Goal: Task Accomplishment & Management: Manage account settings

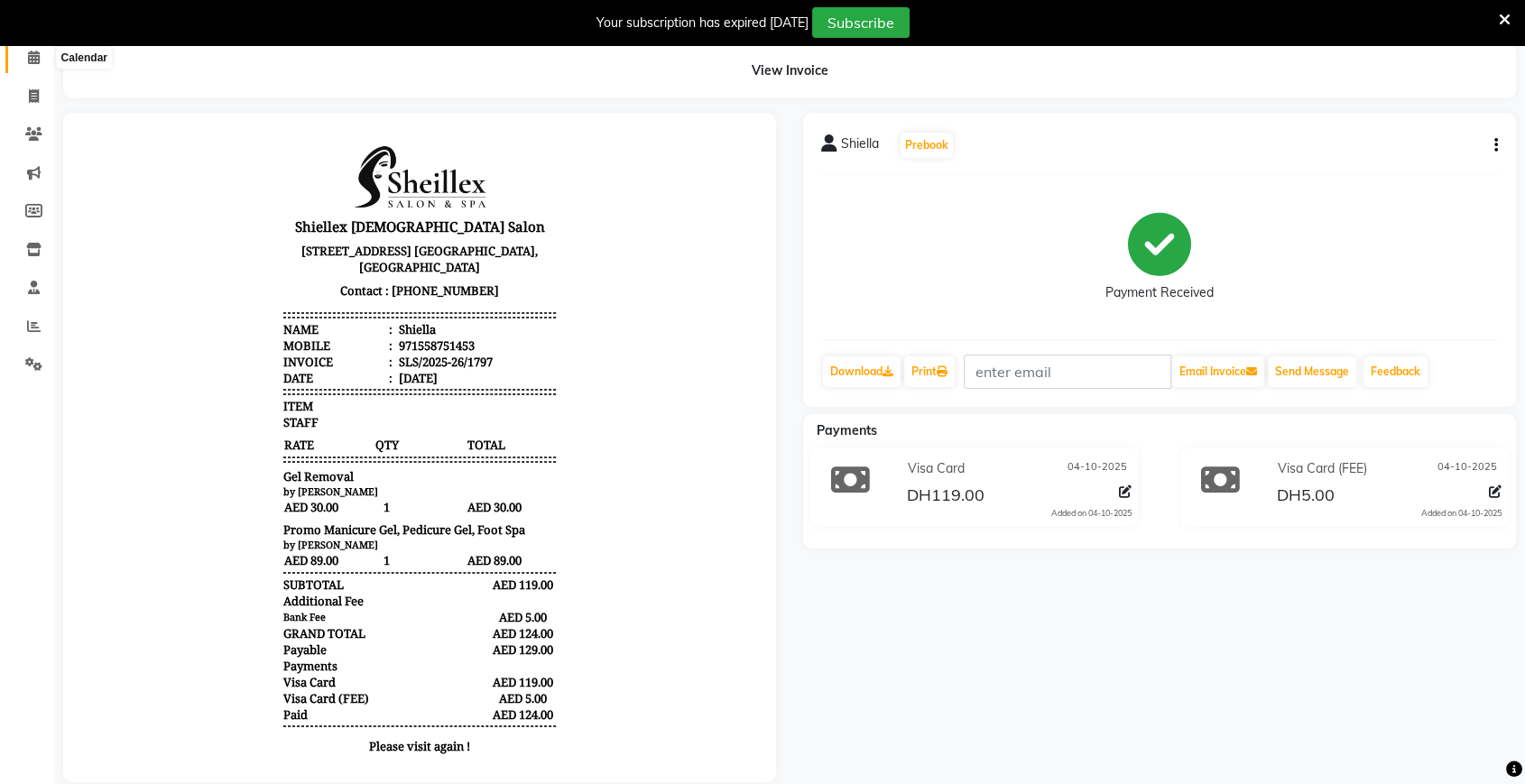
click at [31, 48] on span at bounding box center [34, 59] width 32 height 21
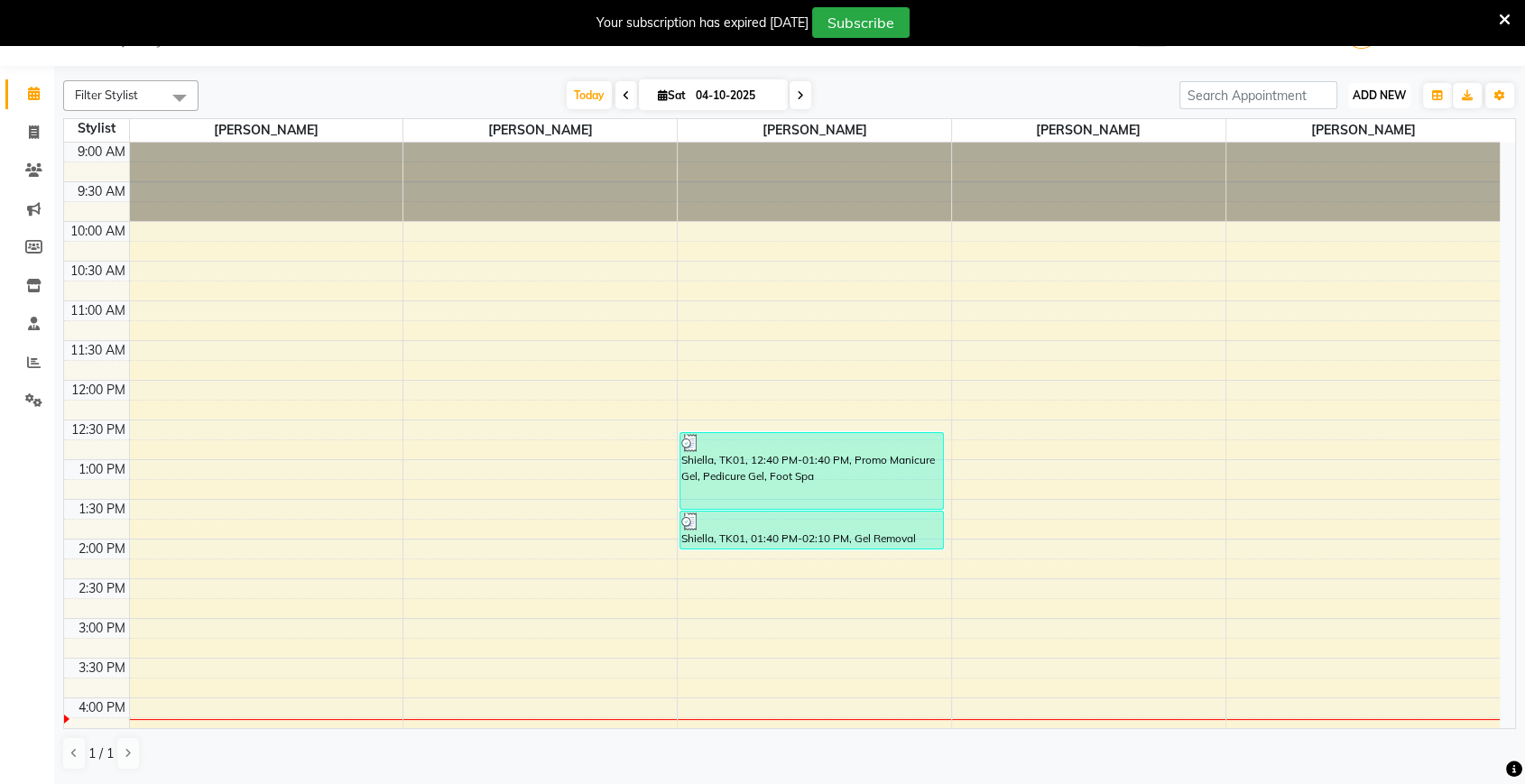
click at [1379, 83] on button "ADD NEW Toggle Dropdown" at bounding box center [1379, 95] width 62 height 25
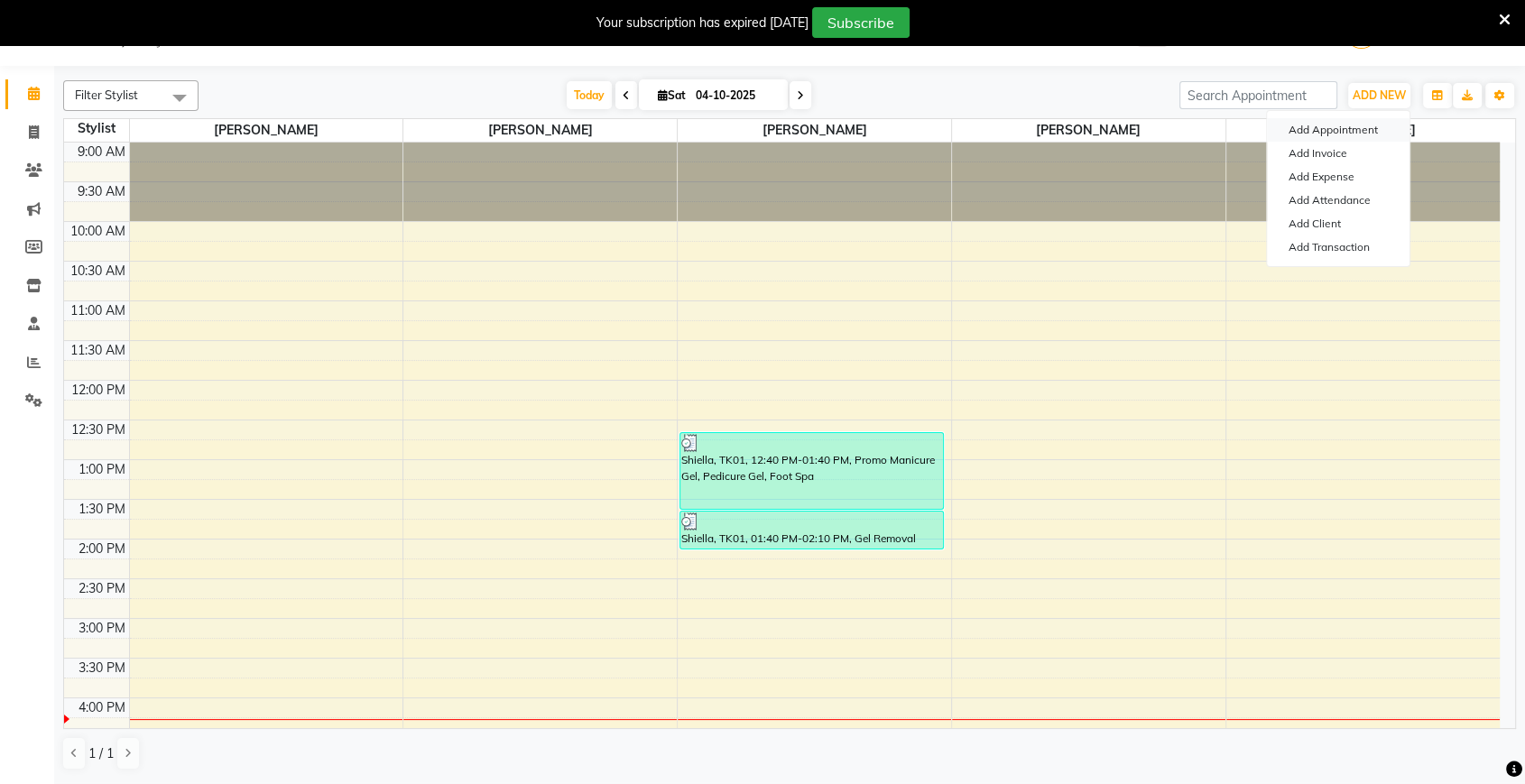
click at [1356, 125] on button "Add Appointment" at bounding box center [1338, 130] width 143 height 23
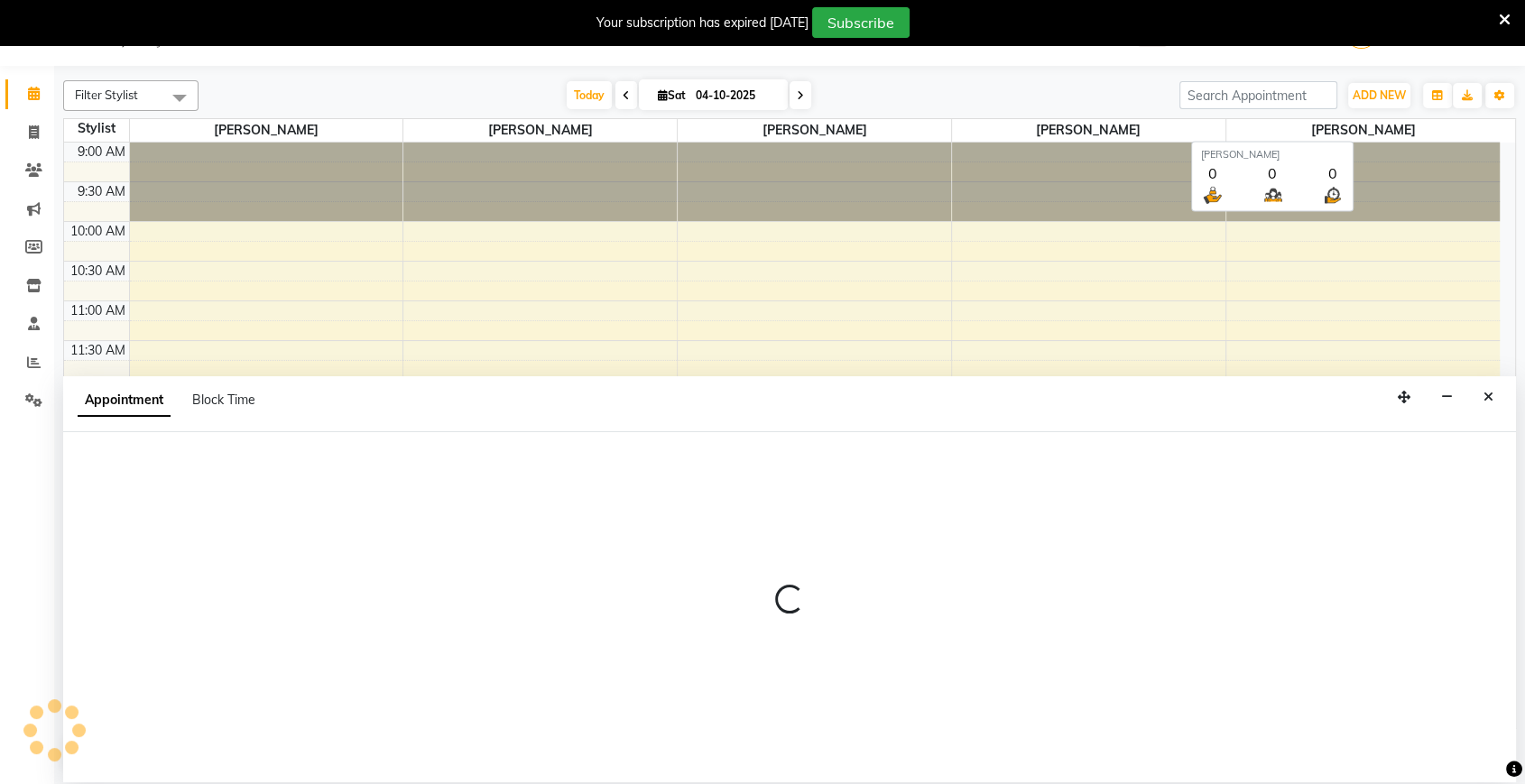
select select "600"
select select "tentative"
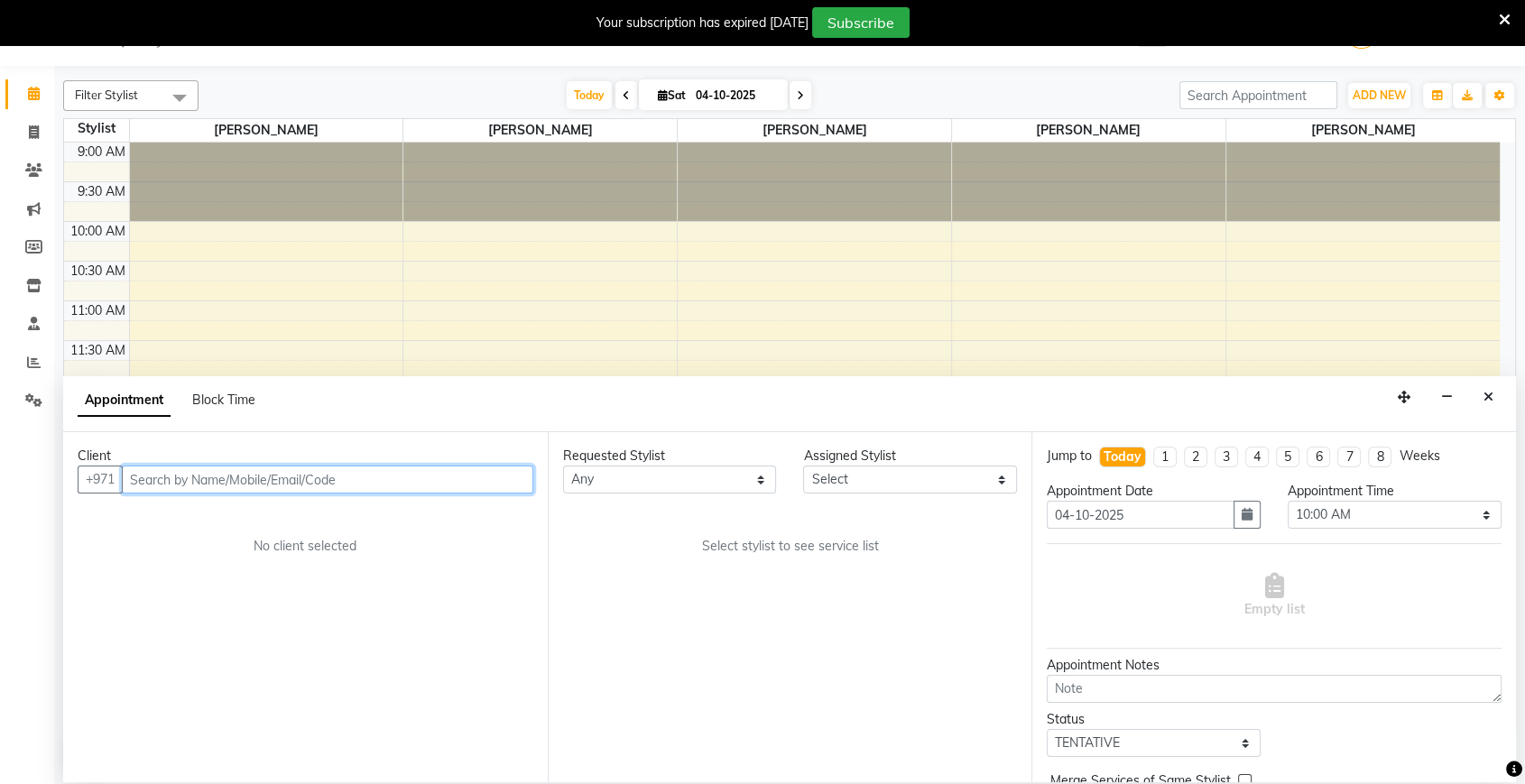
click at [343, 487] on input "text" at bounding box center [327, 479] width 412 height 28
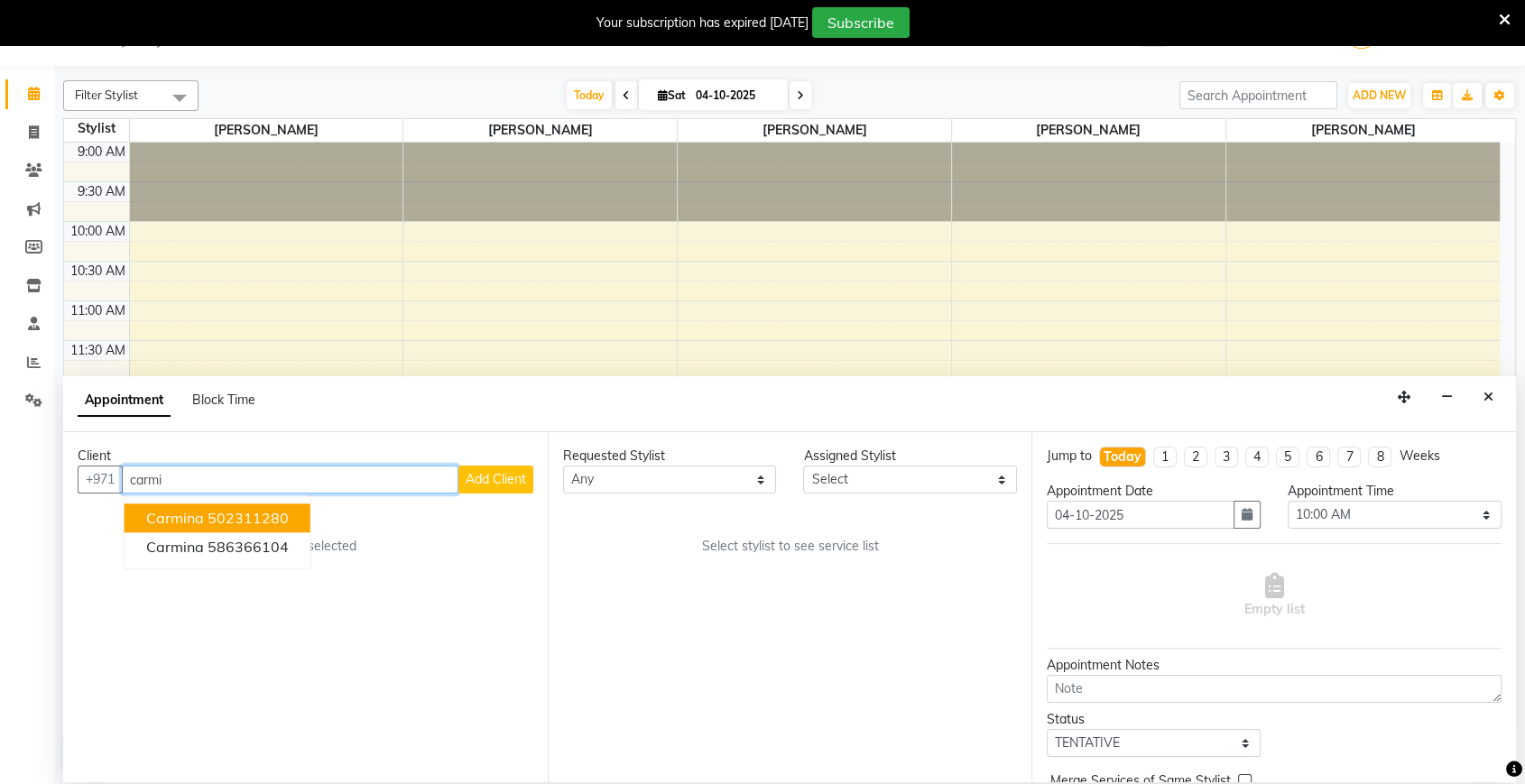
click at [262, 511] on ngb-highlight "502311280" at bounding box center [248, 517] width 82 height 18
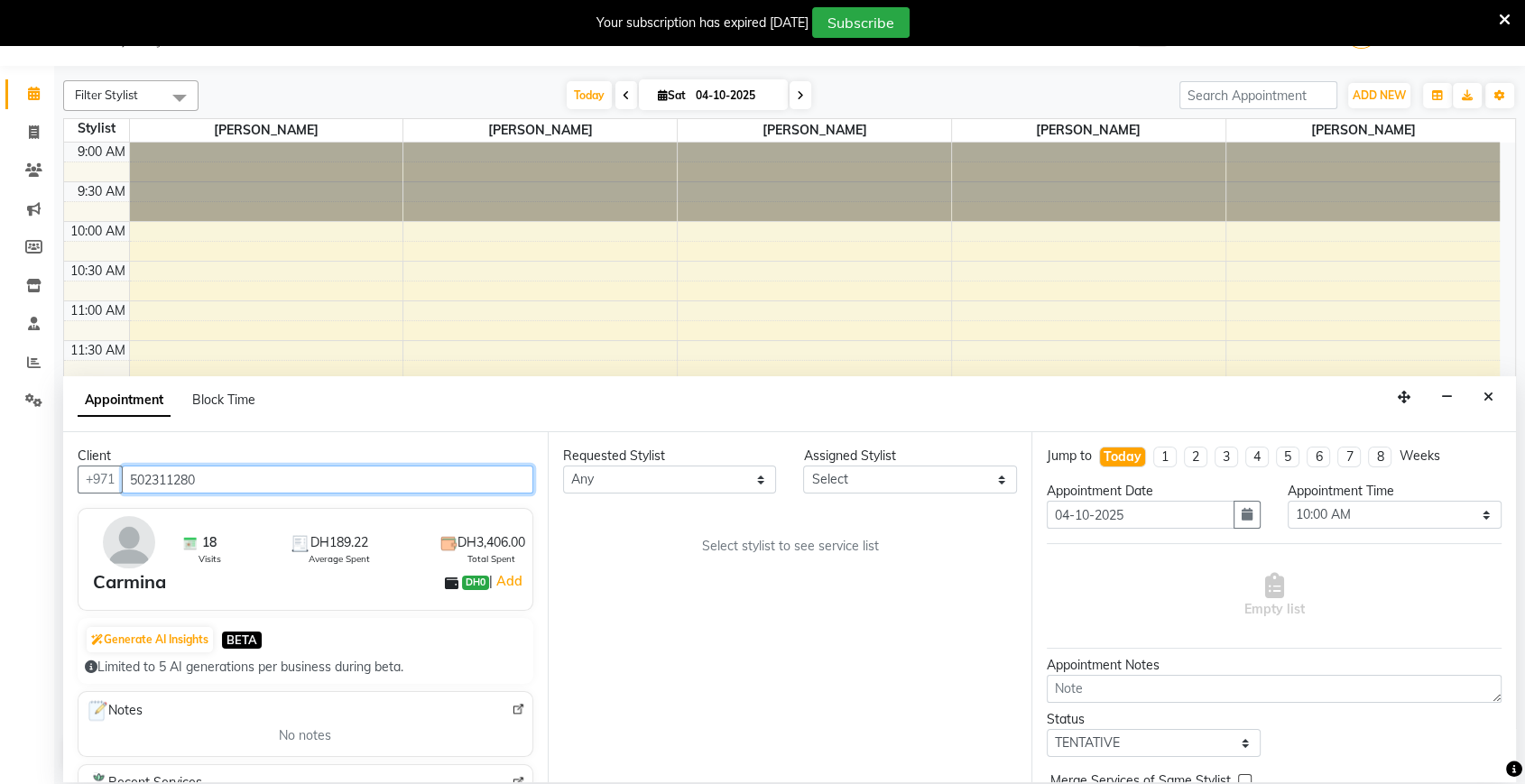
type input "502311280"
click at [362, 644] on div "Generate AI Insights BETA" at bounding box center [305, 640] width 441 height 29
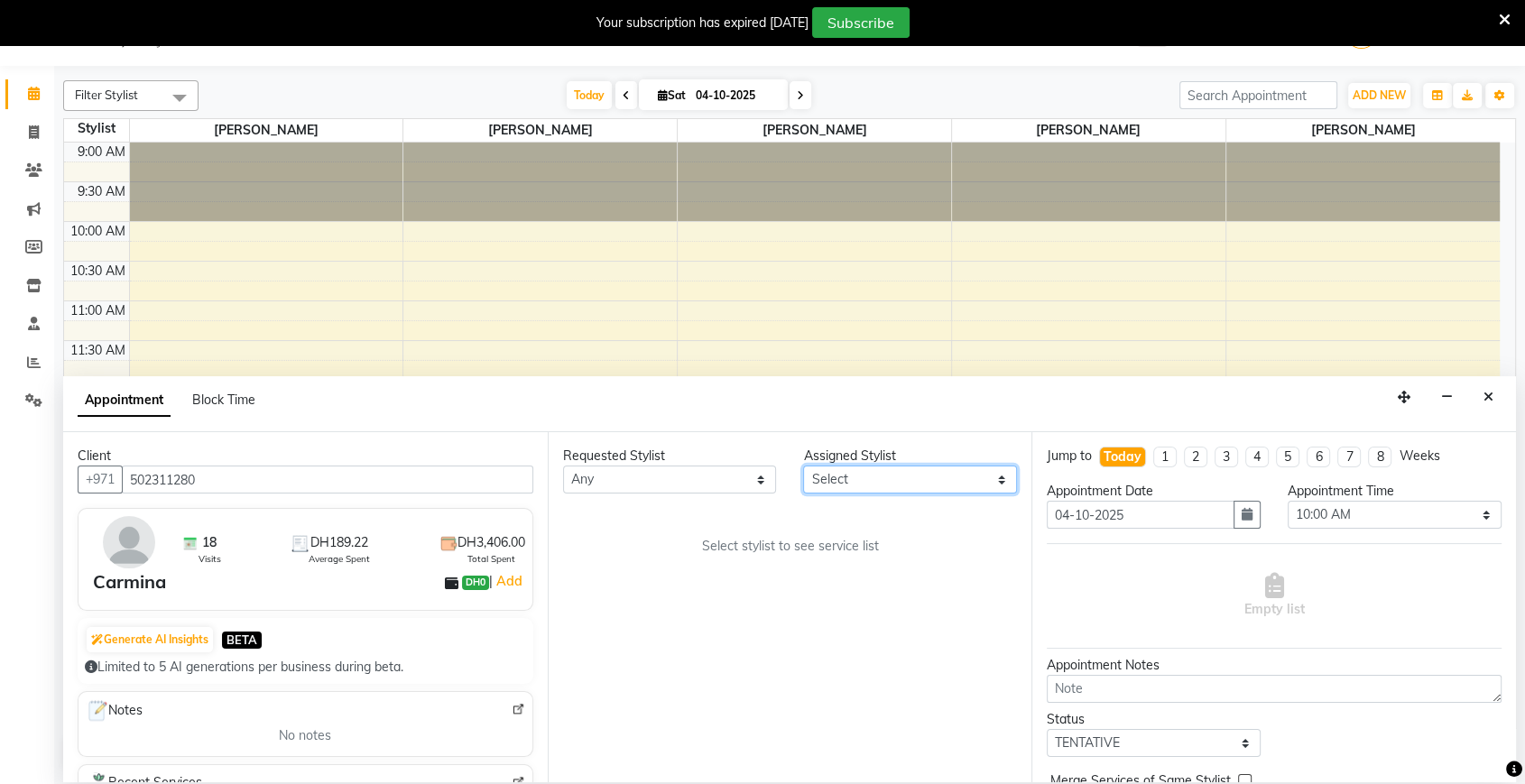
click at [914, 471] on select "Select [PERSON_NAME] [PERSON_NAME] [PERSON_NAME] [PERSON_NAME] [PERSON_NAME]" at bounding box center [910, 479] width 214 height 28
select select "29898"
click at [803, 465] on select "Select [PERSON_NAME] [PERSON_NAME] [PERSON_NAME] [PERSON_NAME] [PERSON_NAME]" at bounding box center [910, 479] width 214 height 28
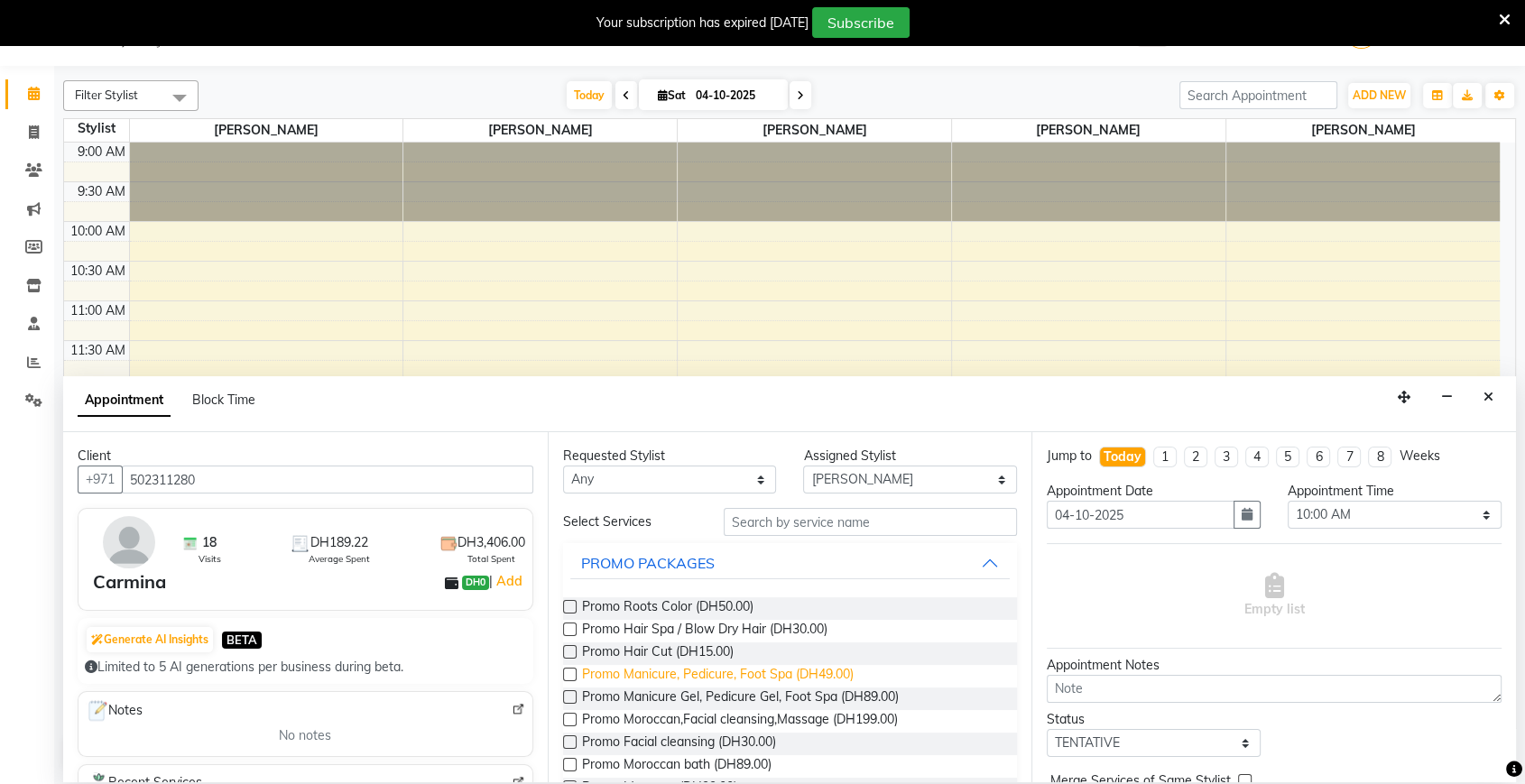
click at [772, 676] on span "Promo Manicure, Pedicure, Foot Spa (DH49.00)" at bounding box center [717, 677] width 272 height 23
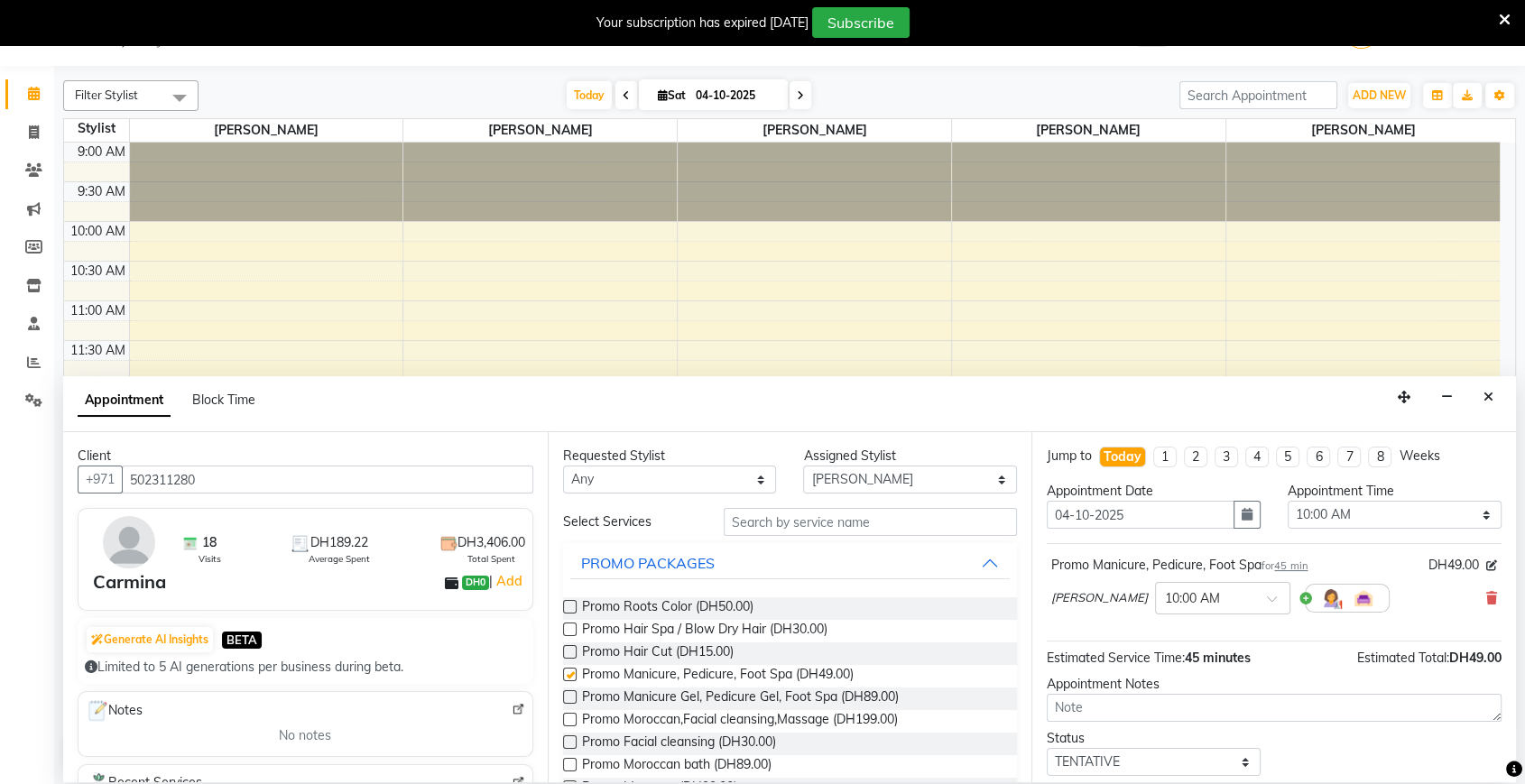
checkbox input "false"
click at [880, 475] on select "Select [PERSON_NAME] [PERSON_NAME] [PERSON_NAME] [PERSON_NAME] [PERSON_NAME]" at bounding box center [910, 479] width 214 height 28
select select "35732"
click at [803, 465] on select "Select [PERSON_NAME] [PERSON_NAME] [PERSON_NAME] [PERSON_NAME] [PERSON_NAME]" at bounding box center [910, 479] width 214 height 28
click at [1451, 518] on select "Select 10:00 AM 10:05 AM 10:10 AM 10:15 AM 10:20 AM 10:25 AM 10:30 AM 10:35 AM …" at bounding box center [1394, 514] width 214 height 28
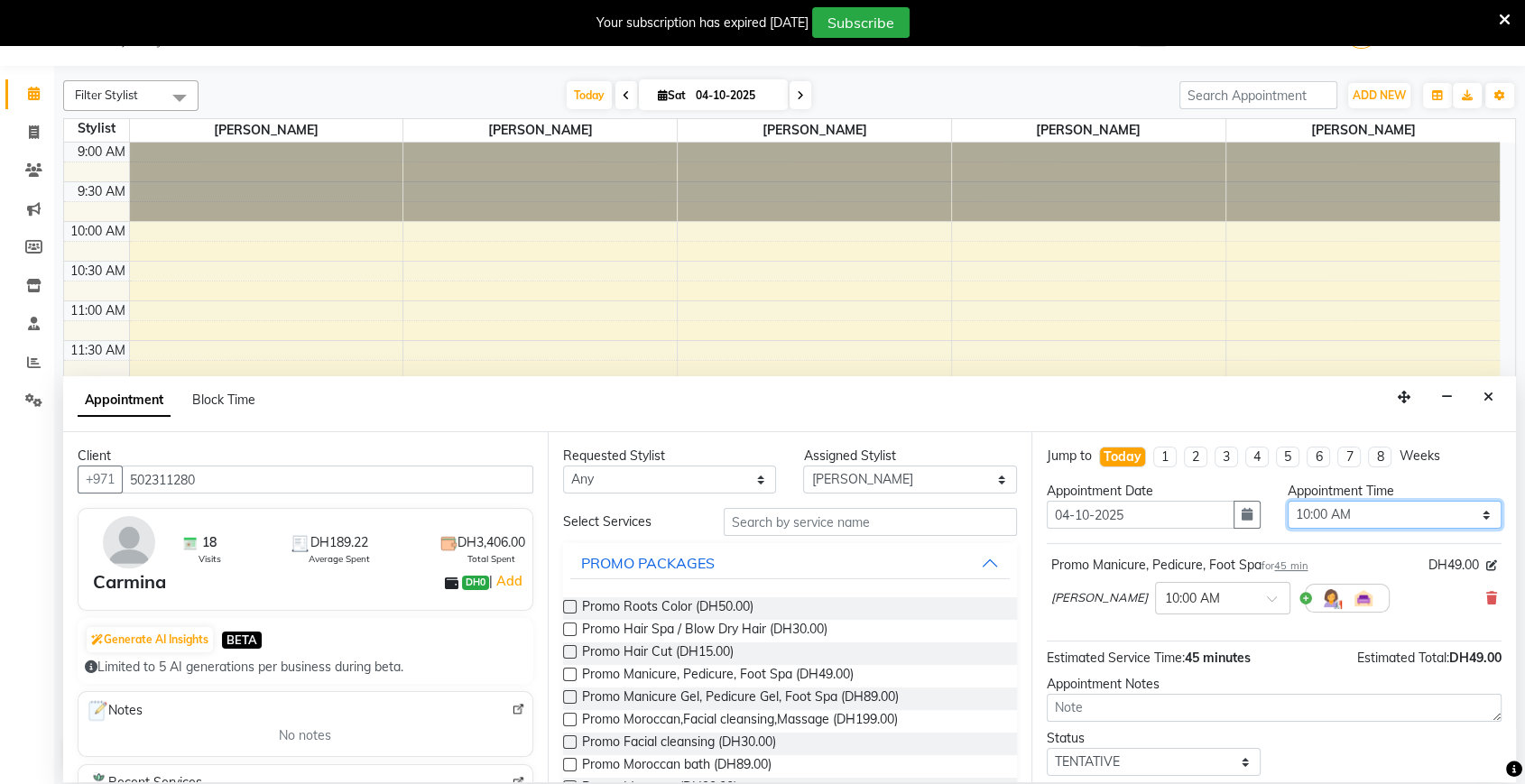
select select "940"
click at [1288, 501] on select "Select 10:00 AM 10:05 AM 10:10 AM 10:15 AM 10:20 AM 10:25 AM 10:30 AM 10:35 AM …" at bounding box center [1394, 514] width 214 height 28
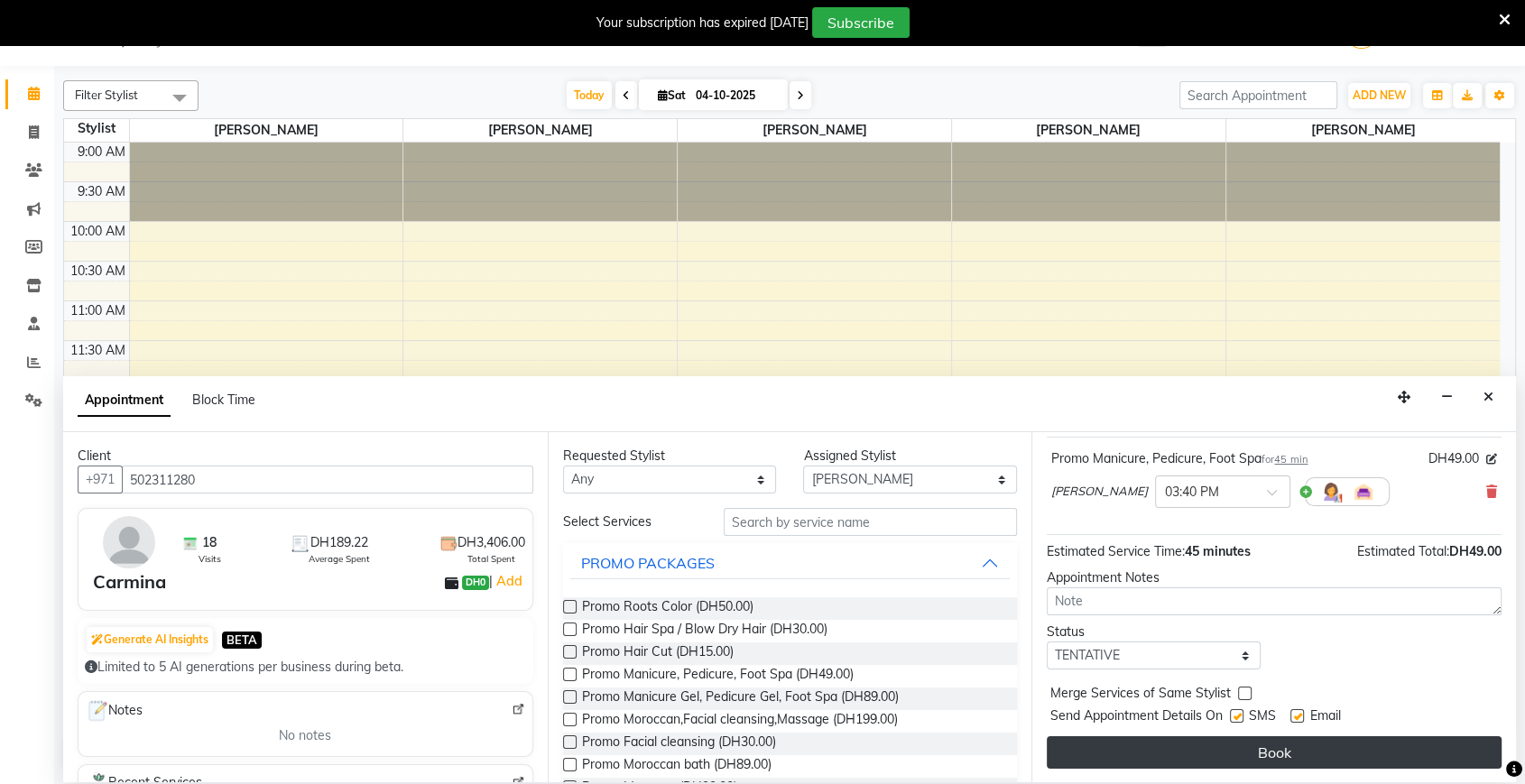
click at [1293, 747] on button "Book" at bounding box center [1275, 752] width 455 height 33
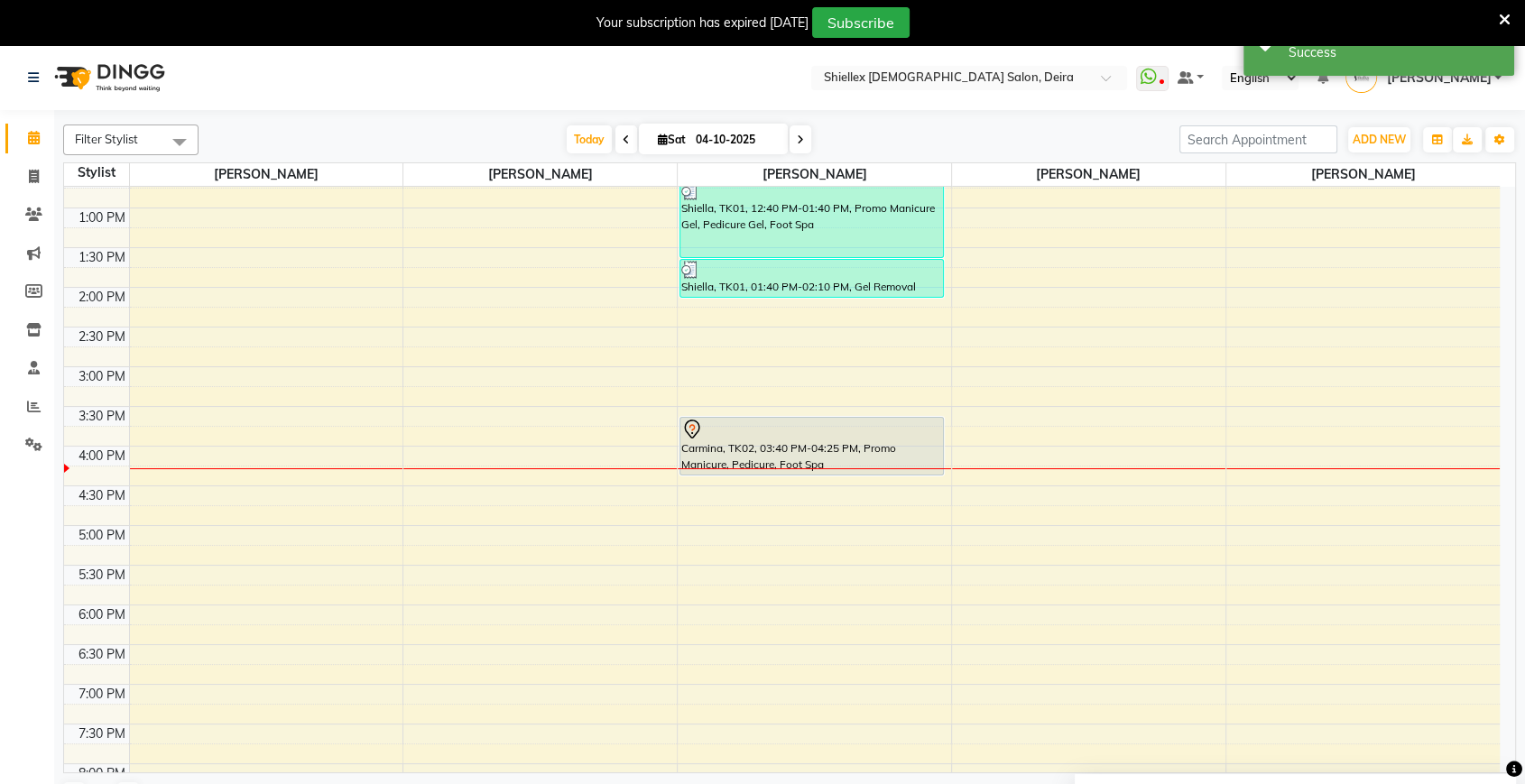
scroll to position [293, 0]
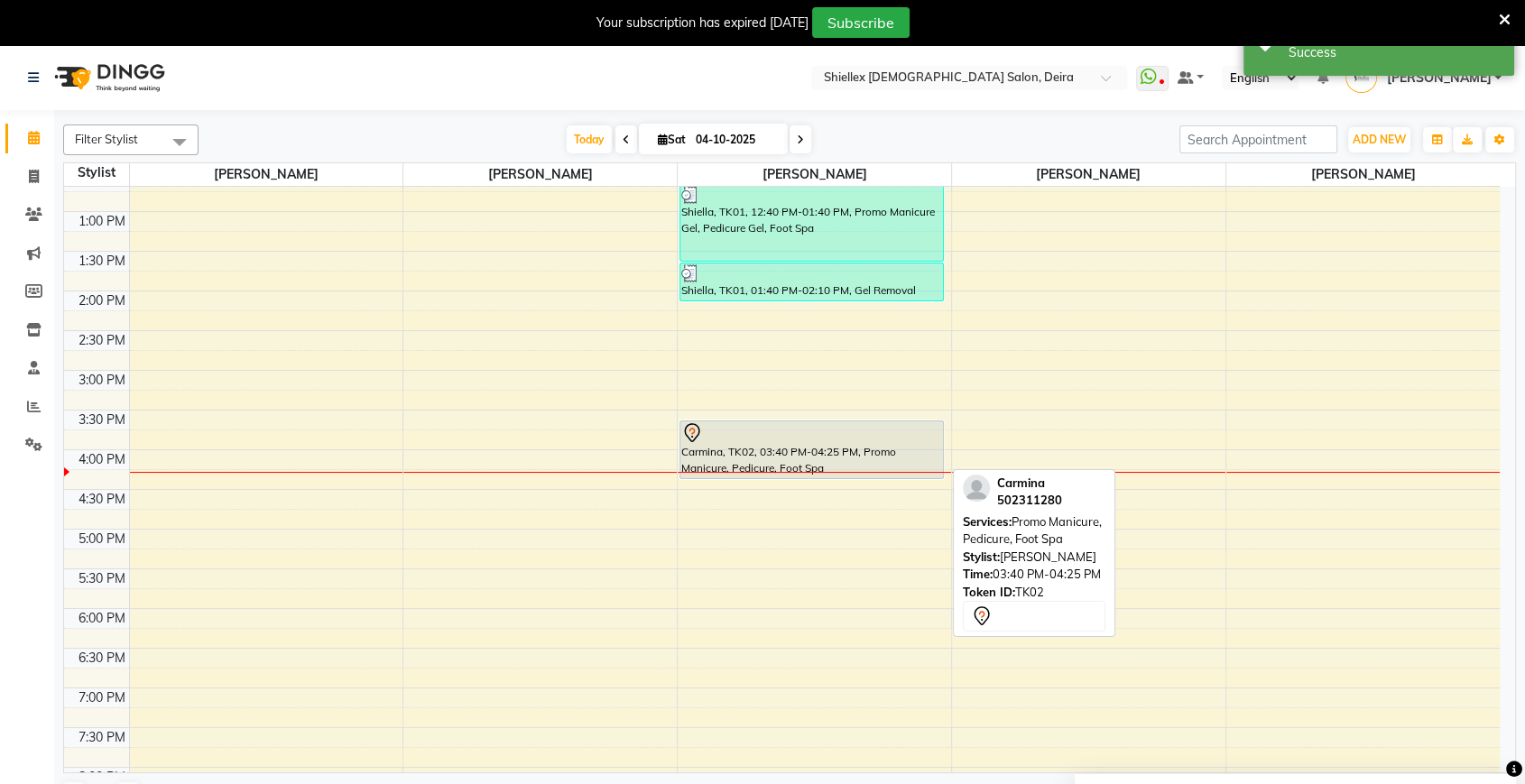
click at [733, 430] on div at bounding box center [812, 433] width 261 height 22
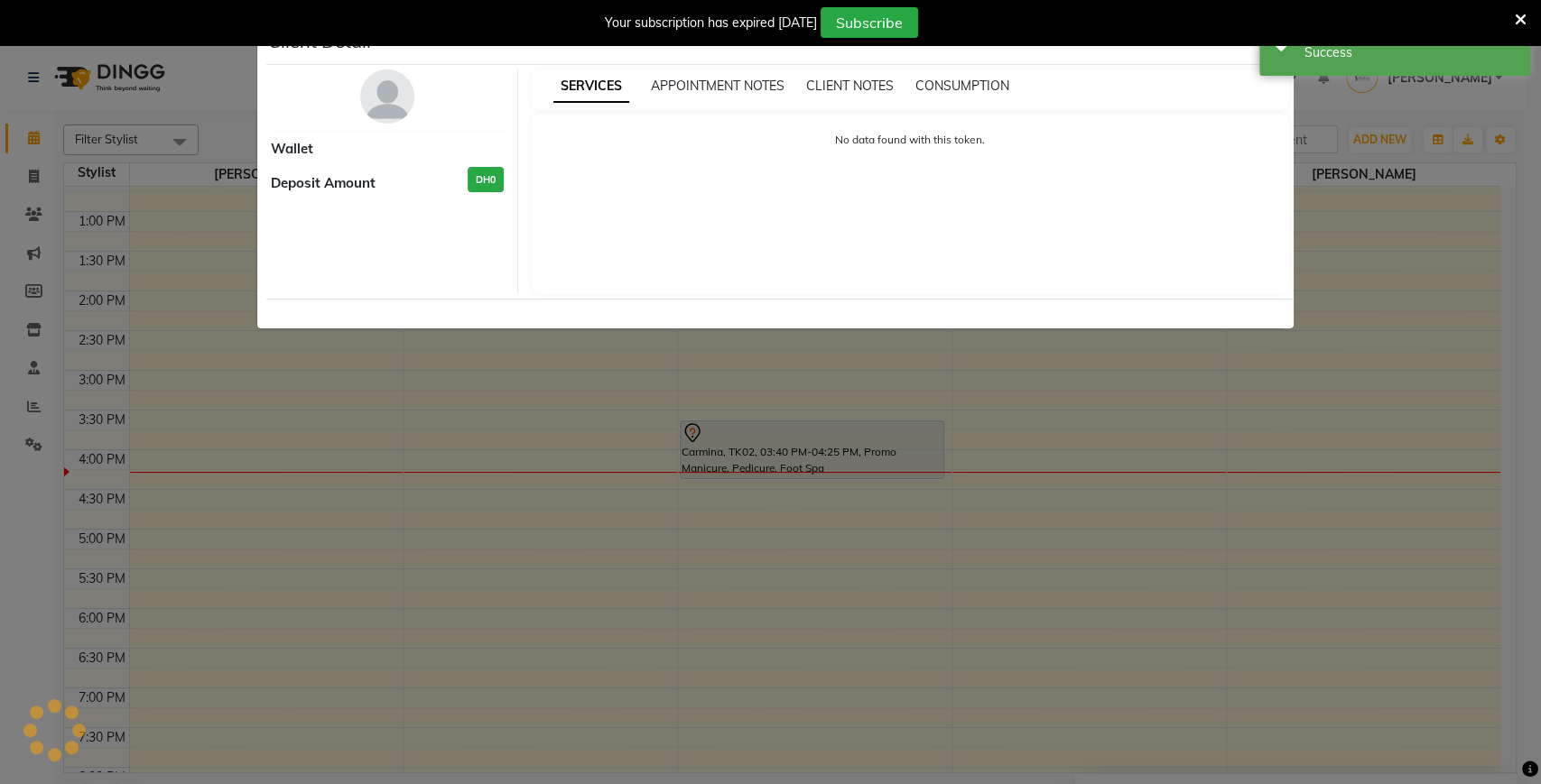
select select "7"
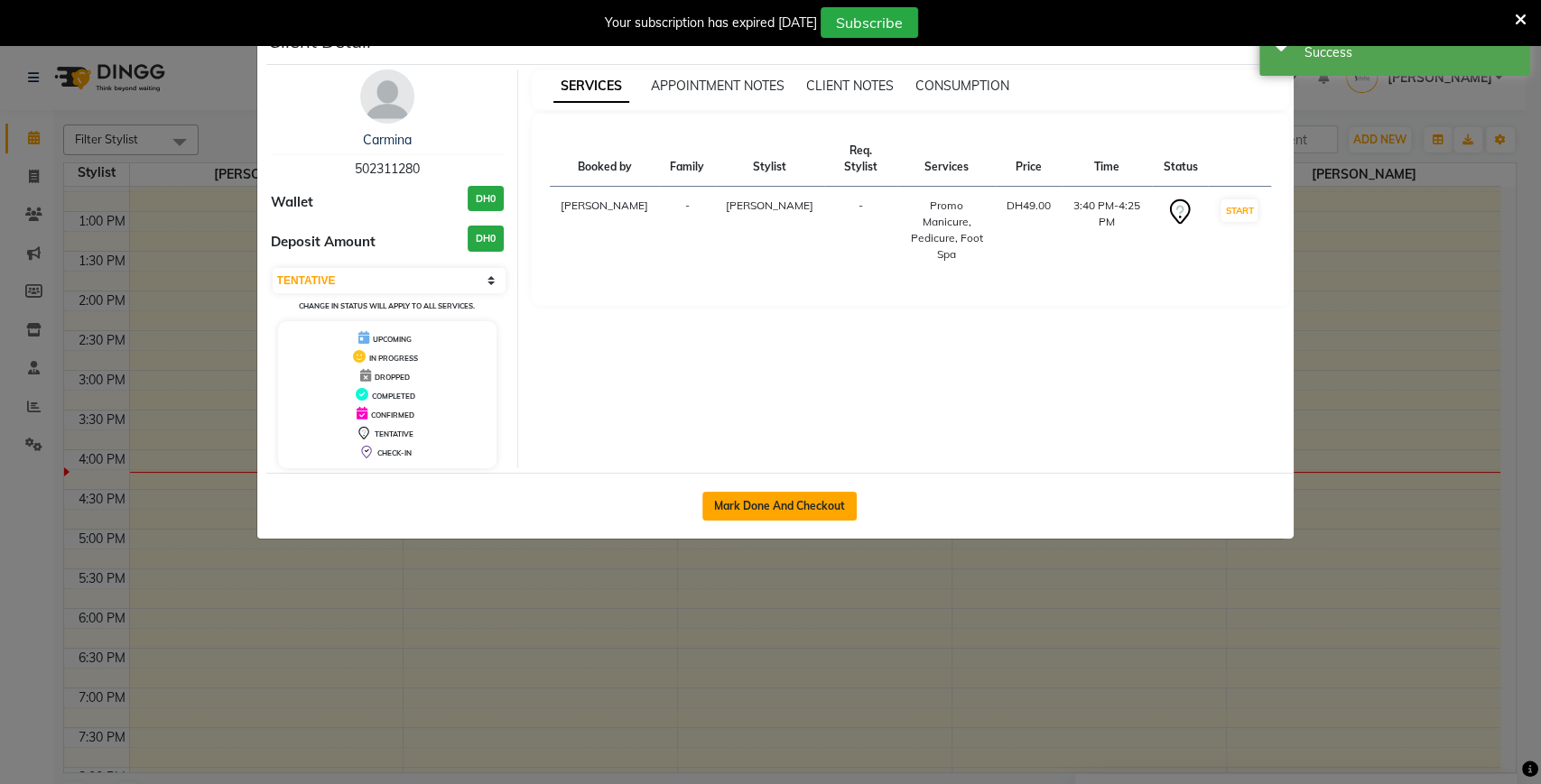
click at [769, 507] on button "Mark Done And Checkout" at bounding box center [779, 506] width 155 height 29
select select "service"
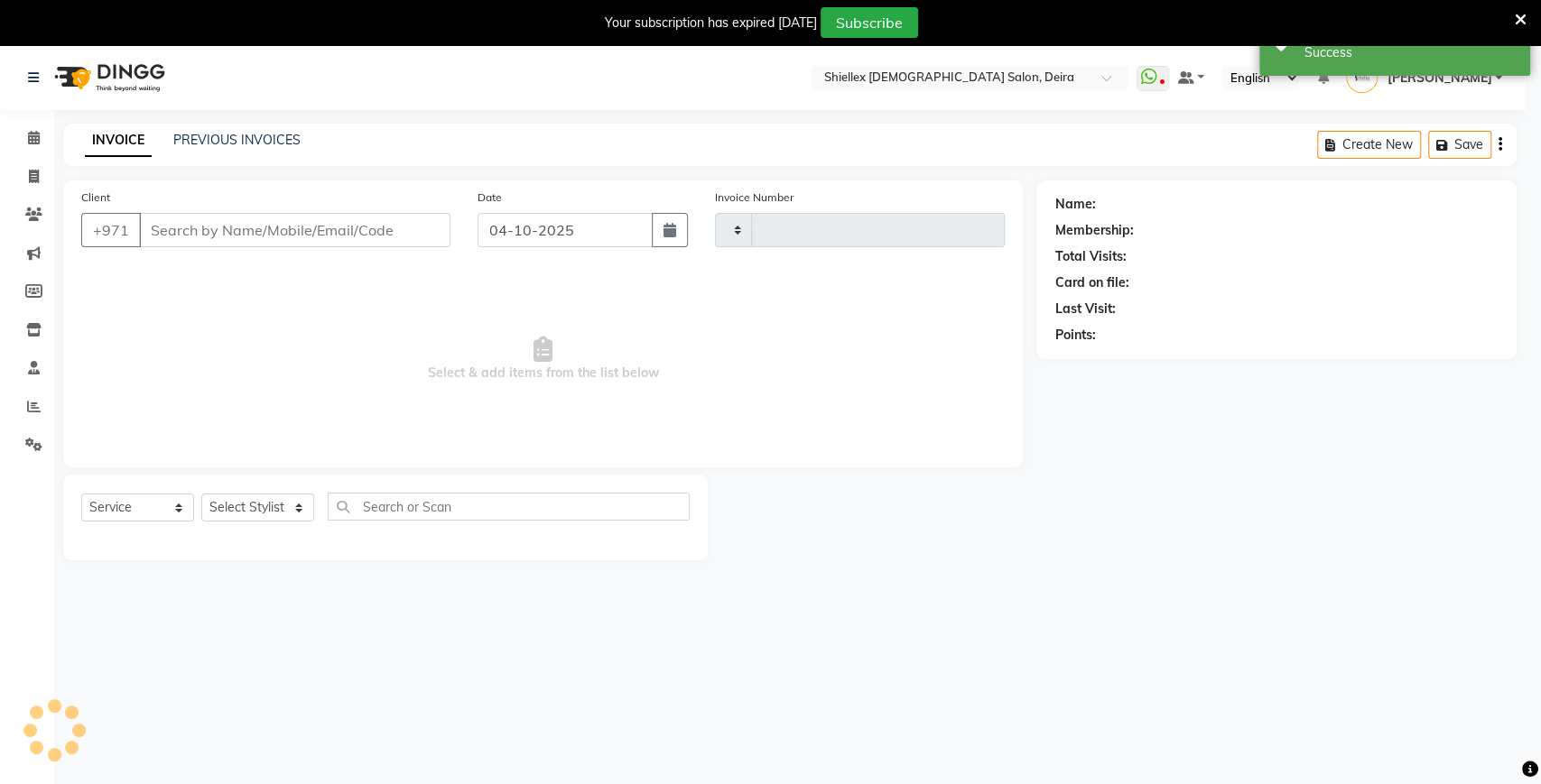
type input "1798"
select select "4904"
type input "502311280"
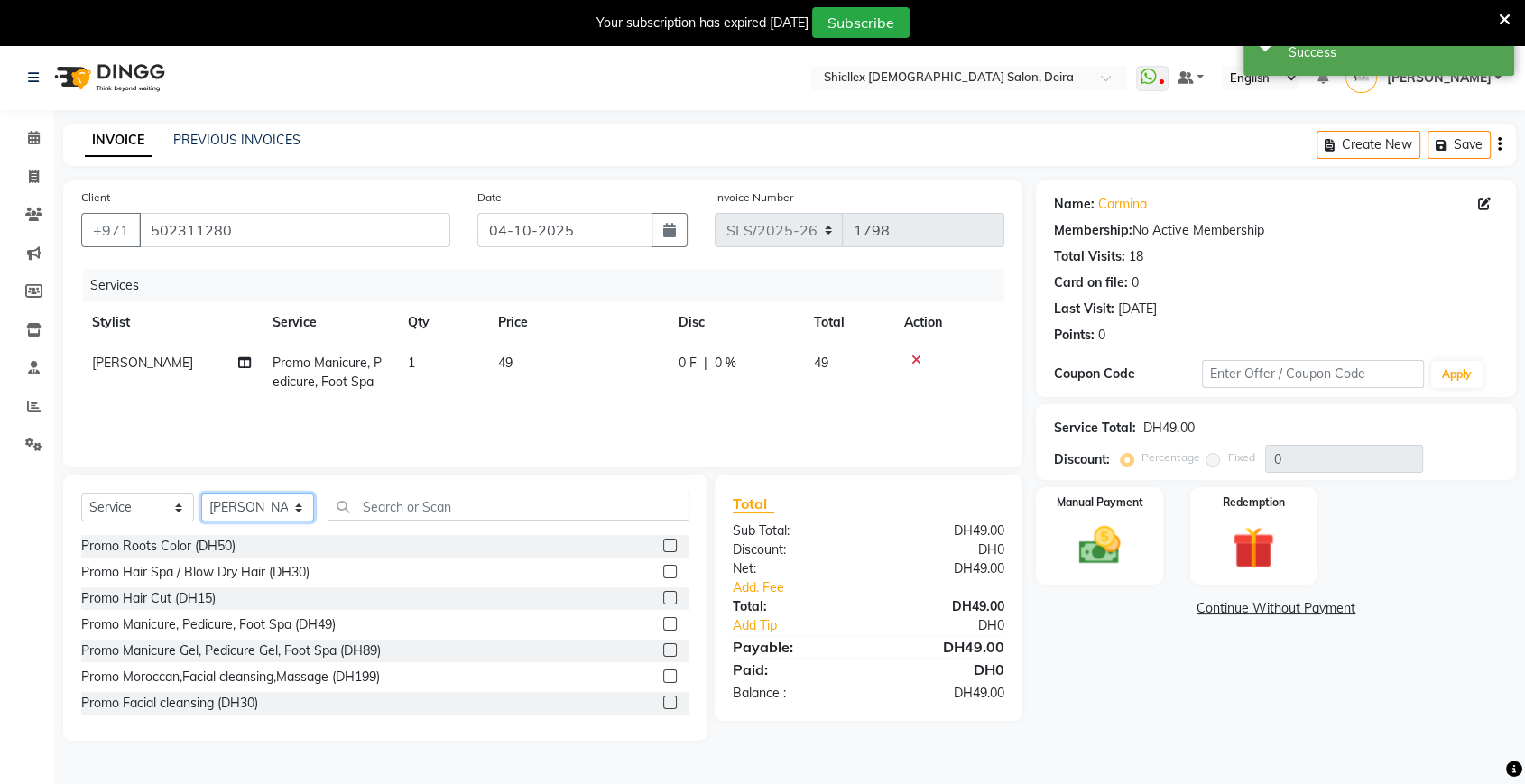
click at [281, 511] on select "Select Stylist [PERSON_NAME] [PERSON_NAME] [PERSON_NAME] [PERSON_NAME] [PERSON_…" at bounding box center [258, 507] width 113 height 28
select select "35732"
click at [202, 493] on select "Select Stylist [PERSON_NAME] [PERSON_NAME] [PERSON_NAME] [PERSON_NAME] [PERSON_…" at bounding box center [258, 507] width 113 height 28
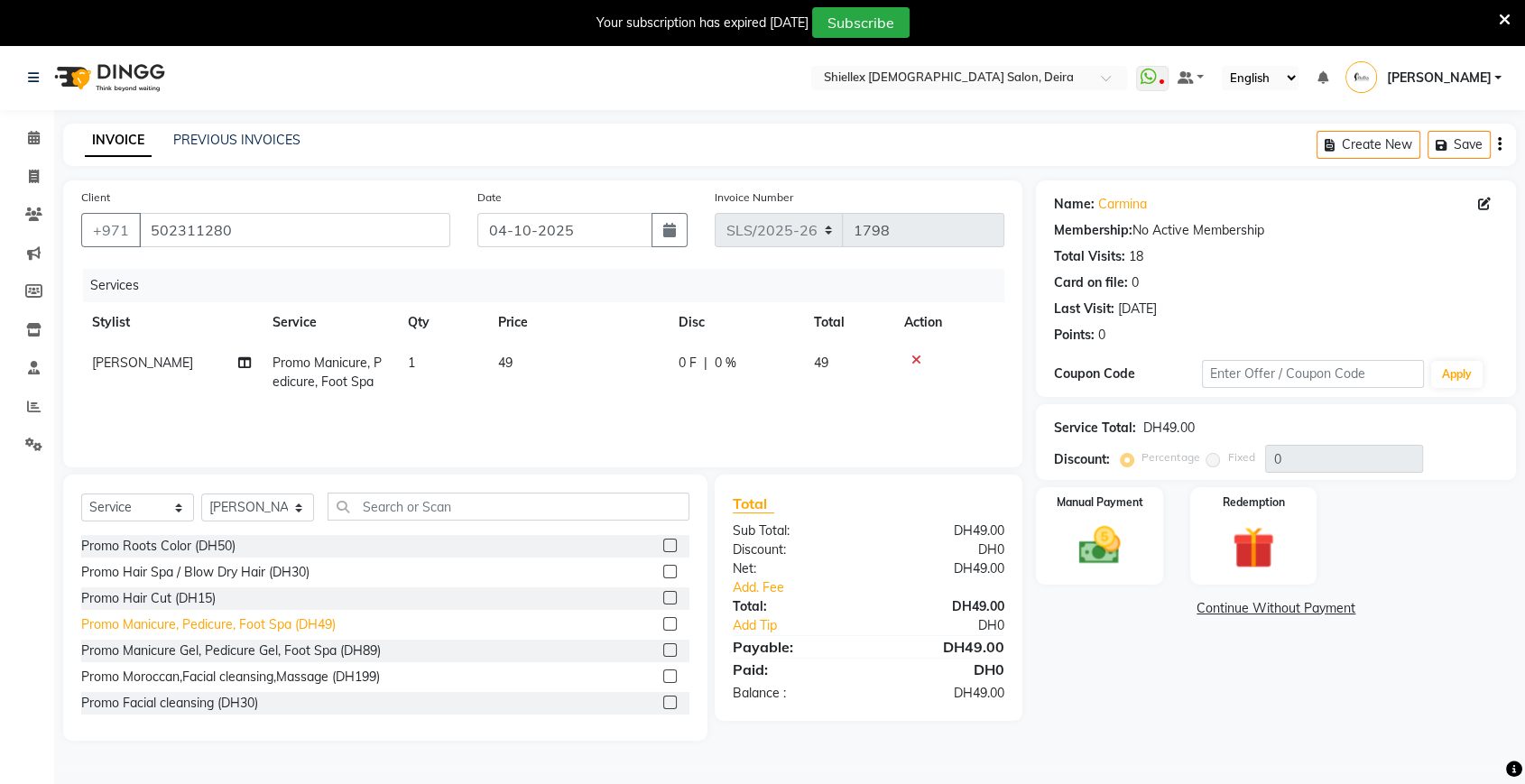
click at [268, 620] on div "Promo Manicure, Pedicure, Foot Spa (DH49)" at bounding box center [208, 625] width 254 height 19
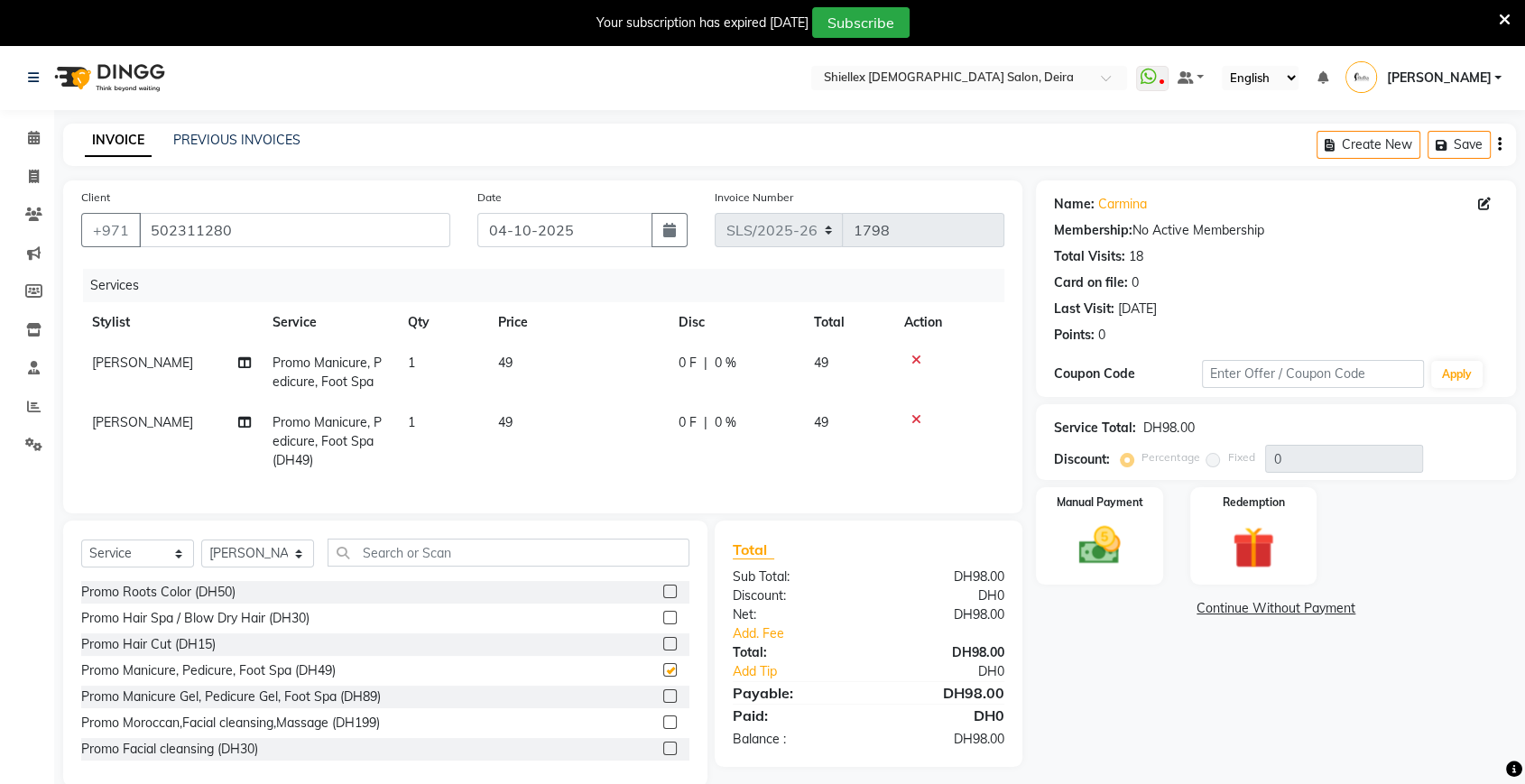
checkbox input "false"
click at [1079, 566] on img at bounding box center [1098, 545] width 70 height 51
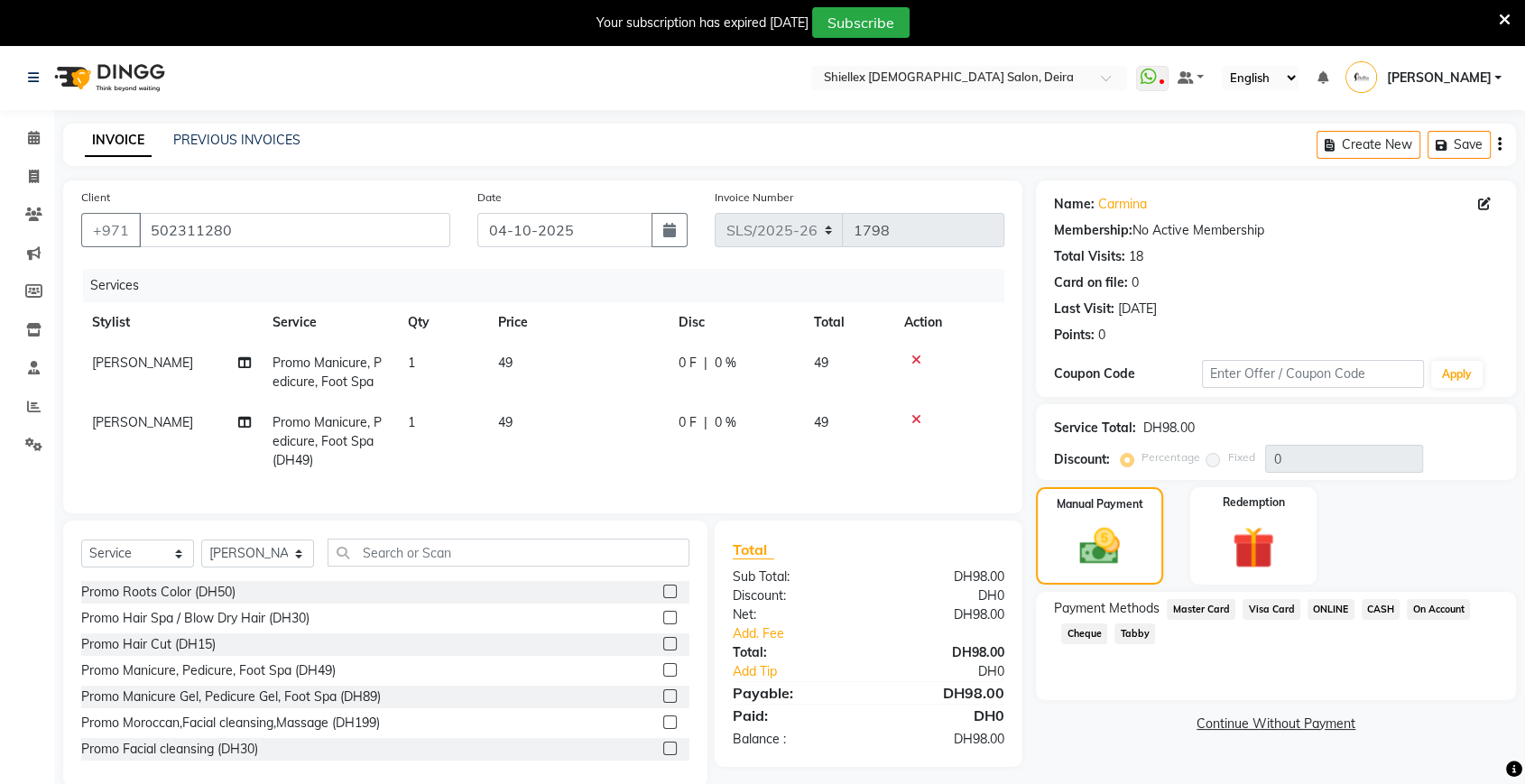
click at [1264, 604] on span "Visa Card" at bounding box center [1272, 609] width 58 height 21
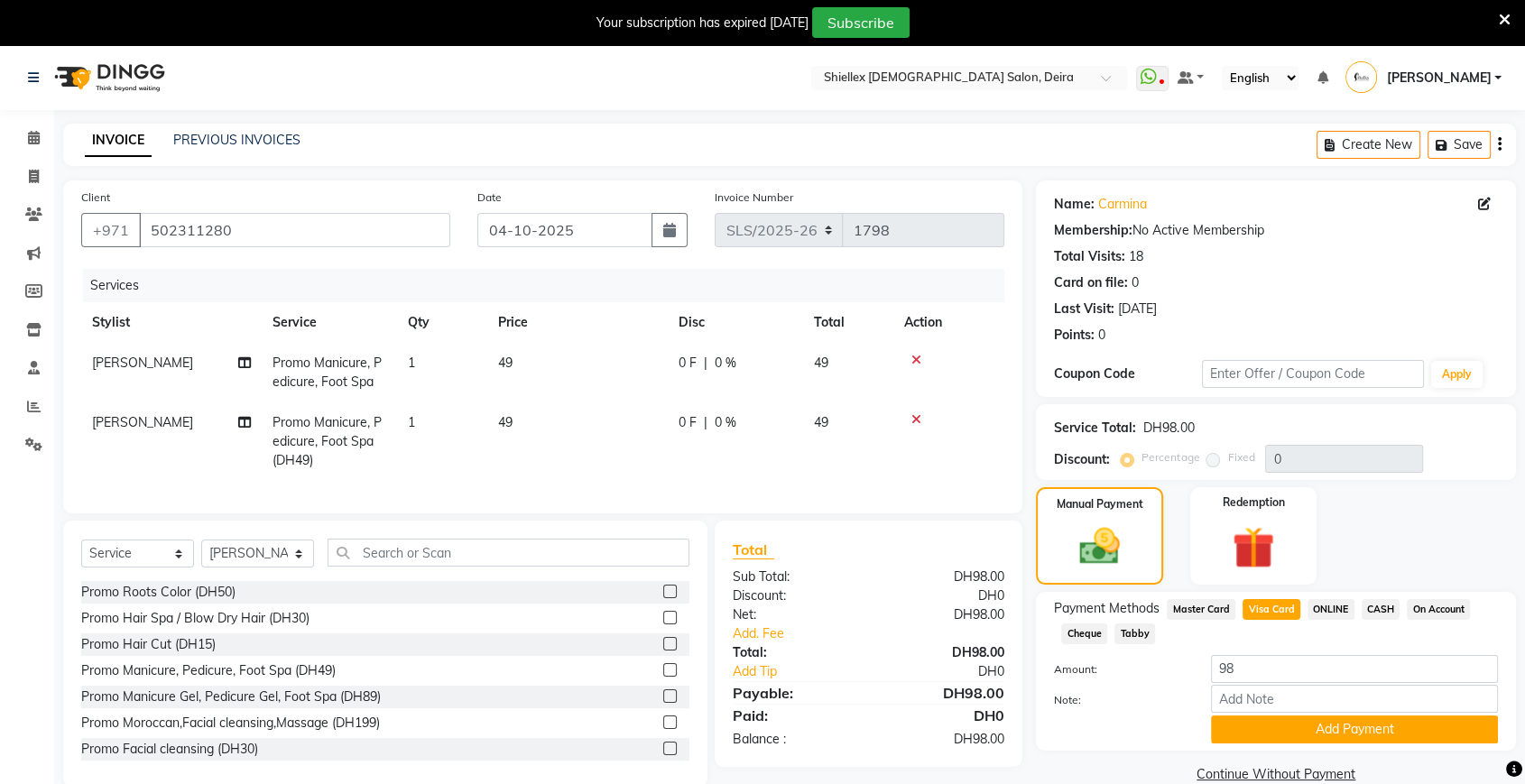
scroll to position [44, 0]
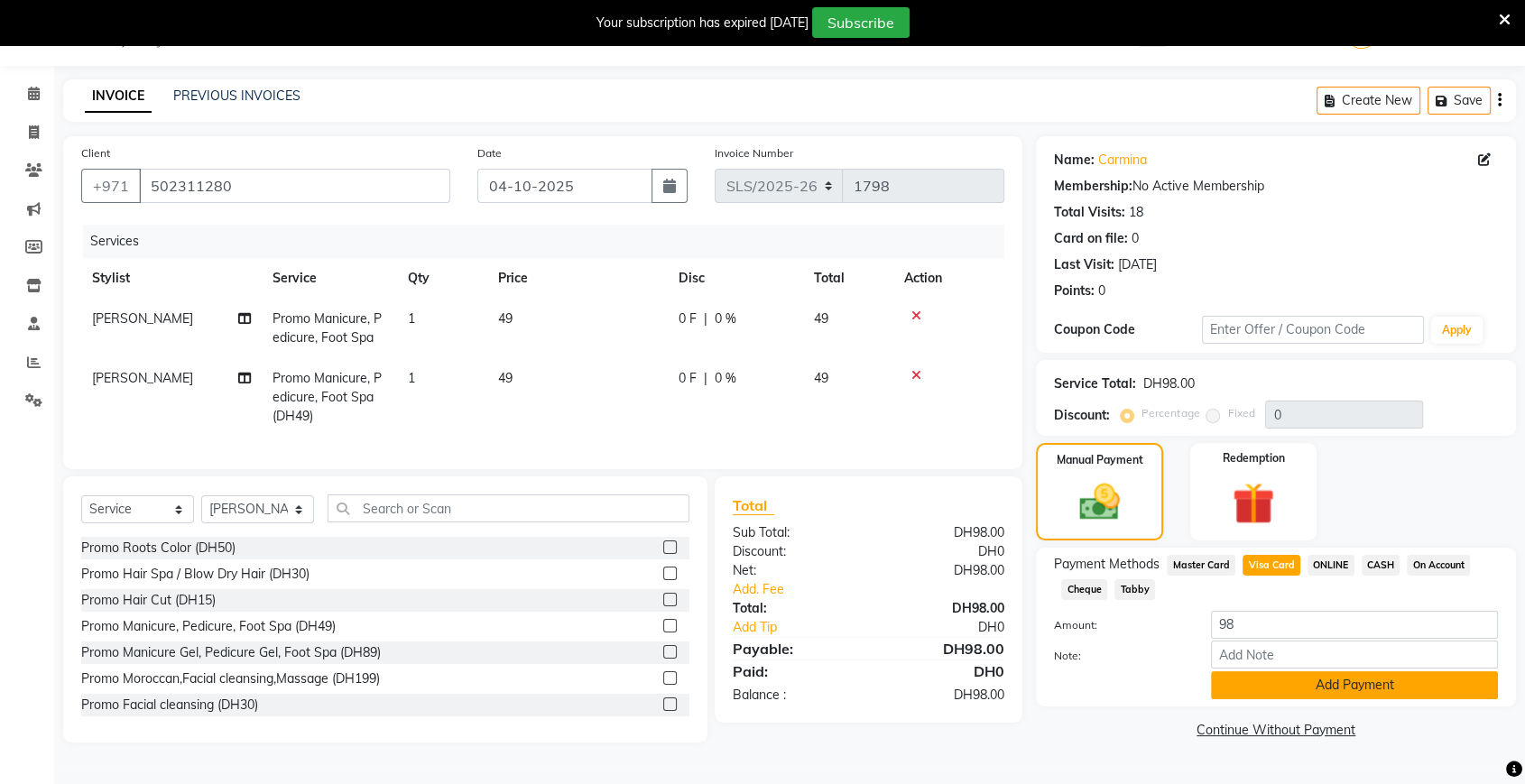
click at [1227, 676] on button "Add Payment" at bounding box center [1354, 684] width 287 height 28
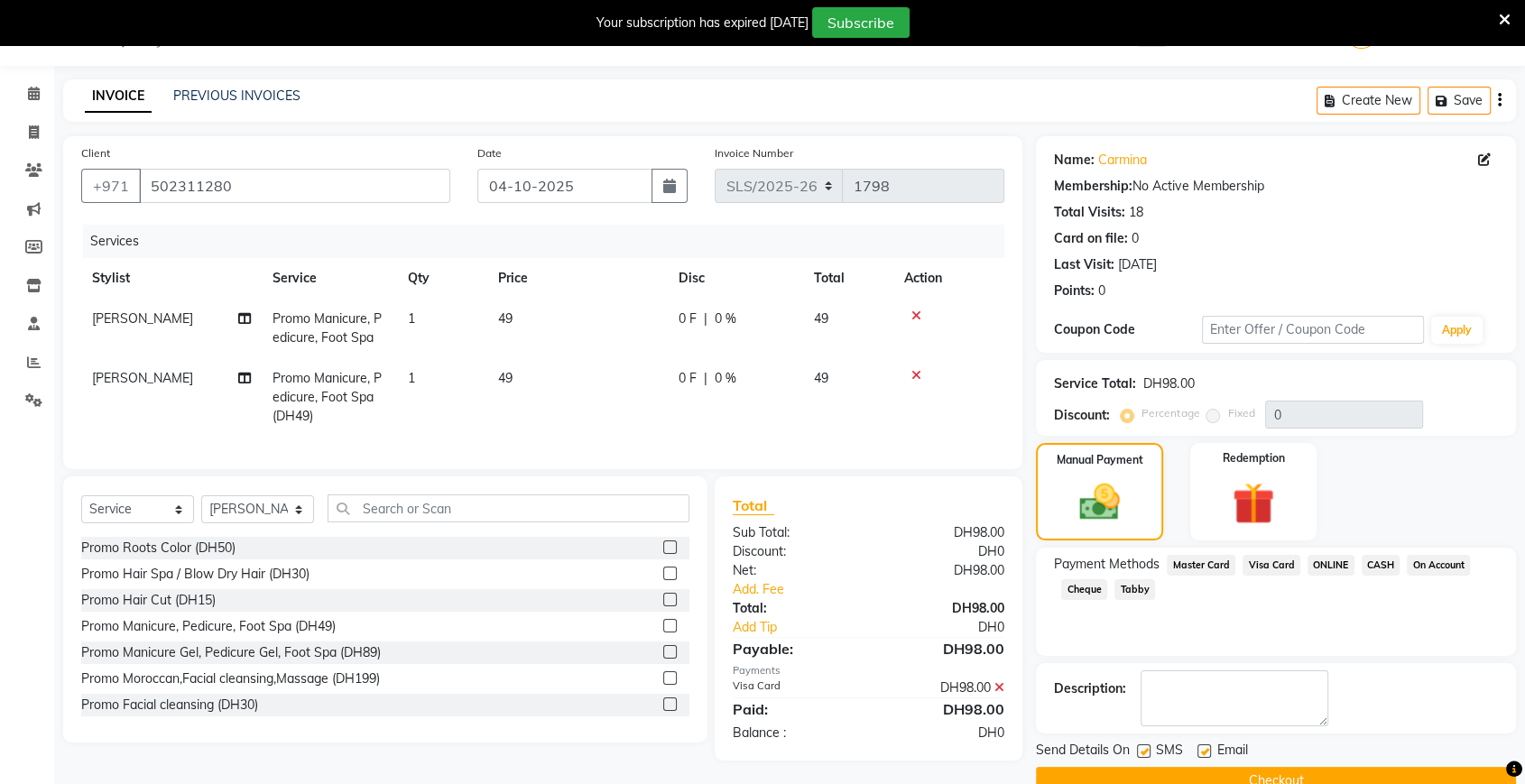
click at [1181, 774] on button "Checkout" at bounding box center [1275, 780] width 480 height 28
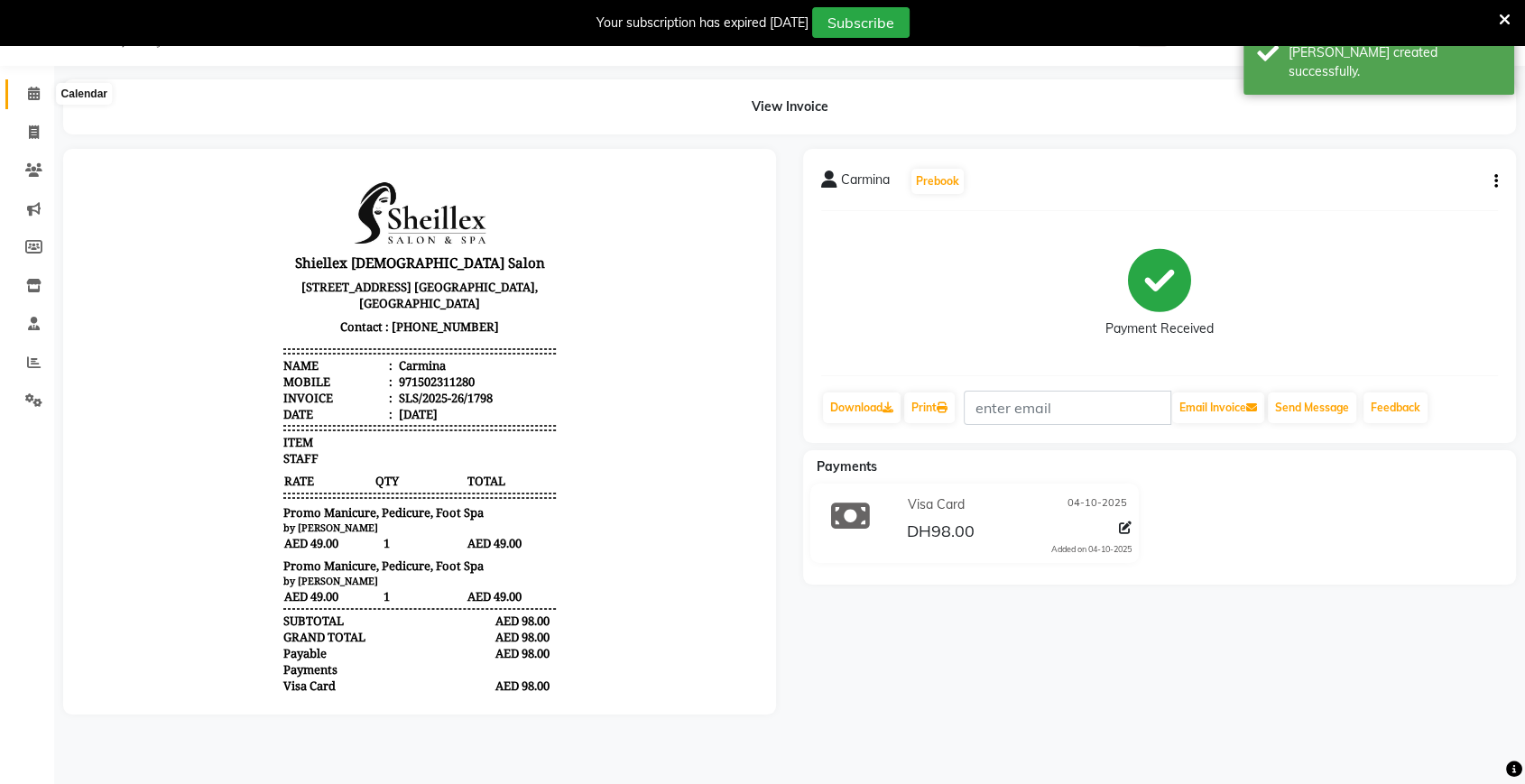
click at [28, 90] on icon at bounding box center [34, 93] width 12 height 13
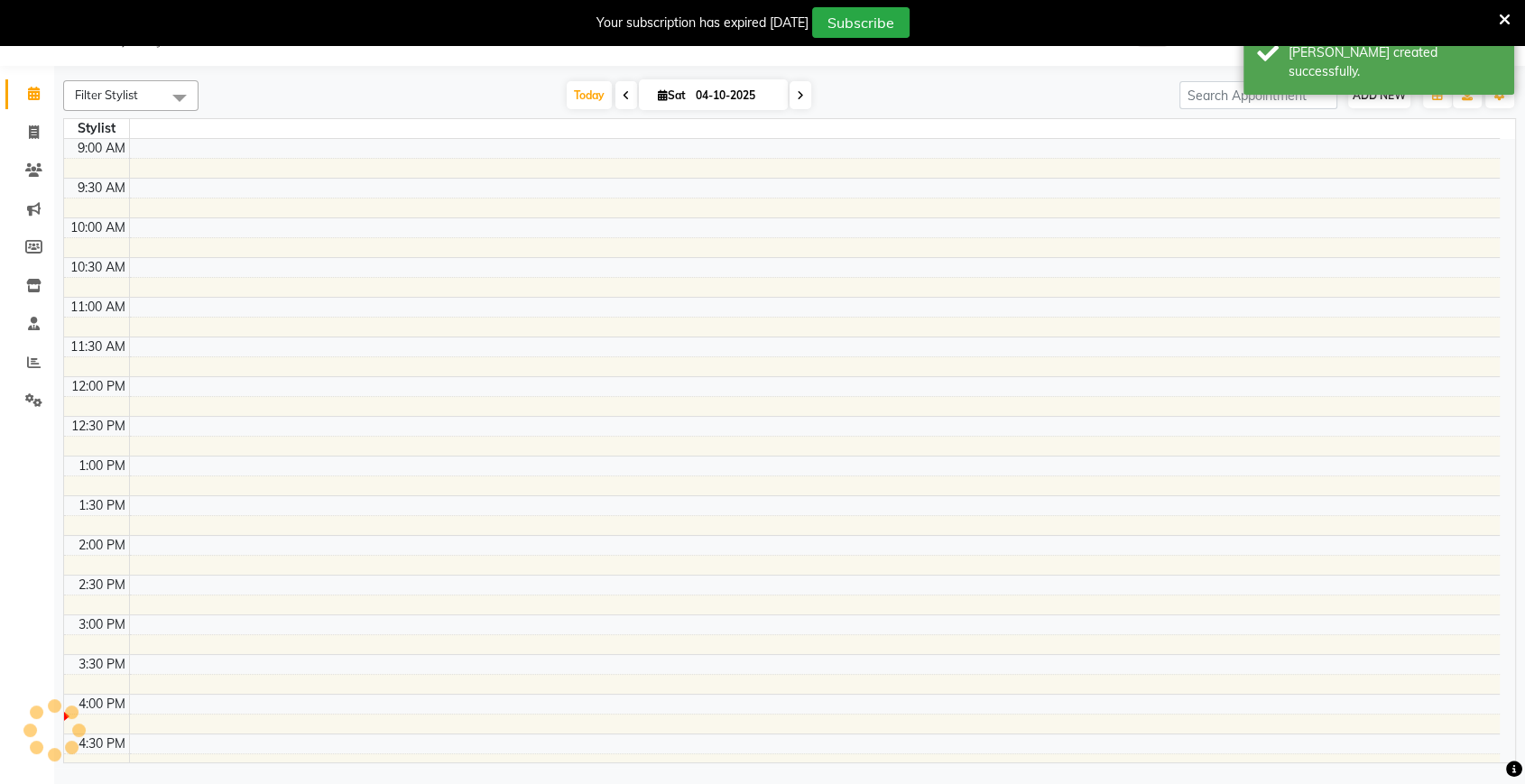
scroll to position [554, 0]
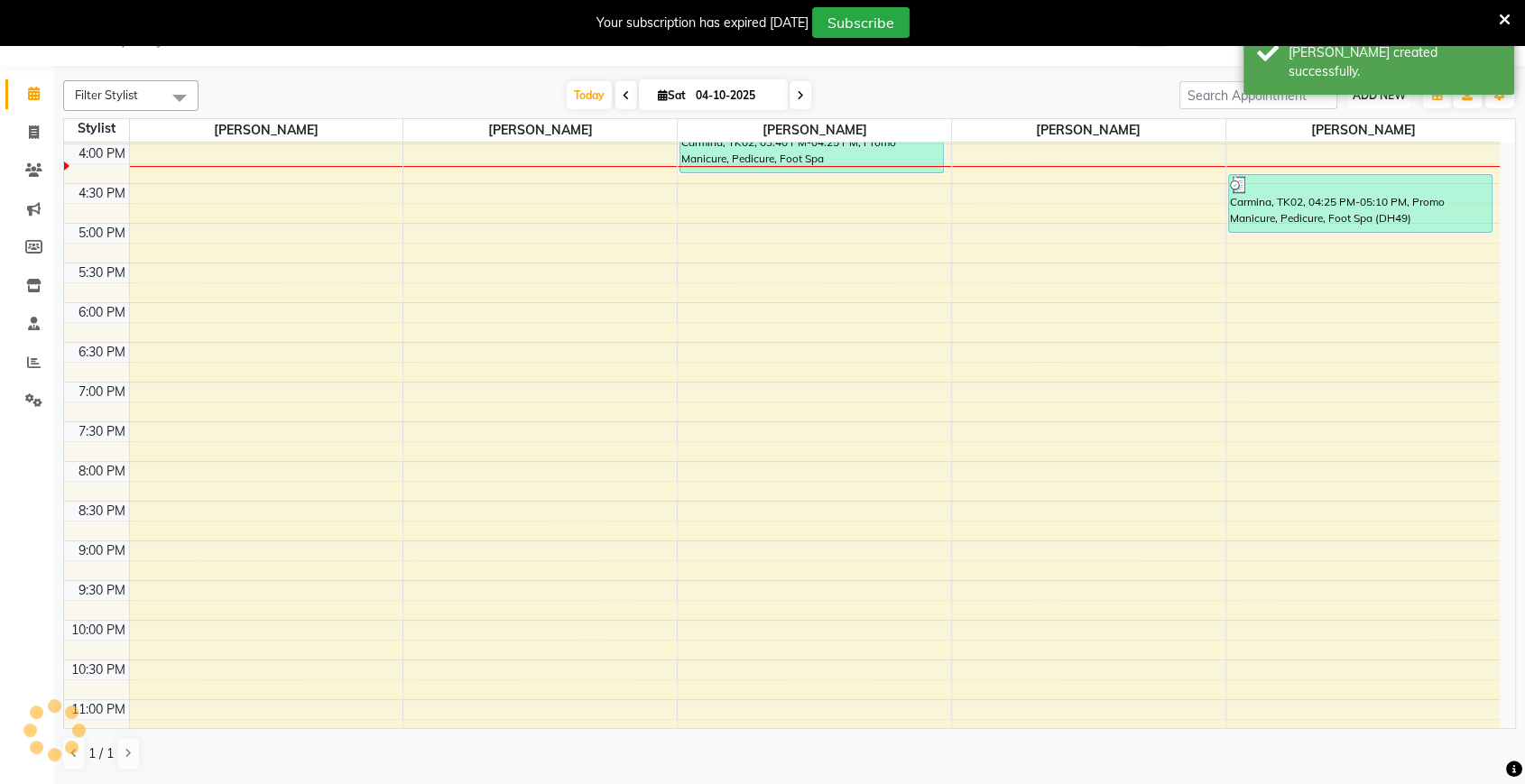
click at [1370, 91] on span "ADD NEW" at bounding box center [1378, 95] width 53 height 13
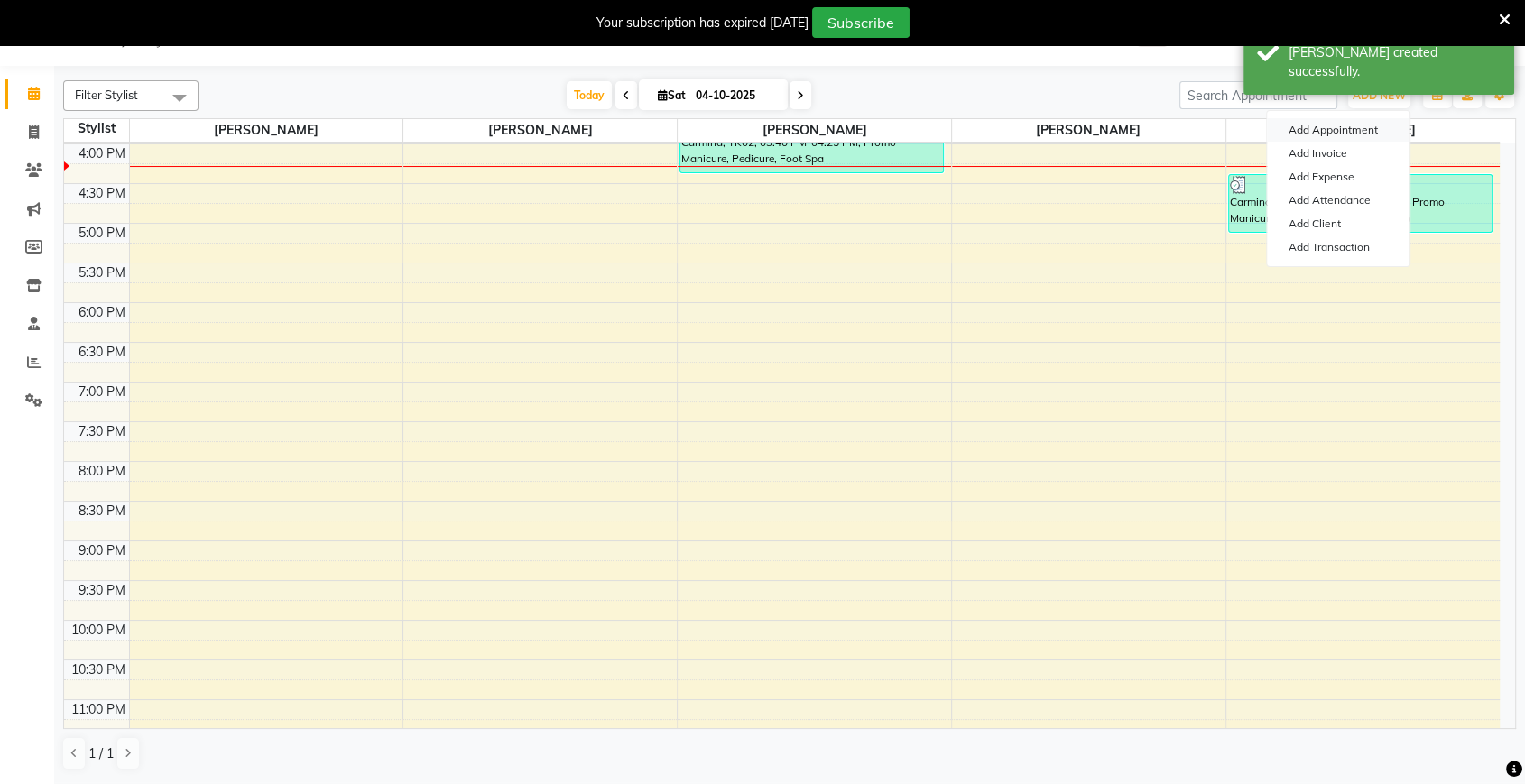
click at [1370, 126] on button "Add Appointment" at bounding box center [1338, 130] width 143 height 23
select select "600"
select select "tentative"
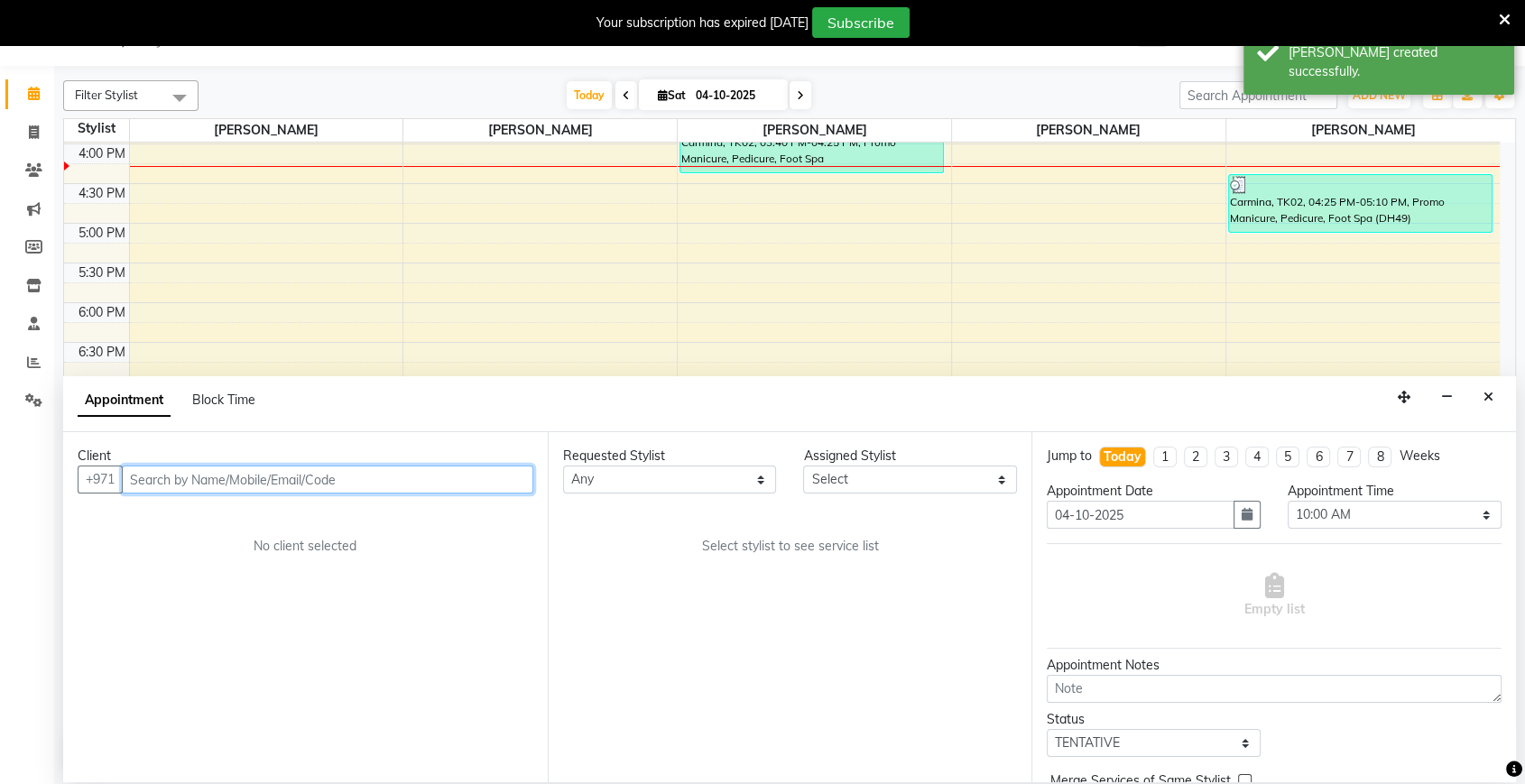
click at [407, 475] on input "text" at bounding box center [327, 479] width 412 height 28
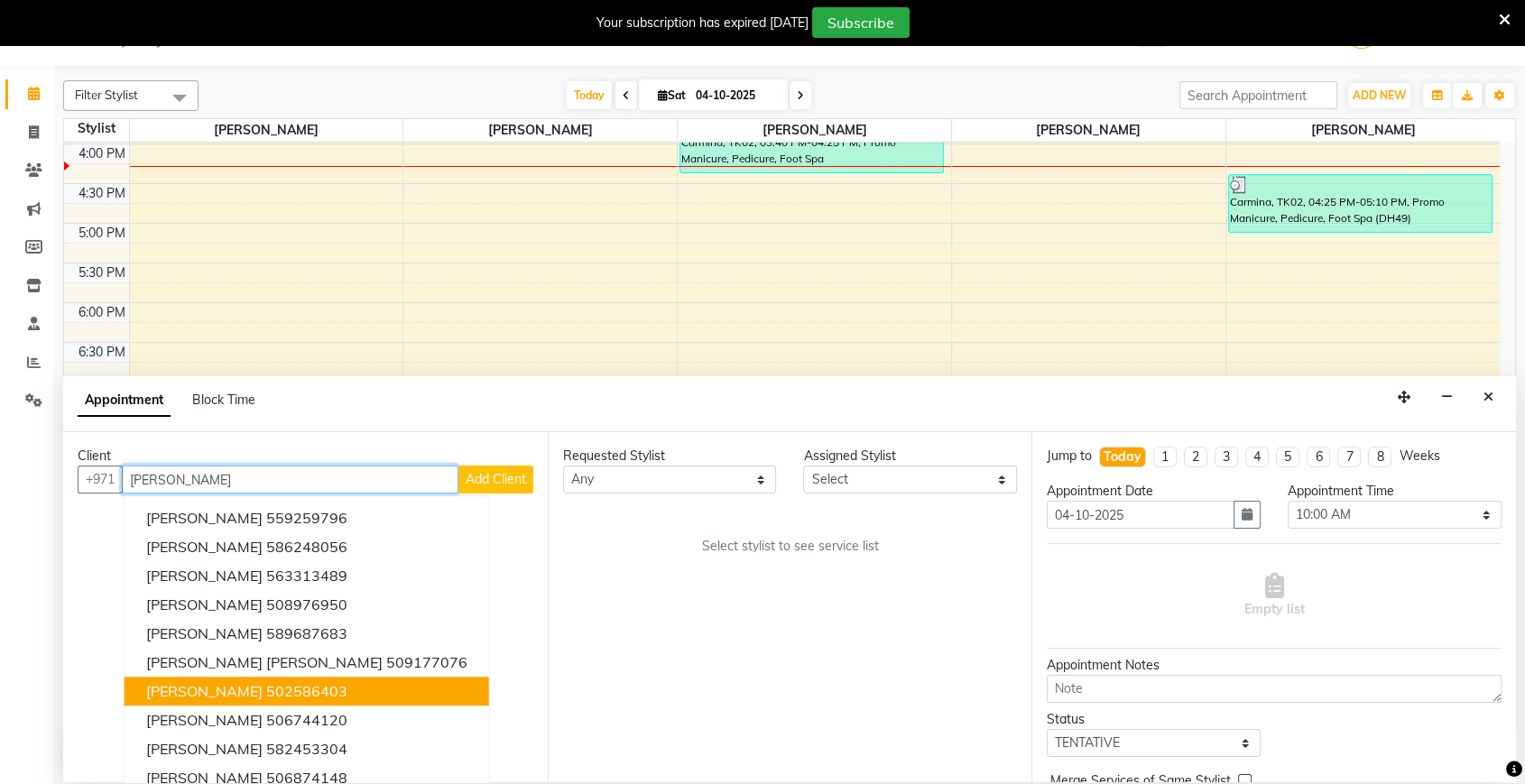
click at [212, 689] on span "[PERSON_NAME]" at bounding box center [203, 691] width 116 height 18
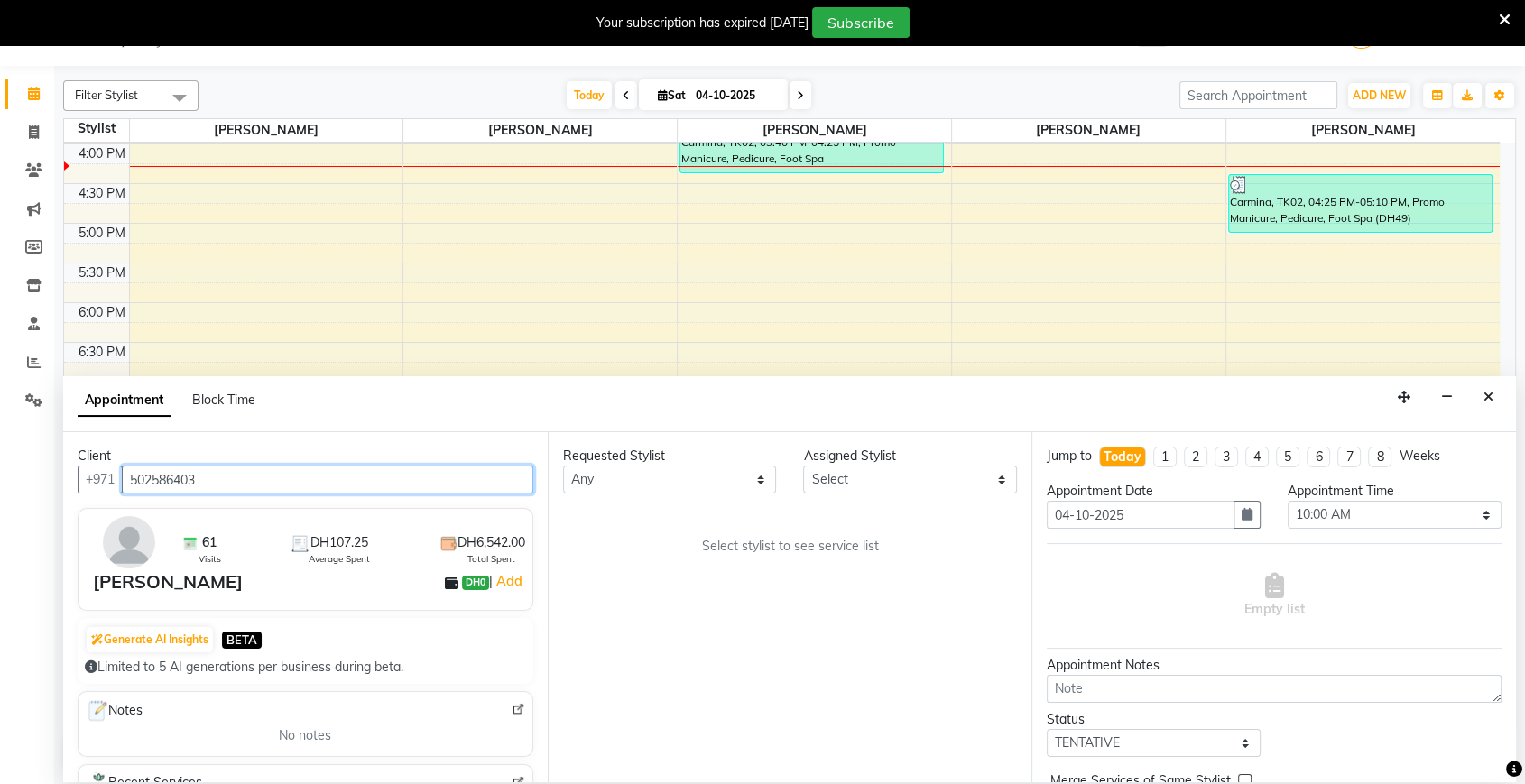
type input "502586403"
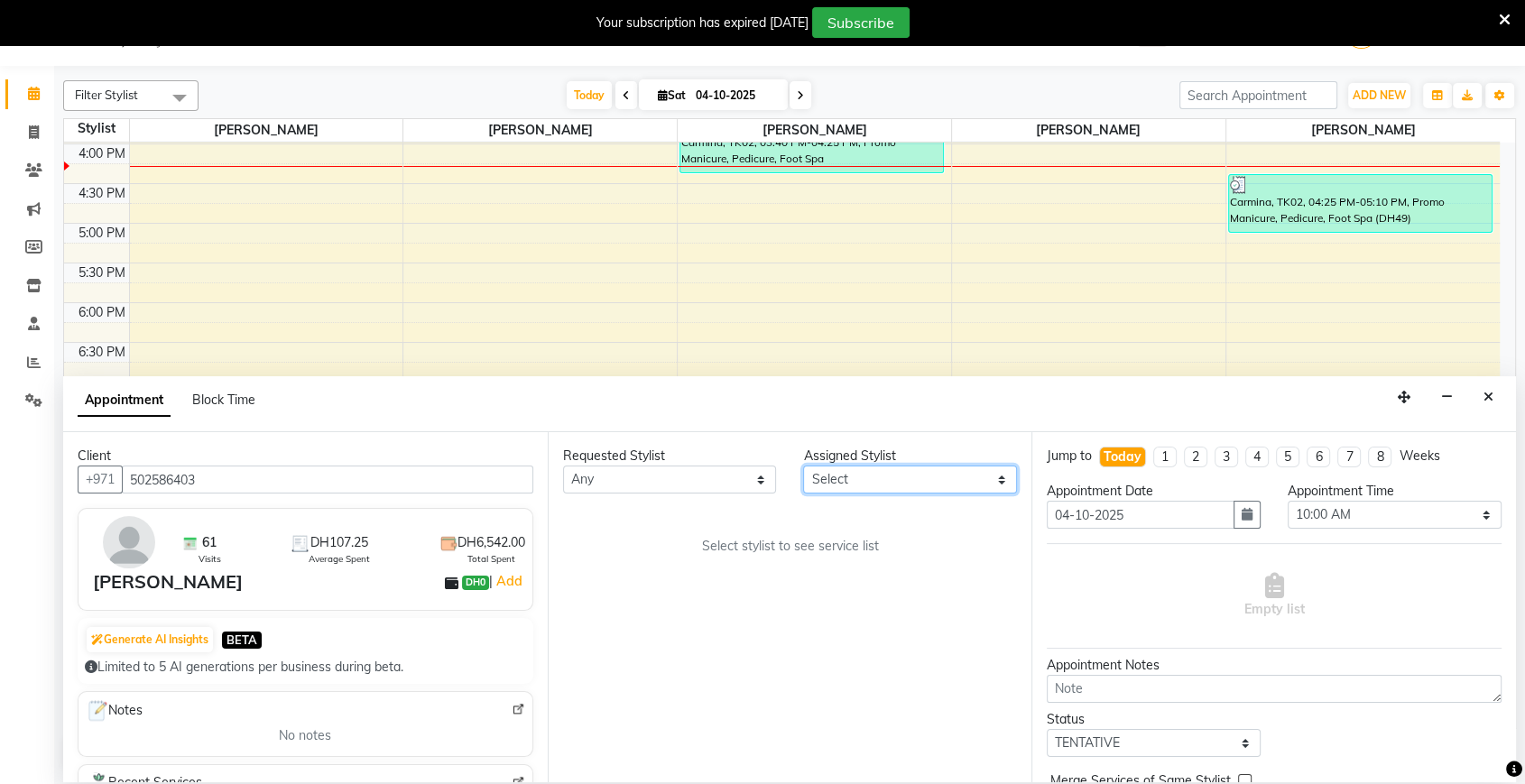
click at [905, 474] on select "Select [PERSON_NAME] [PERSON_NAME] [PERSON_NAME] [PERSON_NAME] [PERSON_NAME]" at bounding box center [910, 479] width 214 height 28
select select "29889"
click at [803, 465] on select "Select [PERSON_NAME] [PERSON_NAME] [PERSON_NAME] [PERSON_NAME] [PERSON_NAME]" at bounding box center [910, 479] width 214 height 28
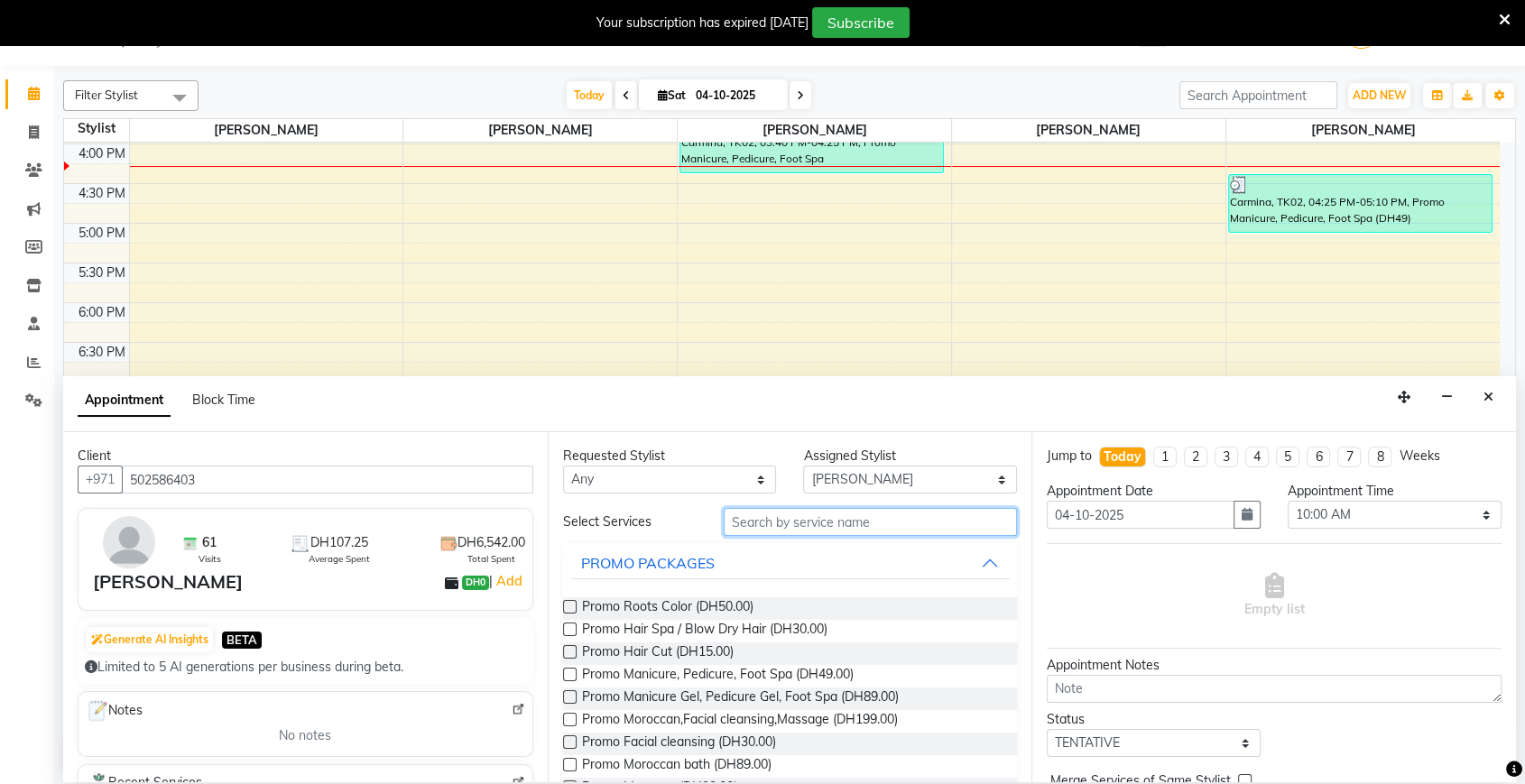
click at [889, 519] on input "text" at bounding box center [870, 521] width 294 height 28
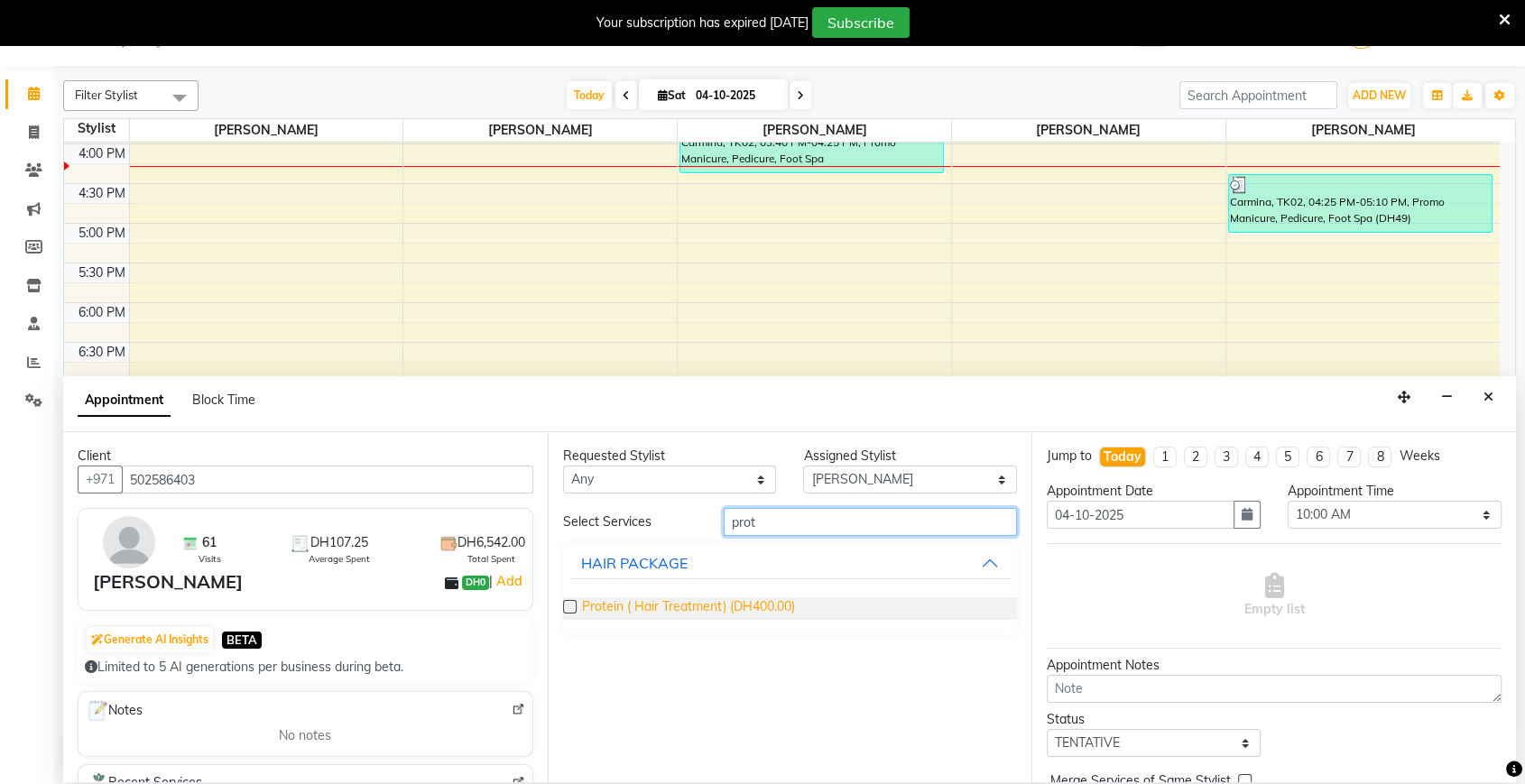
type input "prot"
click at [761, 610] on span "Protein ( Hair Treatment) (DH400.00)" at bounding box center [688, 608] width 213 height 23
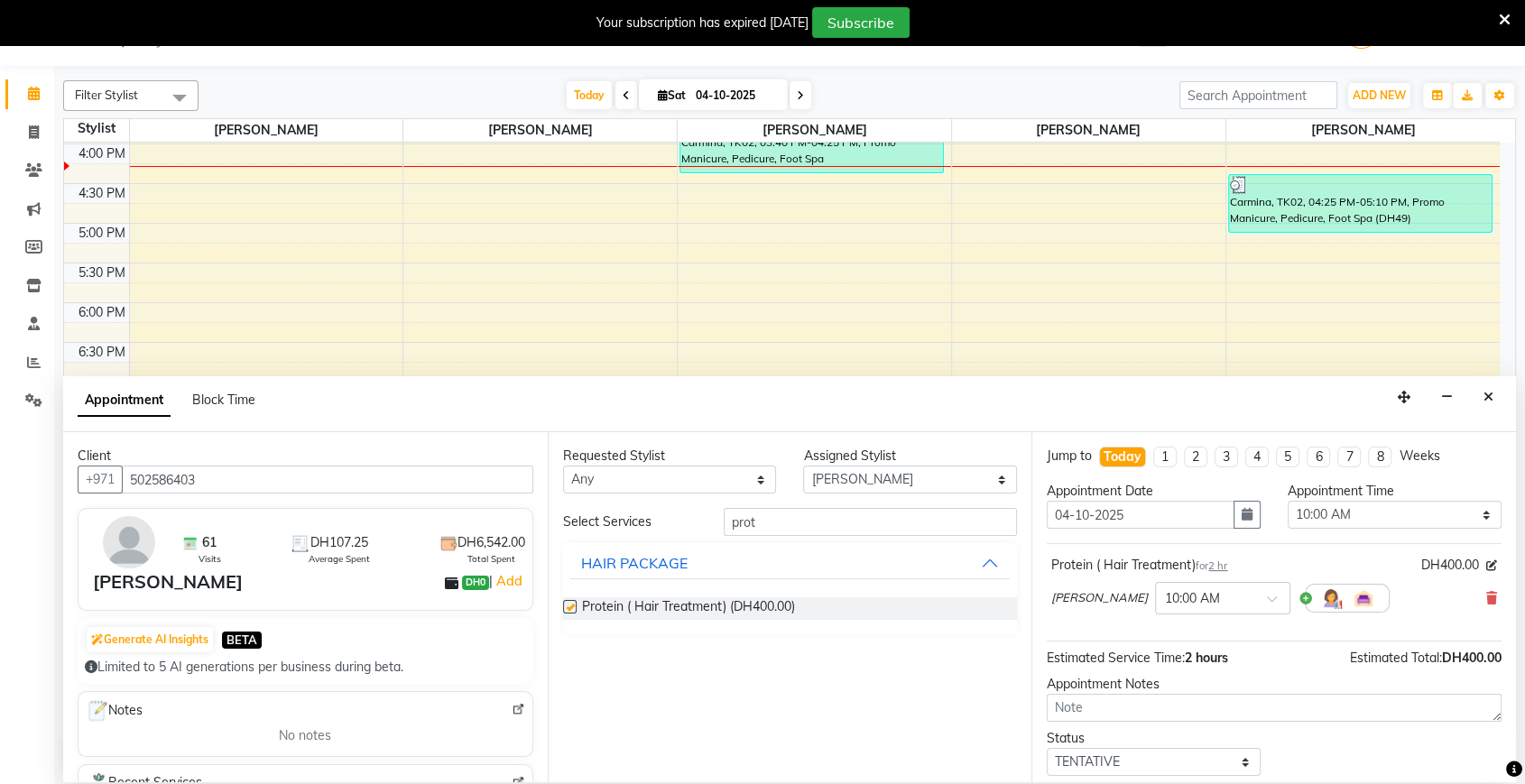
checkbox input "false"
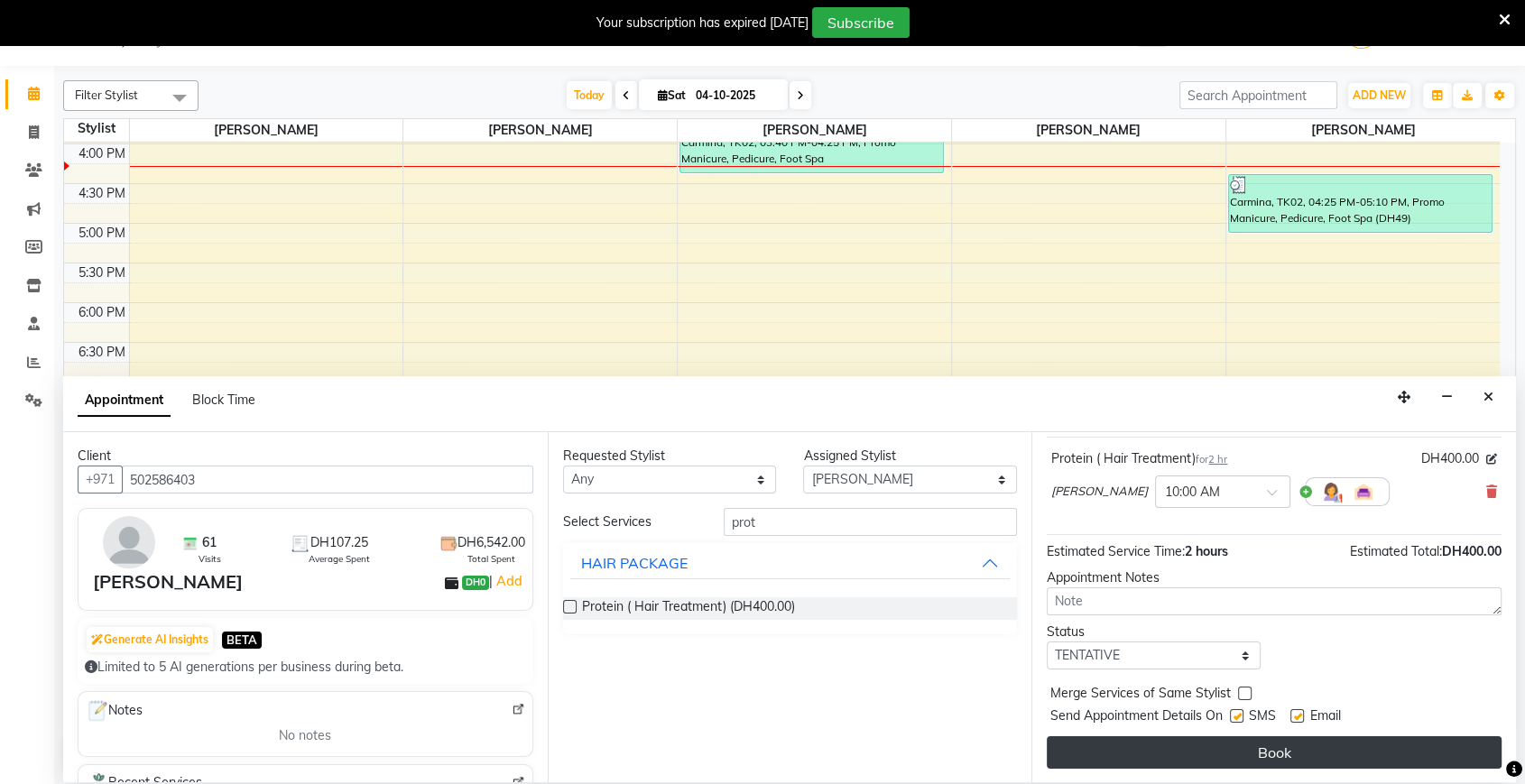
click at [1238, 751] on button "Book" at bounding box center [1275, 752] width 455 height 33
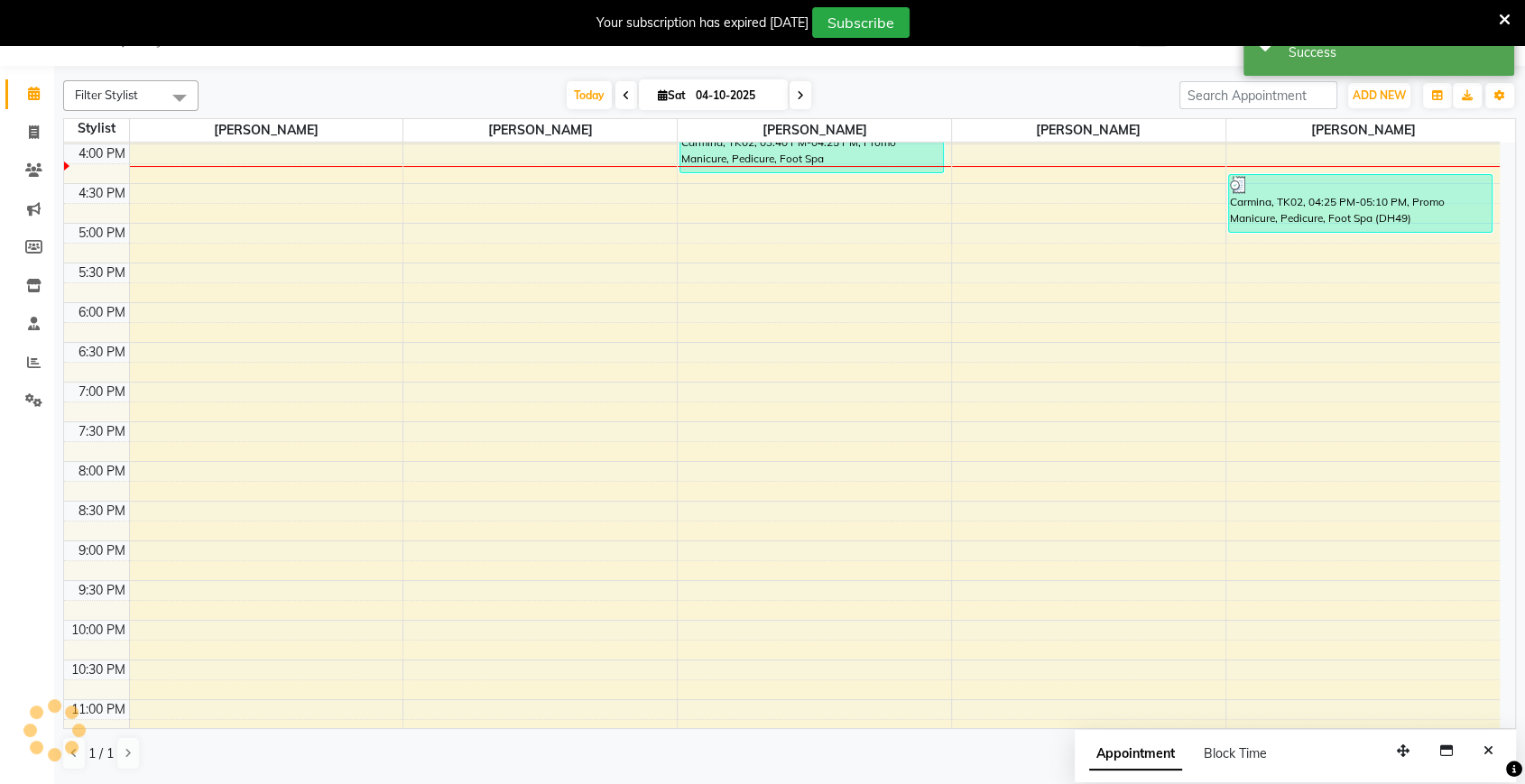
scroll to position [0, 0]
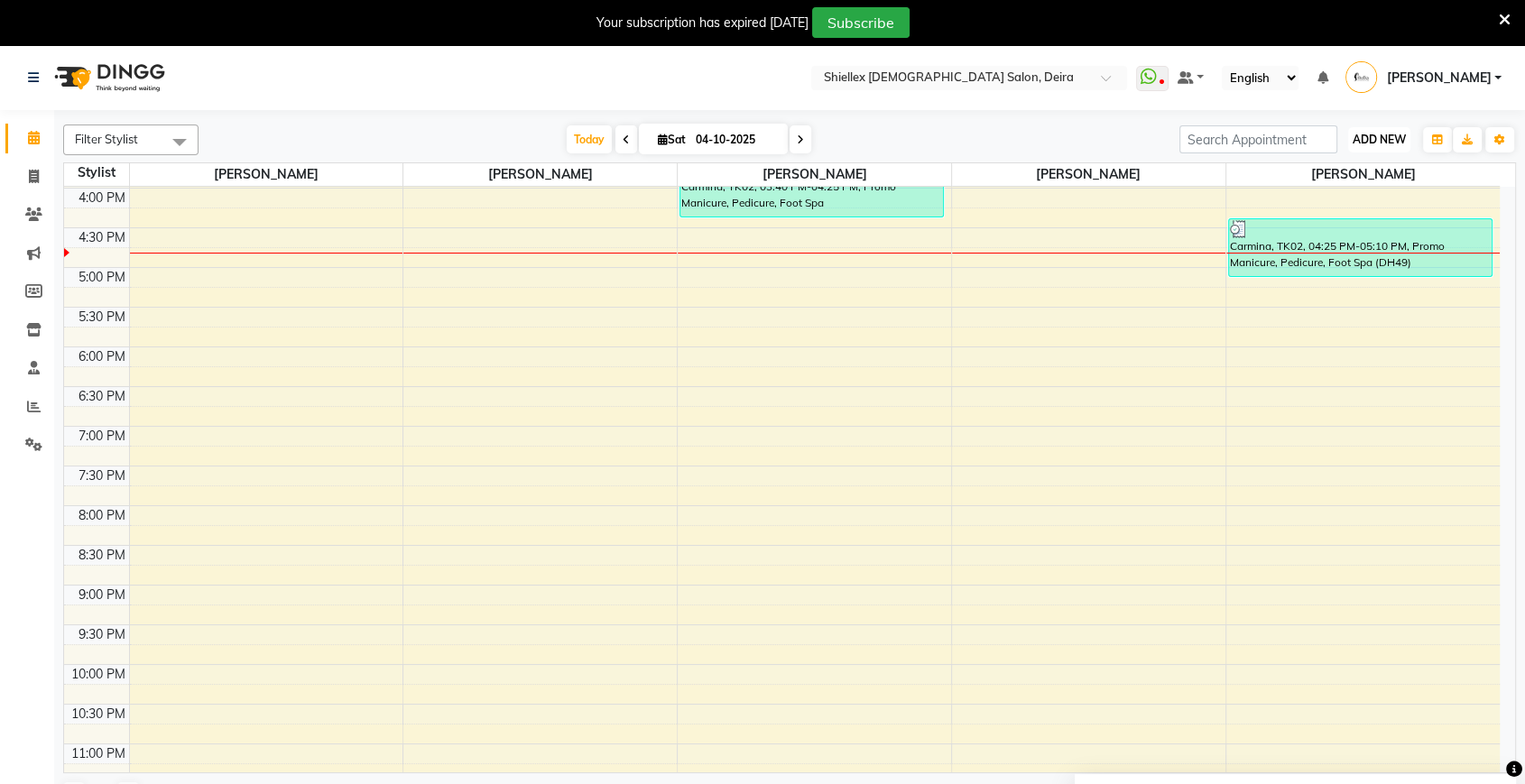
click at [1394, 136] on span "ADD NEW" at bounding box center [1378, 139] width 53 height 13
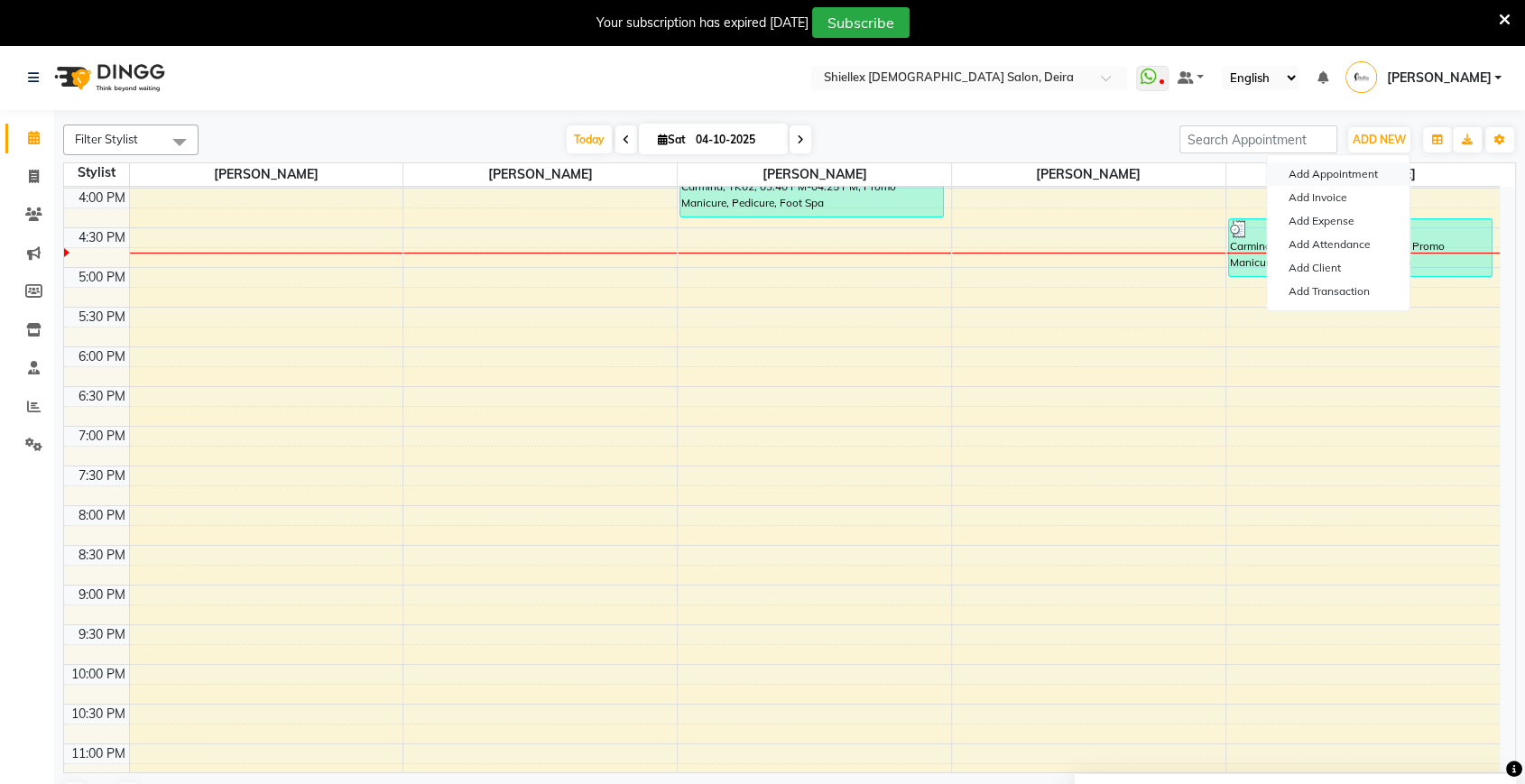
click at [1333, 176] on button "Add Appointment" at bounding box center [1338, 174] width 143 height 23
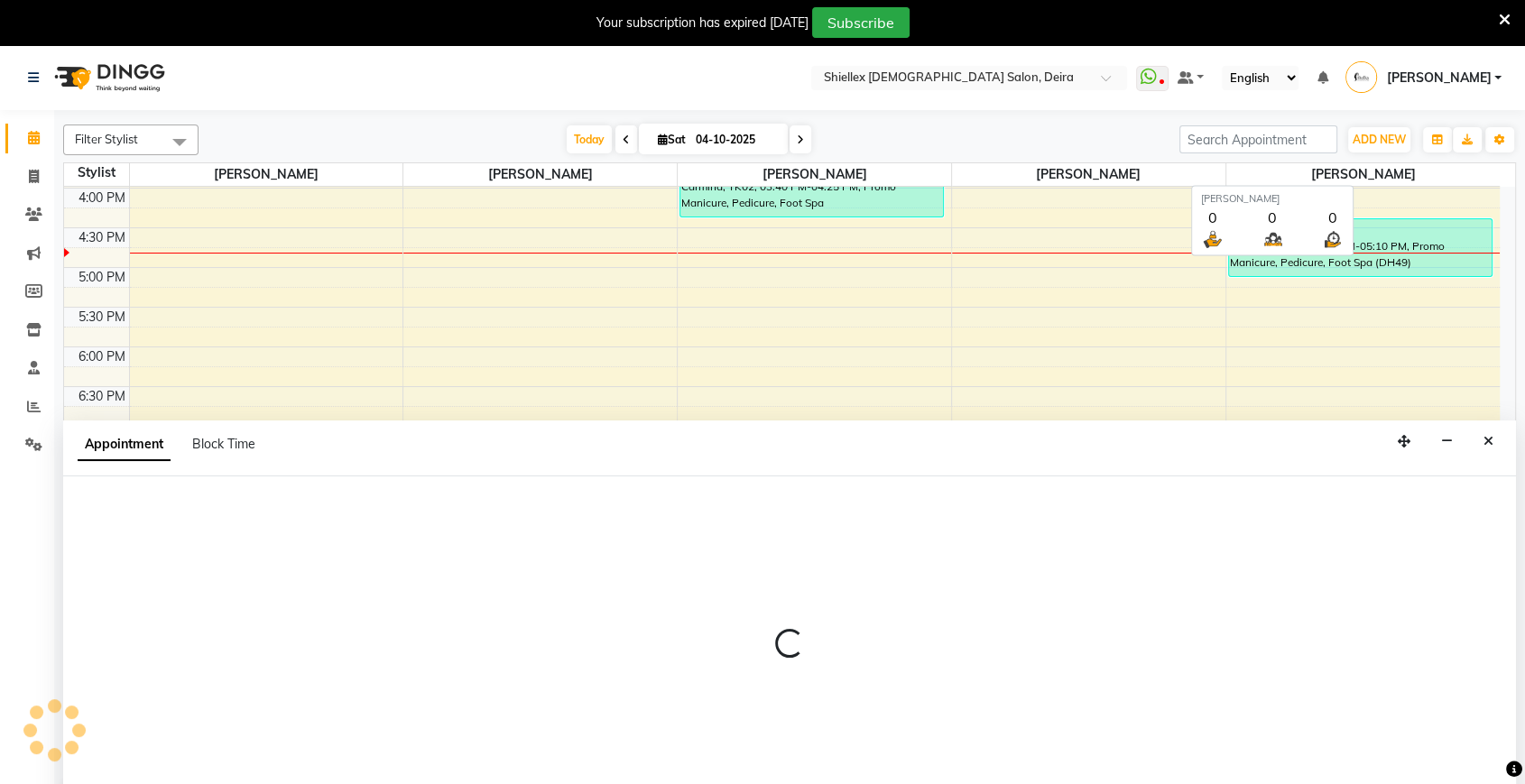
scroll to position [44, 0]
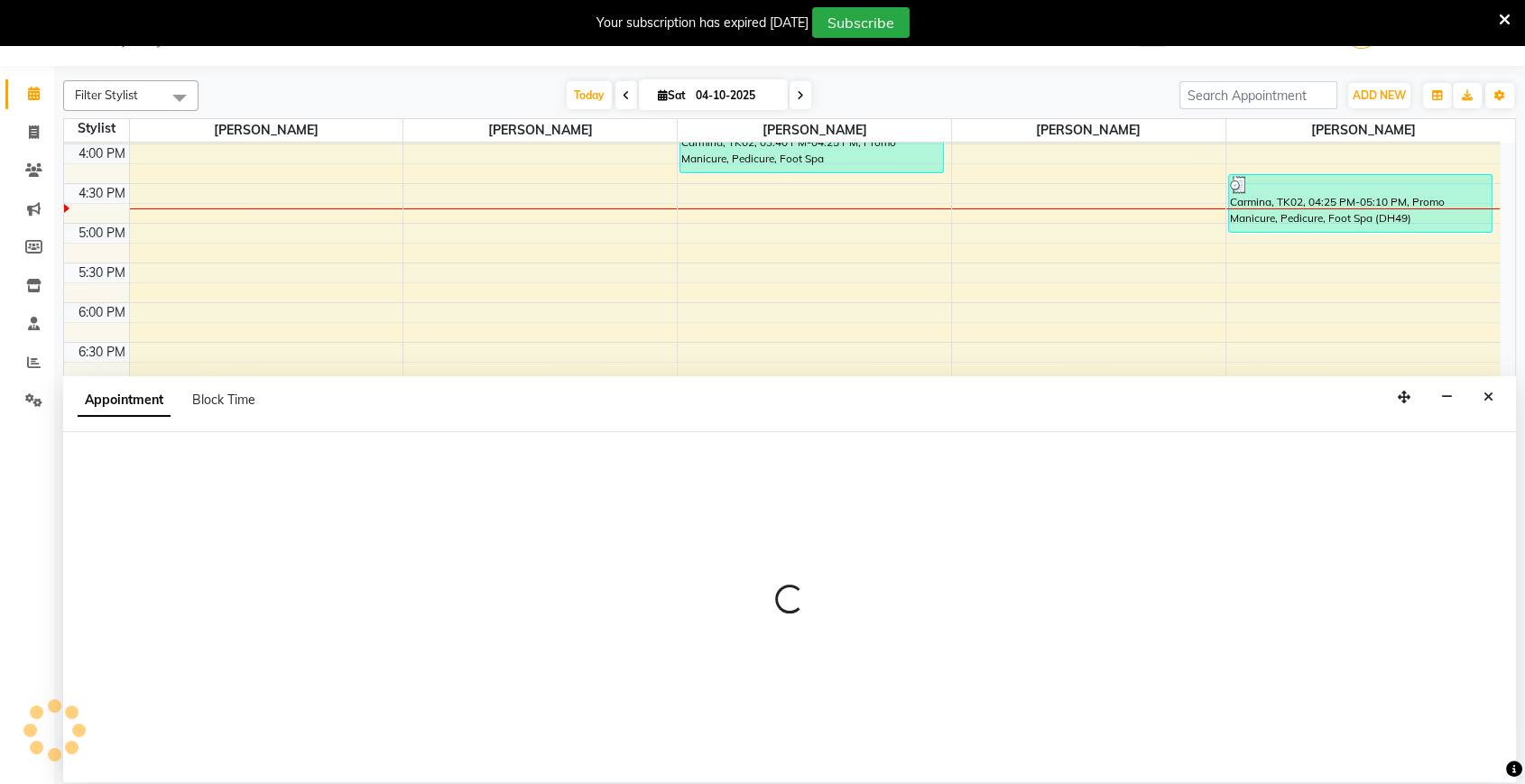
select select "600"
select select "tentative"
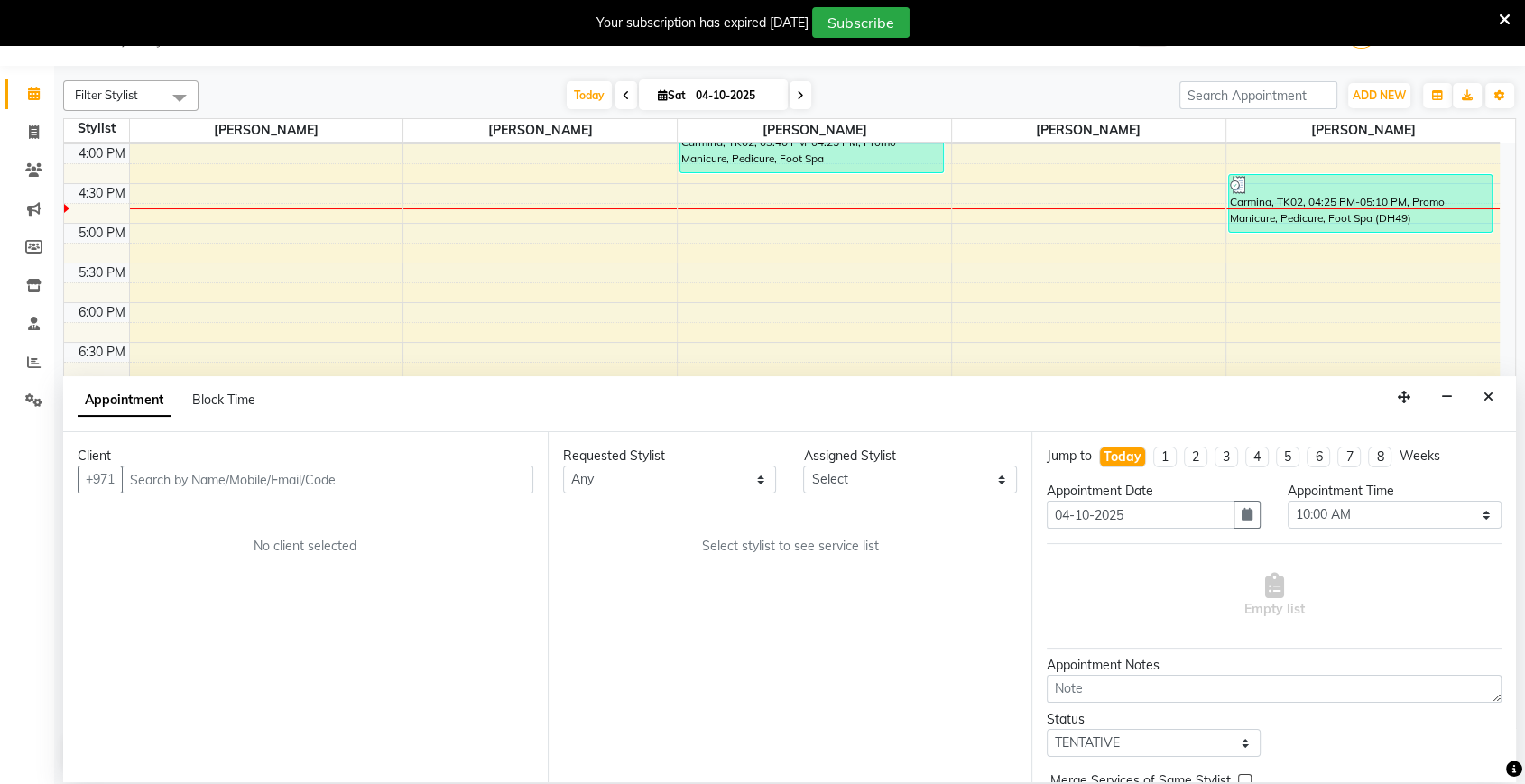
click at [426, 490] on input "text" at bounding box center [327, 479] width 412 height 28
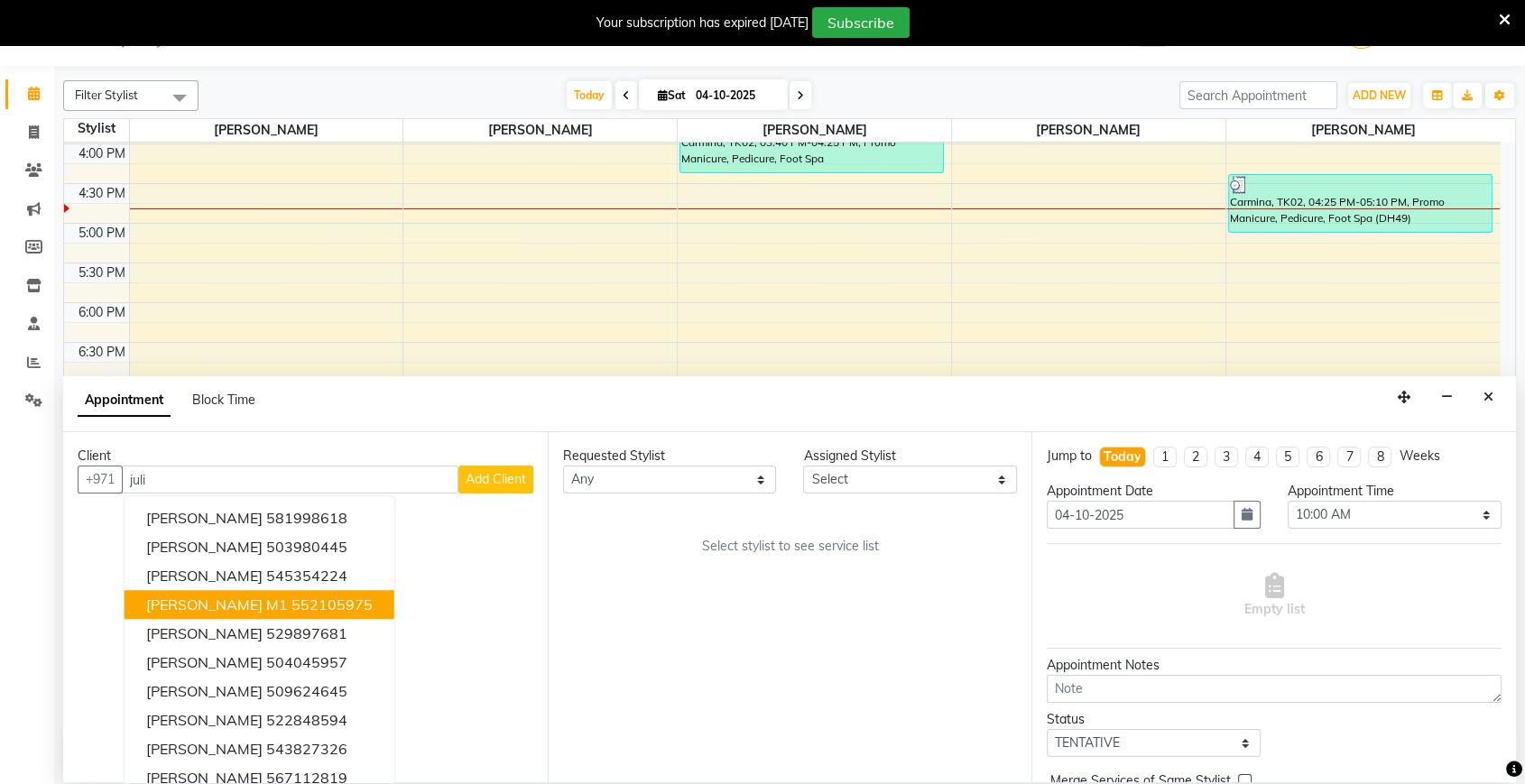
click at [292, 603] on ngb-highlight "552105975" at bounding box center [332, 605] width 82 height 18
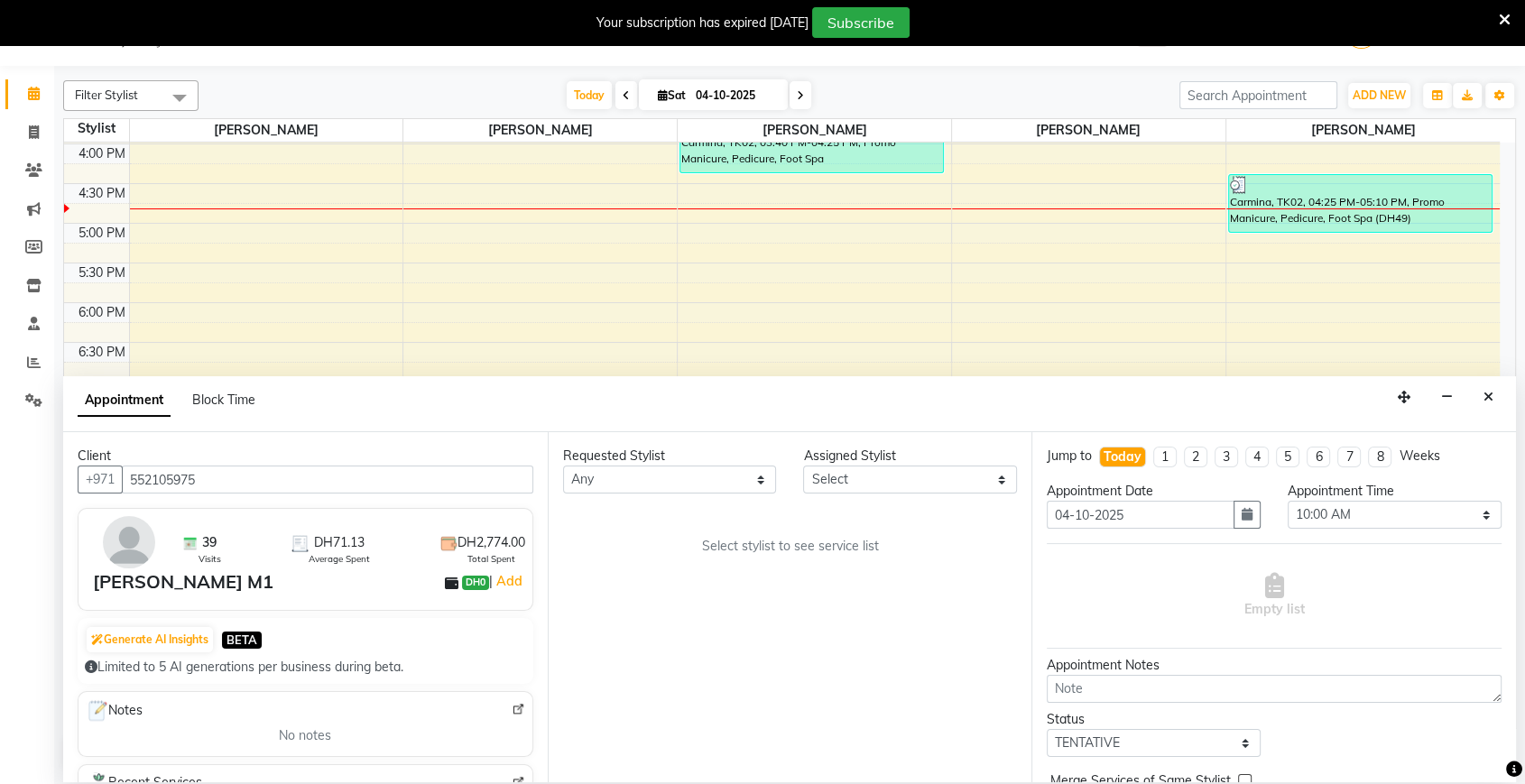
type input "552105975"
click at [854, 485] on select "Select [PERSON_NAME] [PERSON_NAME] [PERSON_NAME] [PERSON_NAME] [PERSON_NAME]" at bounding box center [910, 479] width 214 height 28
select select "29889"
click at [803, 465] on select "Select [PERSON_NAME] [PERSON_NAME] [PERSON_NAME] [PERSON_NAME] [PERSON_NAME]" at bounding box center [910, 479] width 214 height 28
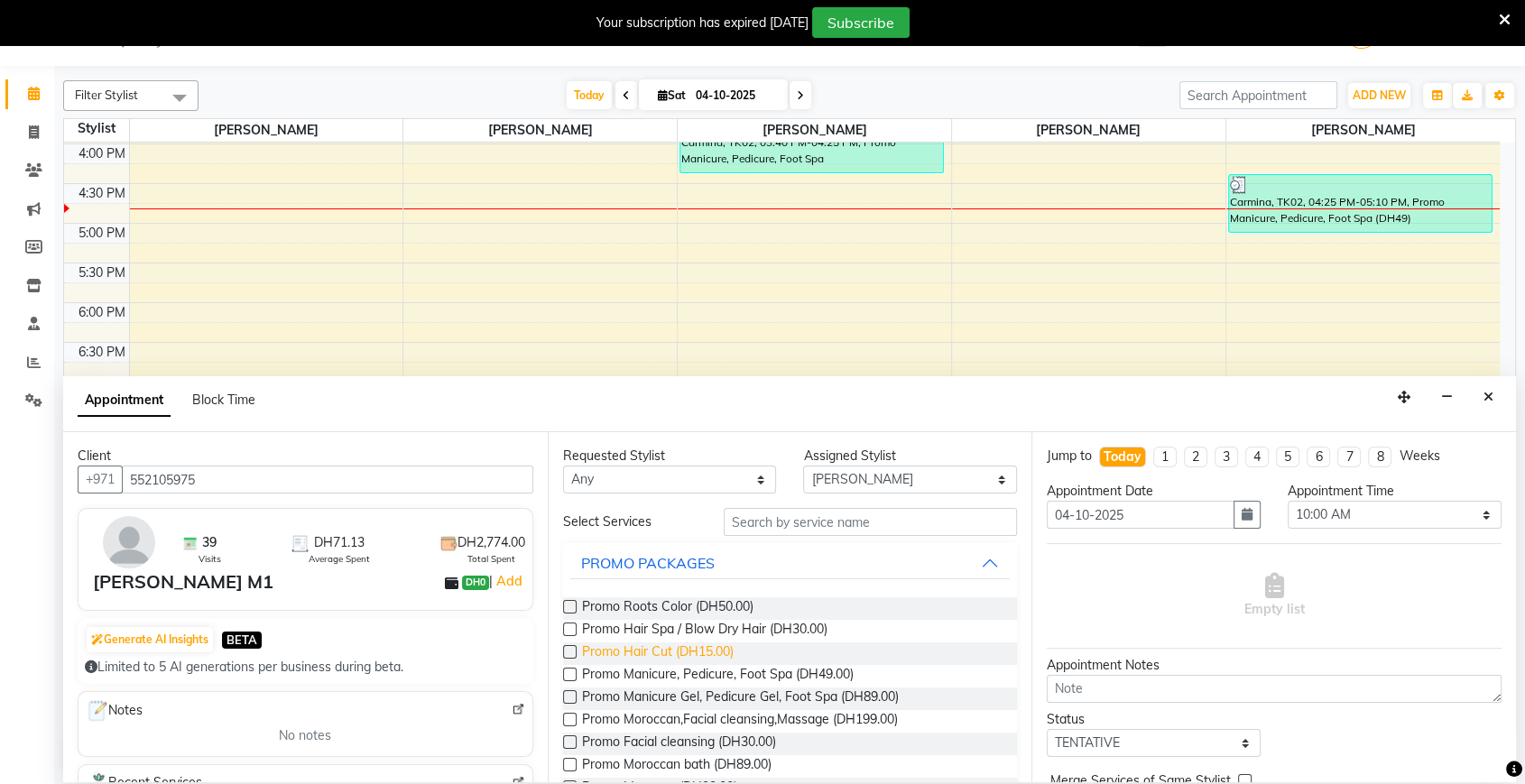
click at [707, 644] on span "Promo Hair Cut (DH15.00)" at bounding box center [657, 653] width 152 height 23
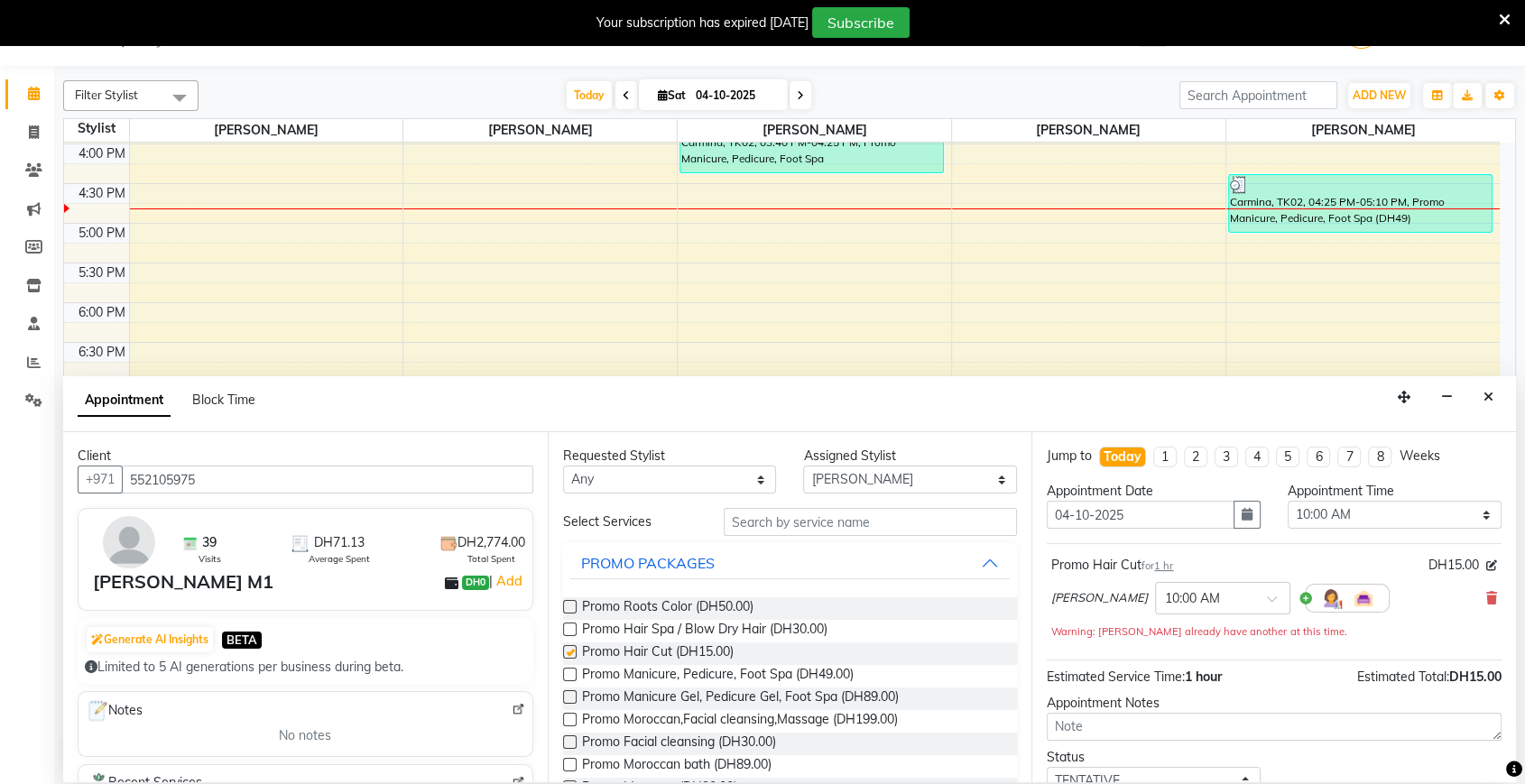
checkbox input "false"
click at [1349, 503] on select "Select 10:00 AM 10:05 AM 10:10 AM 10:15 AM 10:20 AM 10:25 AM 10:30 AM 10:35 AM …" at bounding box center [1394, 514] width 214 height 28
select select "985"
click at [1288, 501] on select "Select 10:00 AM 10:05 AM 10:10 AM 10:15 AM 10:20 AM 10:25 AM 10:30 AM 10:35 AM …" at bounding box center [1394, 514] width 214 height 28
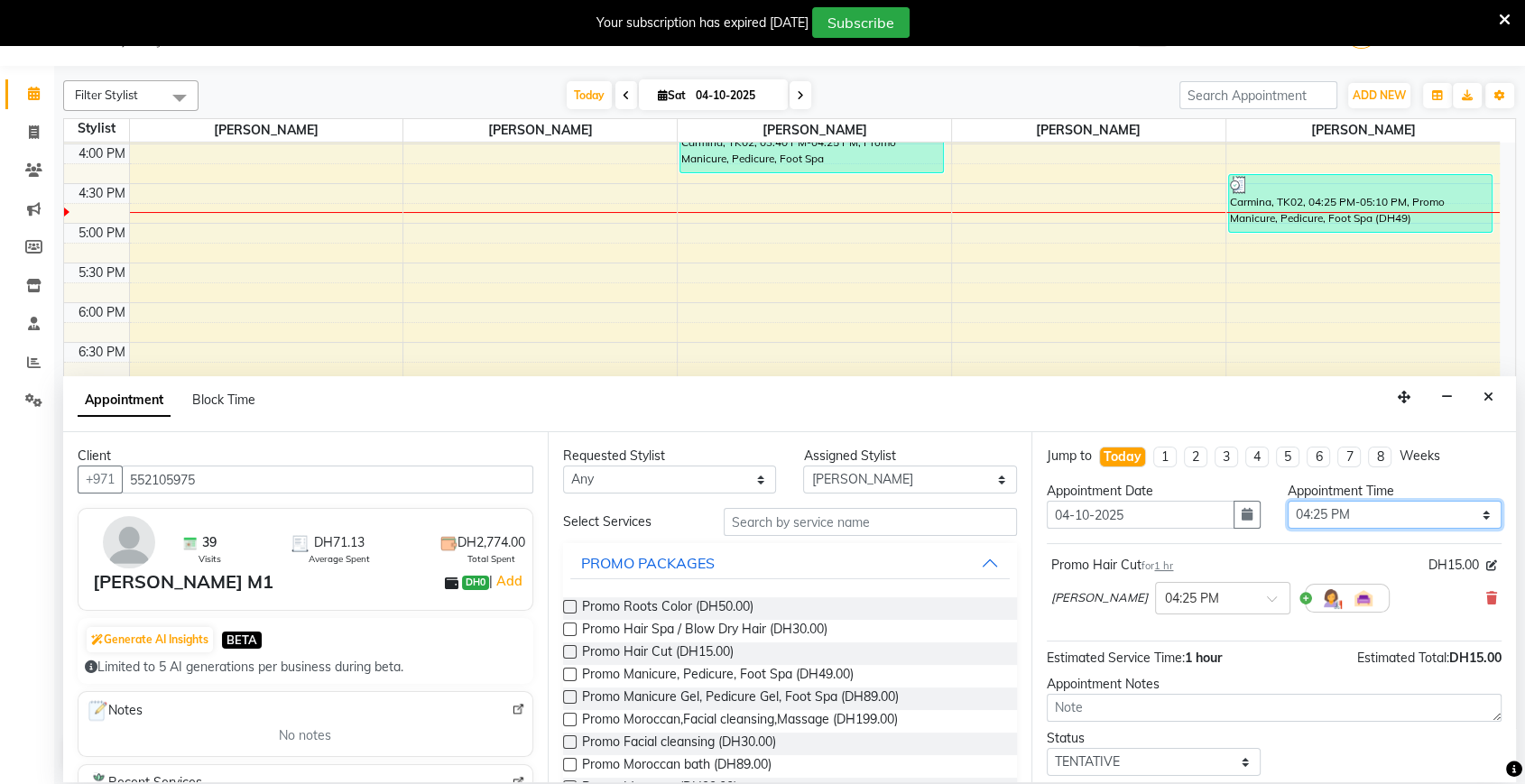
scroll to position [107, 0]
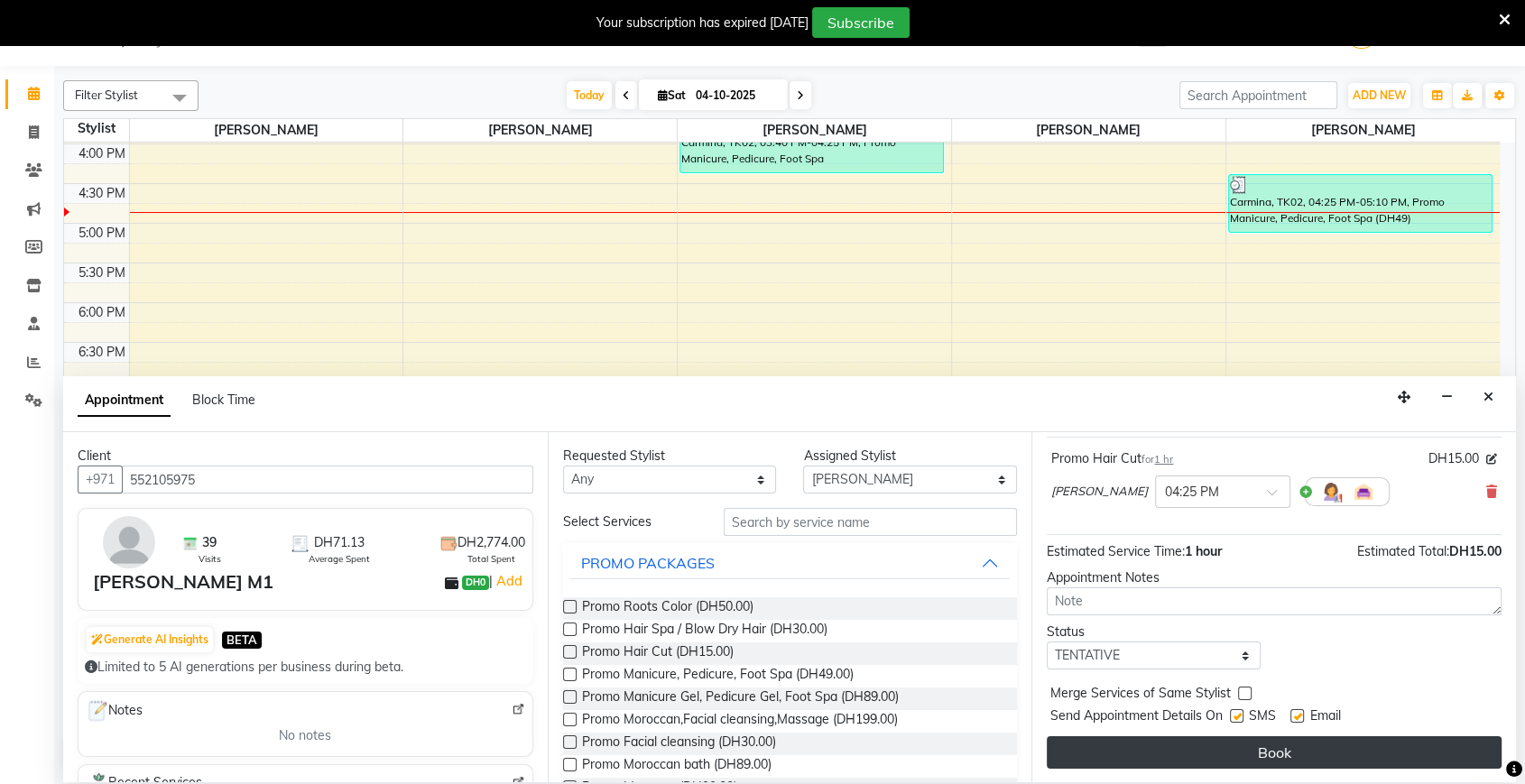
click at [1194, 738] on button "Book" at bounding box center [1275, 752] width 455 height 33
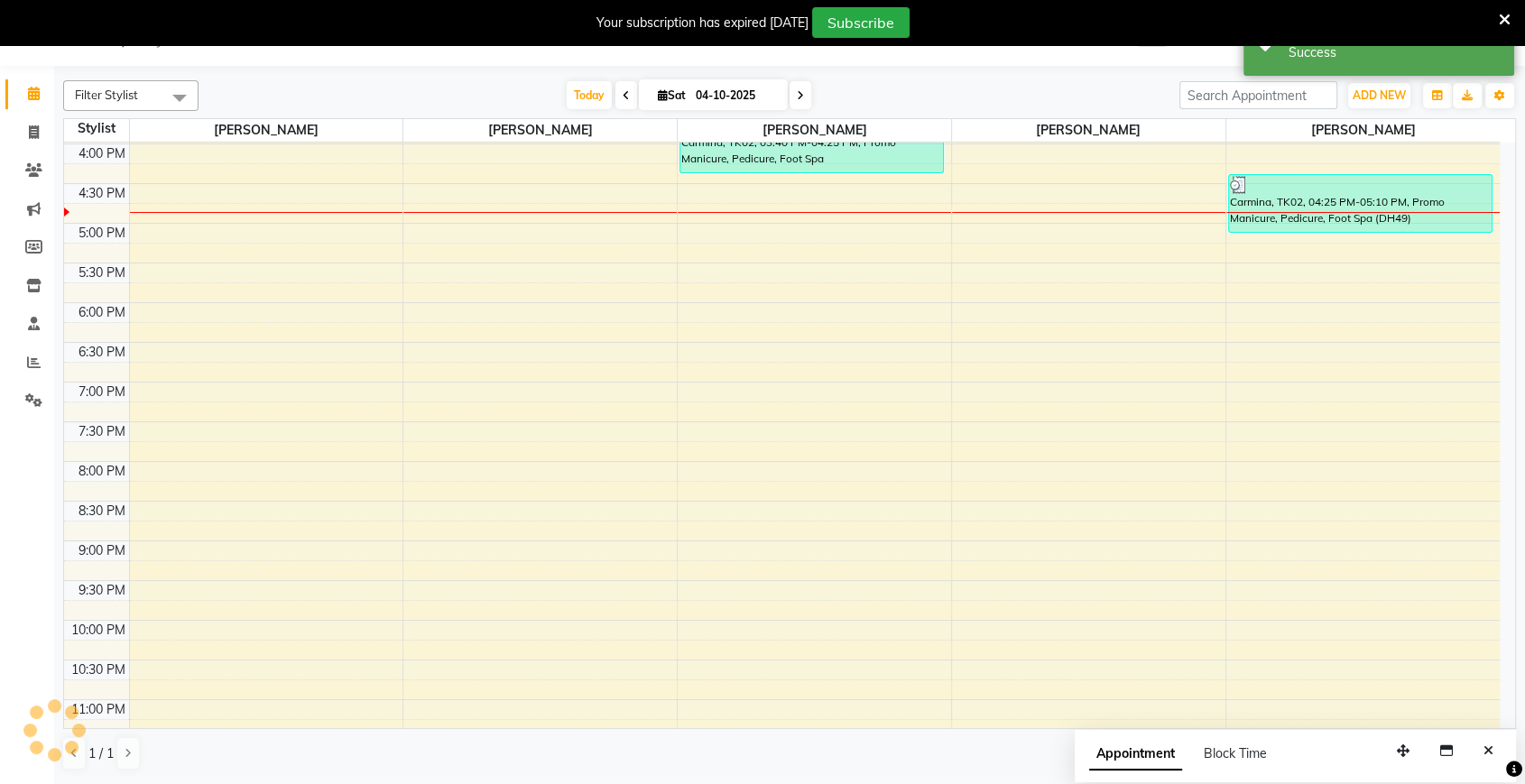
scroll to position [0, 0]
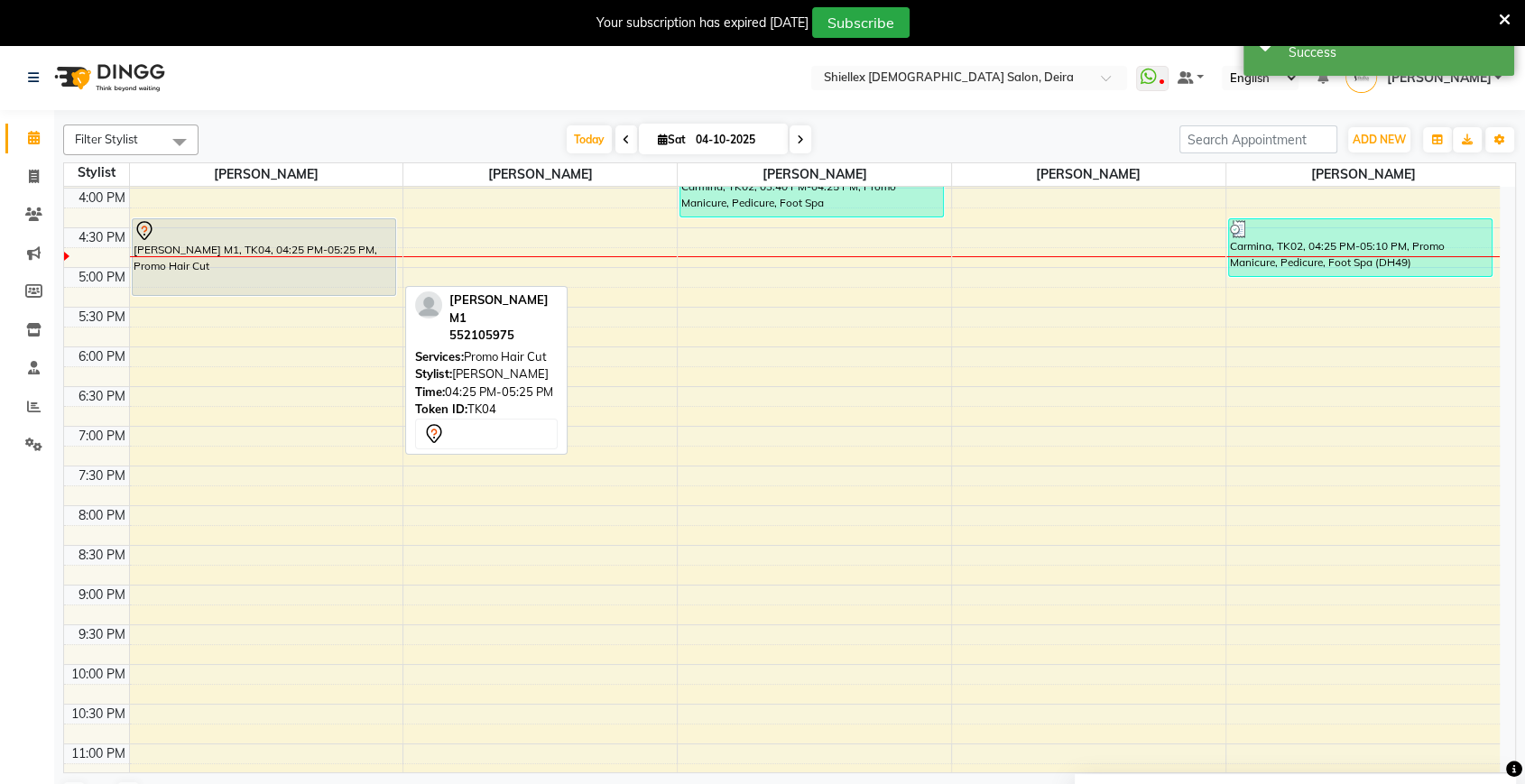
click at [316, 264] on div "[PERSON_NAME] M1, TK04, 04:25 PM-05:25 PM, Promo Hair Cut" at bounding box center [264, 256] width 263 height 76
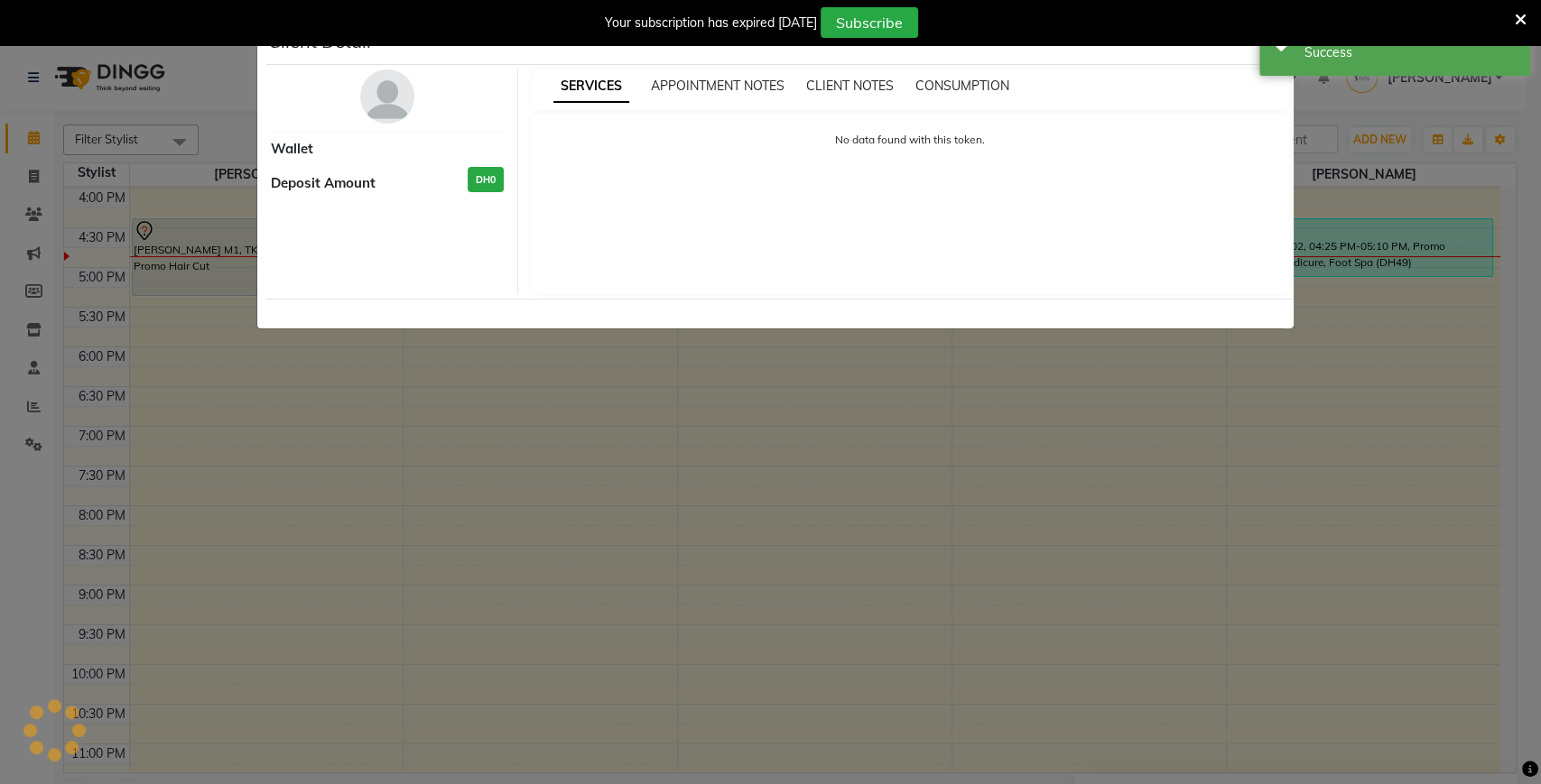
select select "7"
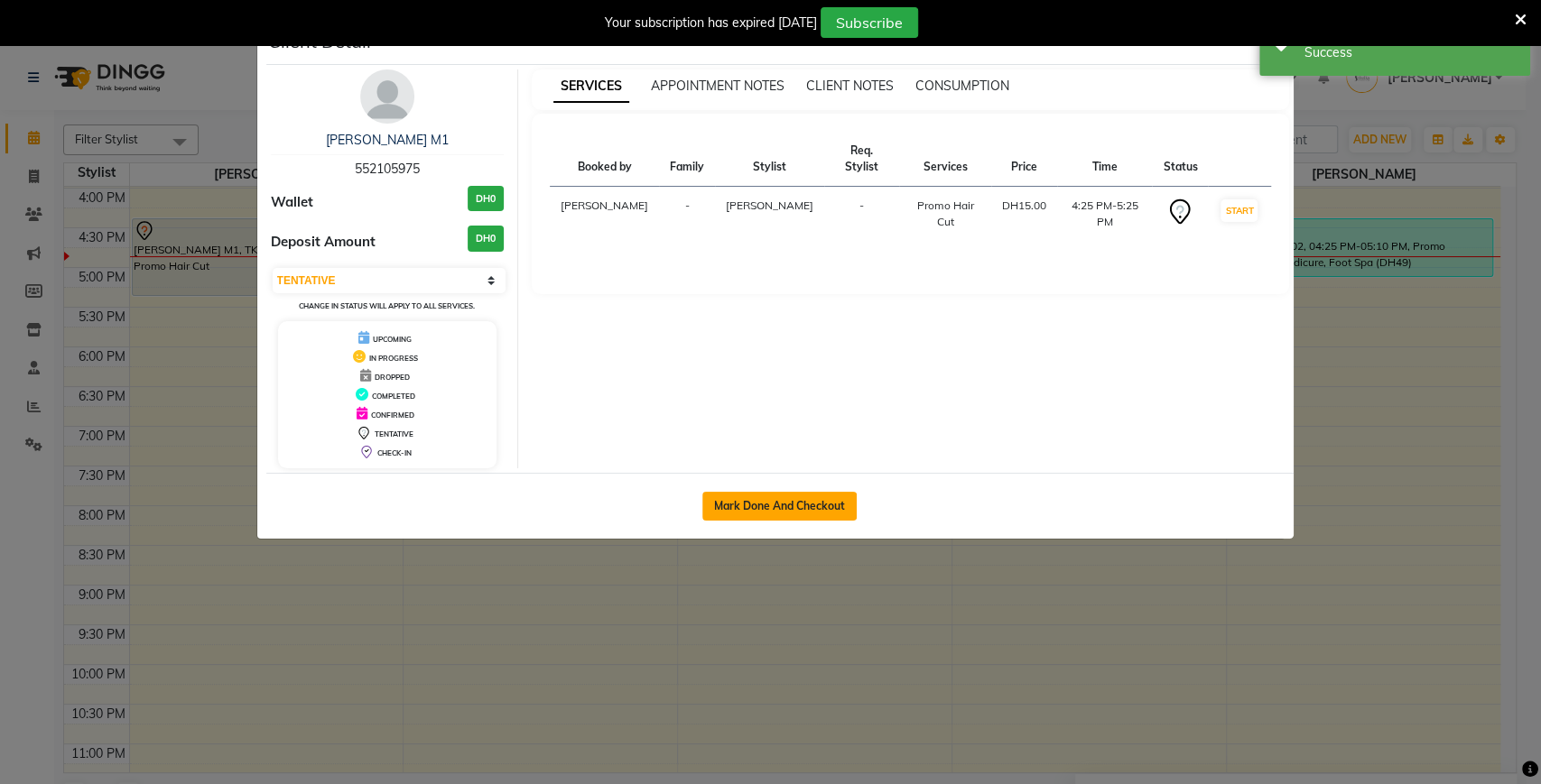
click at [815, 494] on button "Mark Done And Checkout" at bounding box center [779, 506] width 155 height 29
select select "service"
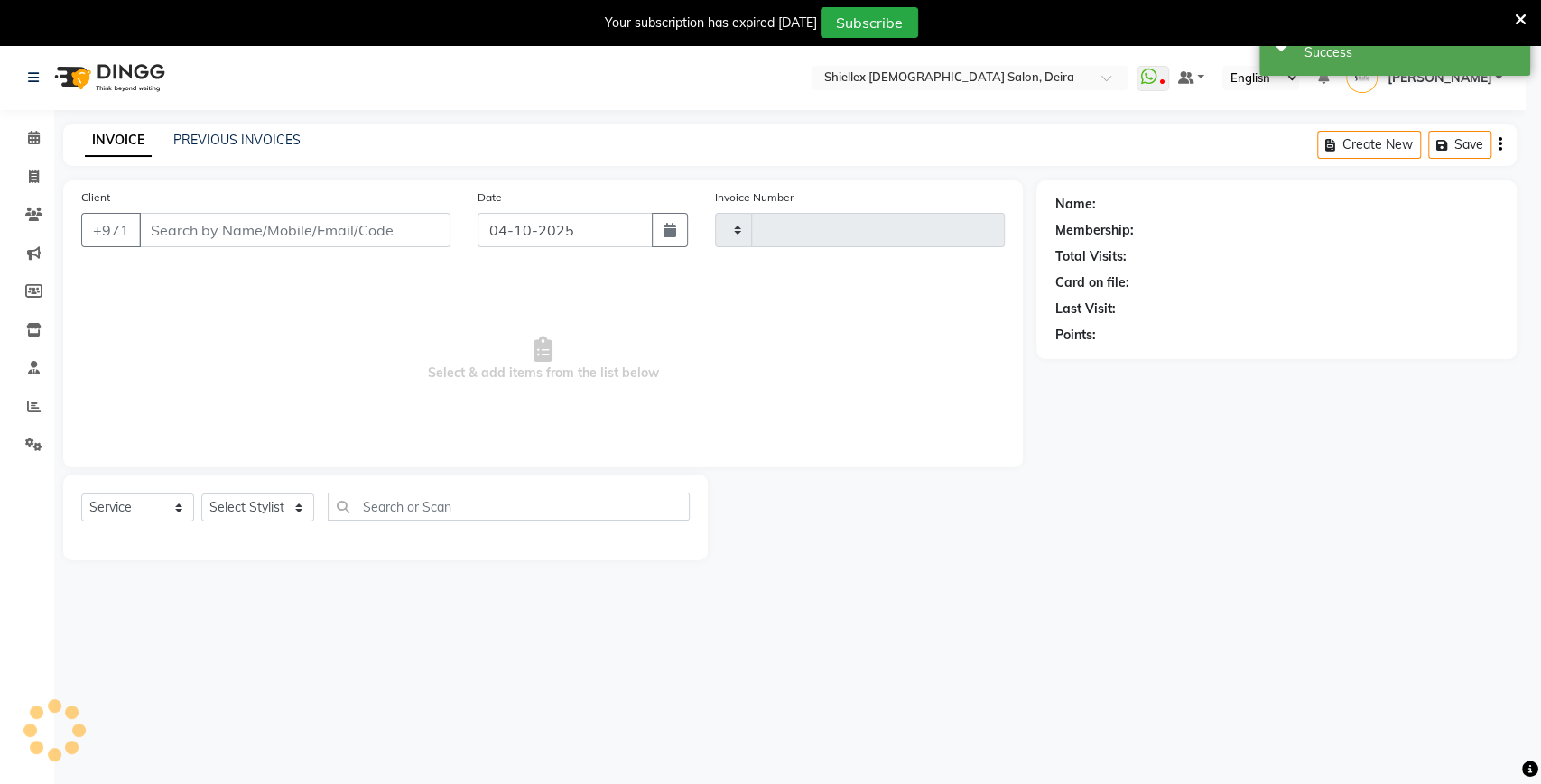
type input "1799"
select select "4904"
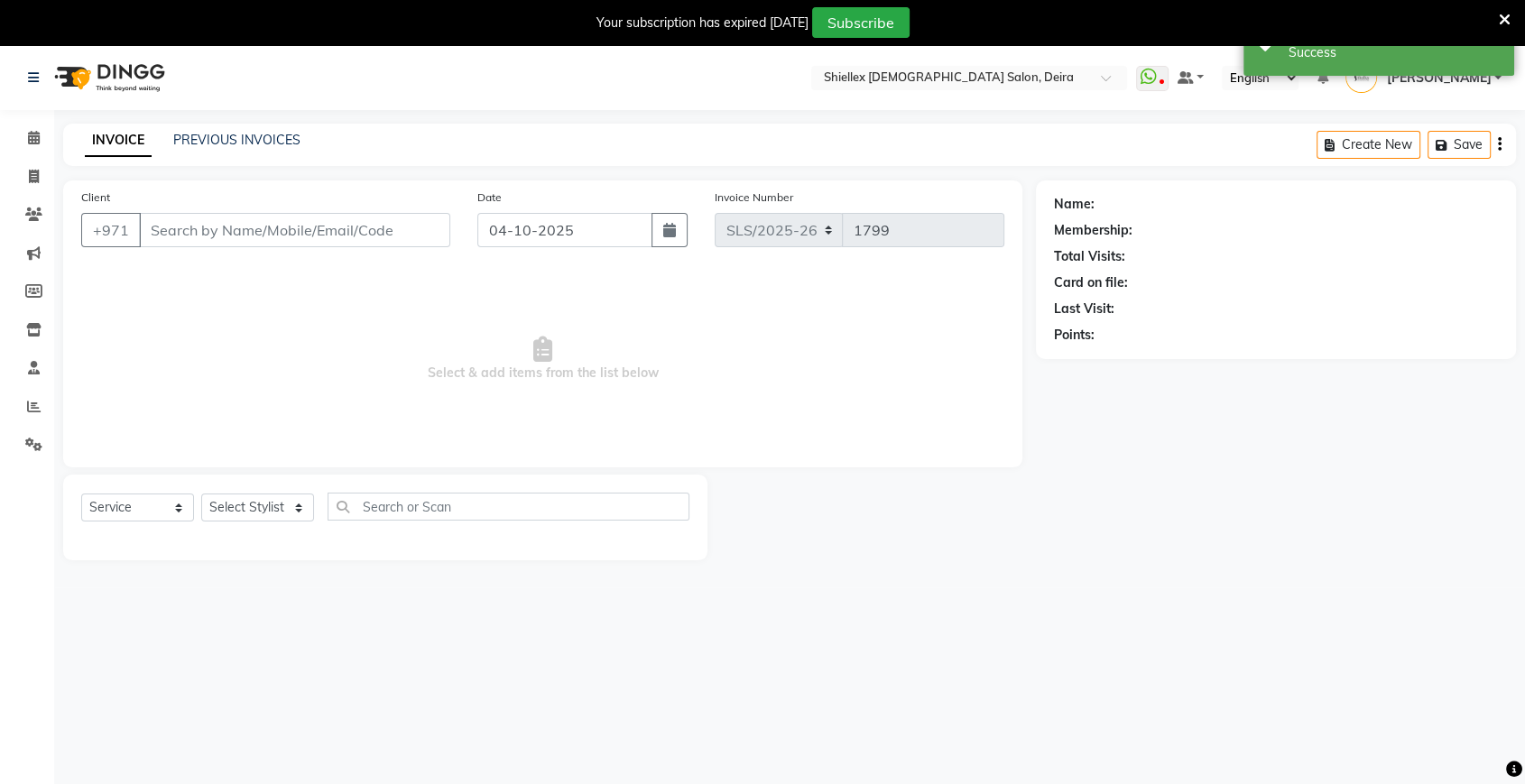
type input "552105975"
select select "29889"
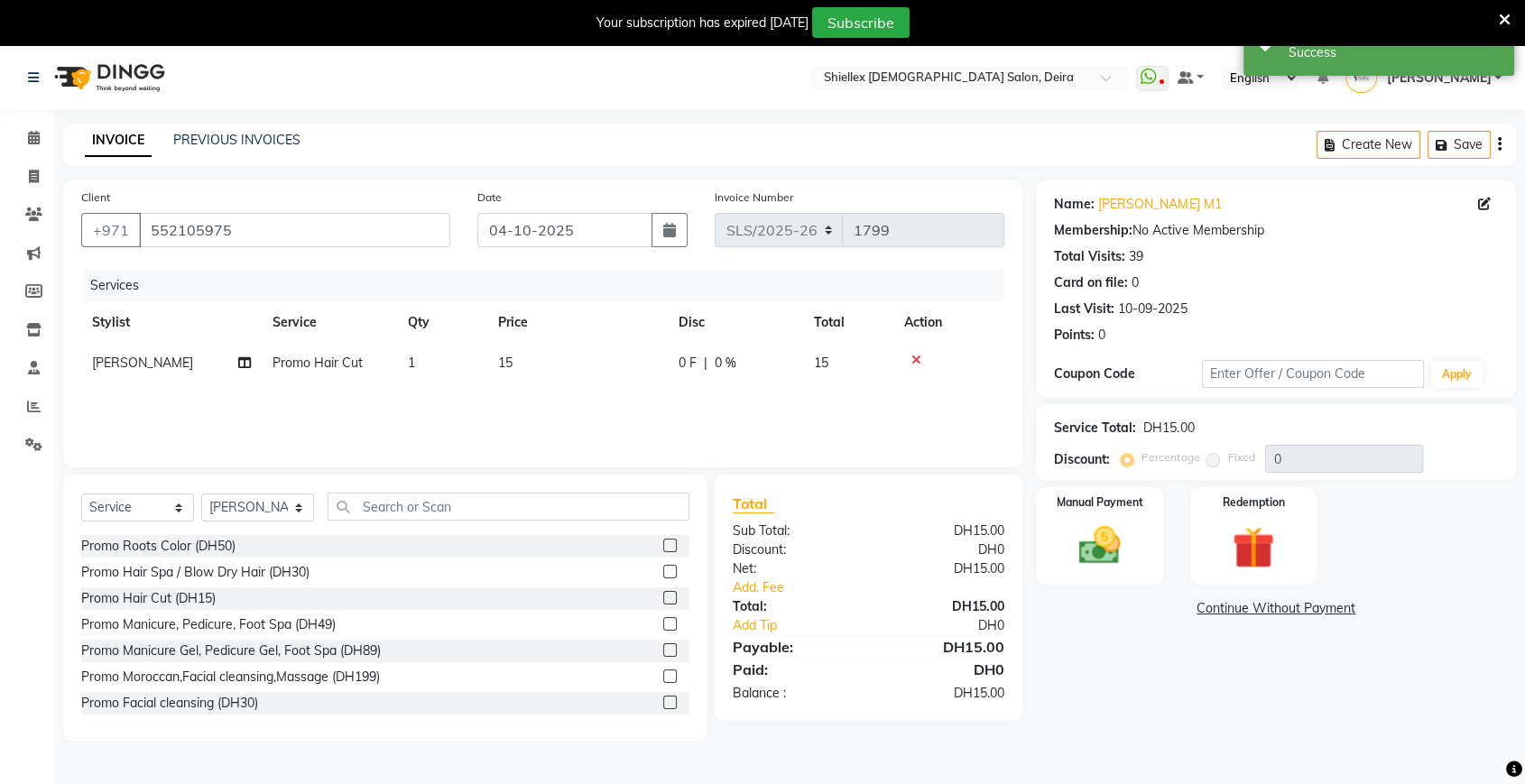
click at [612, 357] on td "15" at bounding box center [578, 363] width 180 height 40
select select "29889"
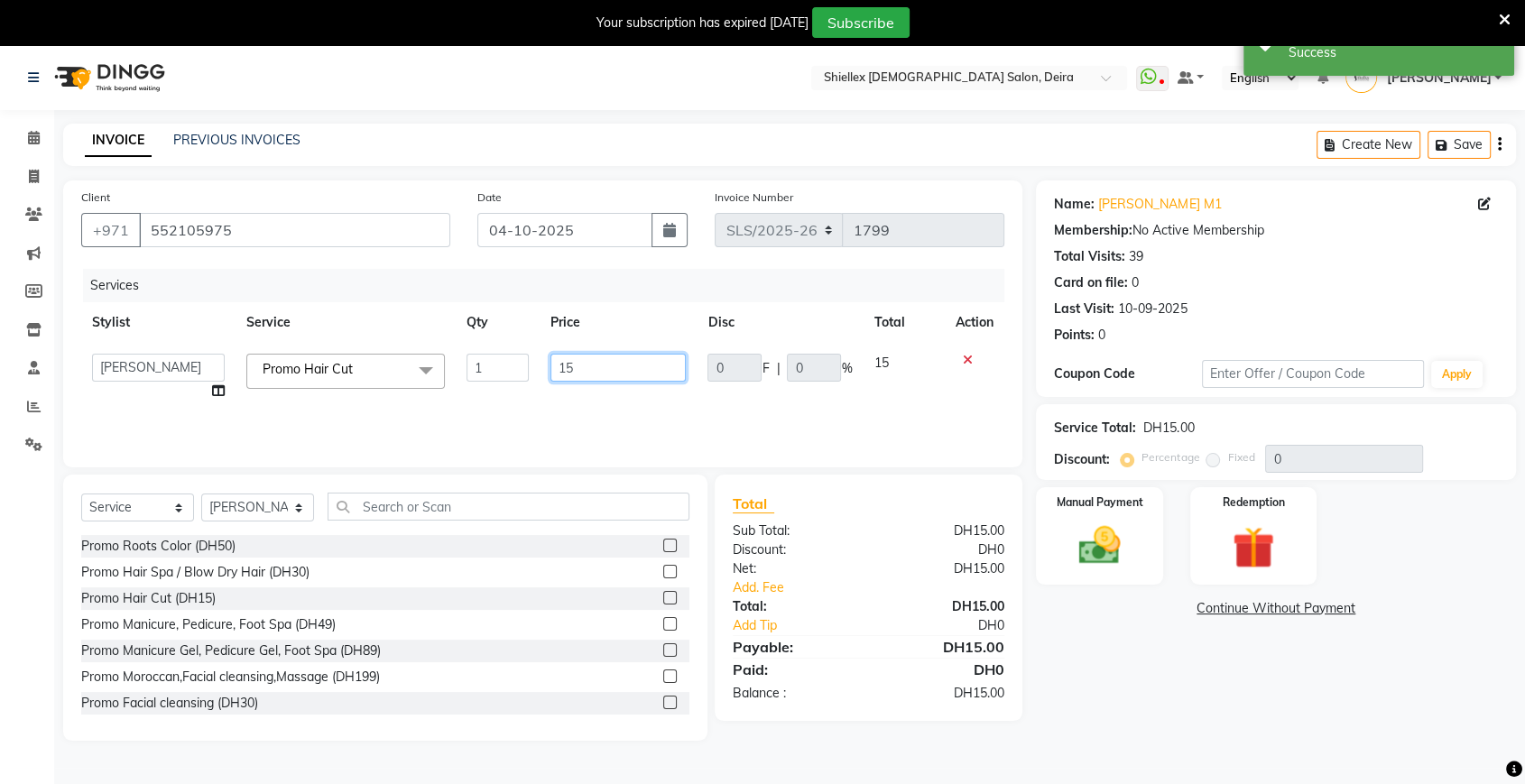
click at [612, 357] on input "15" at bounding box center [619, 368] width 136 height 28
type input "1"
type input "20"
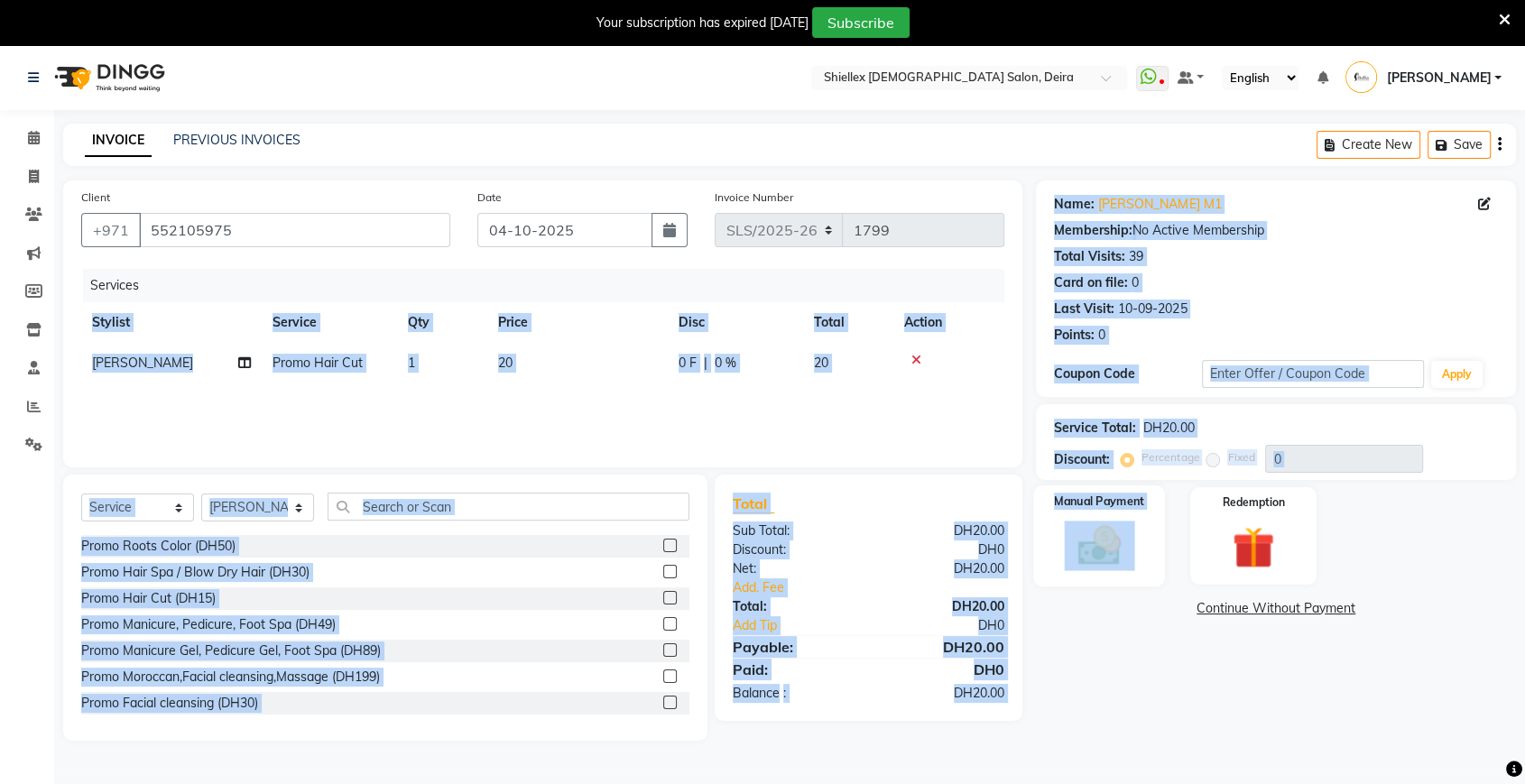
drag, startPoint x: 693, startPoint y: 408, endPoint x: 1111, endPoint y: 539, distance: 438.0
click at [1111, 539] on div "Client [PHONE_NUMBER] Date [DATE] Invoice Number SLS/[PHONE_NUMBER] Services St…" at bounding box center [790, 461] width 1480 height 560
click at [1111, 539] on img at bounding box center [1098, 545] width 70 height 51
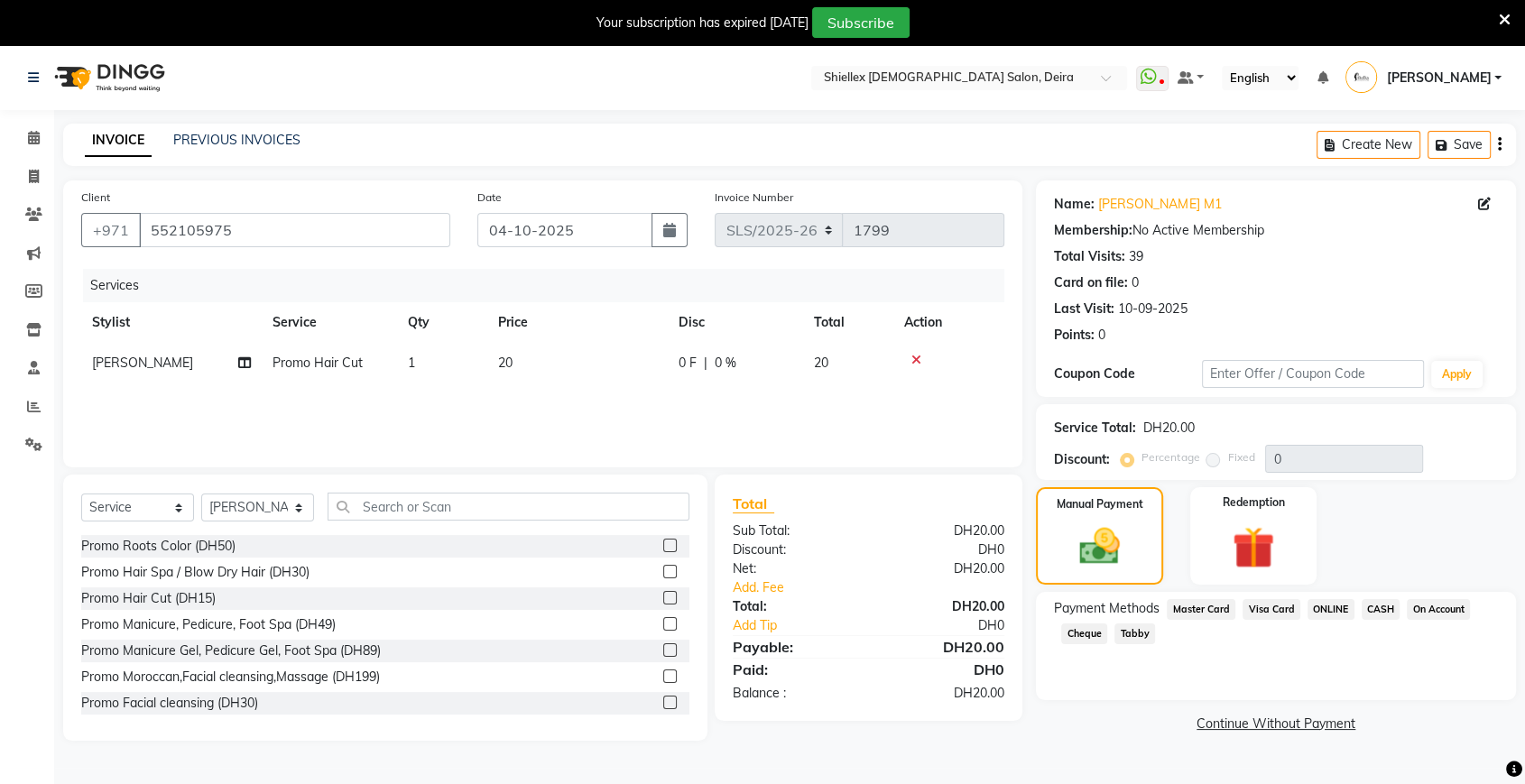
click at [1263, 604] on span "Visa Card" at bounding box center [1272, 609] width 58 height 21
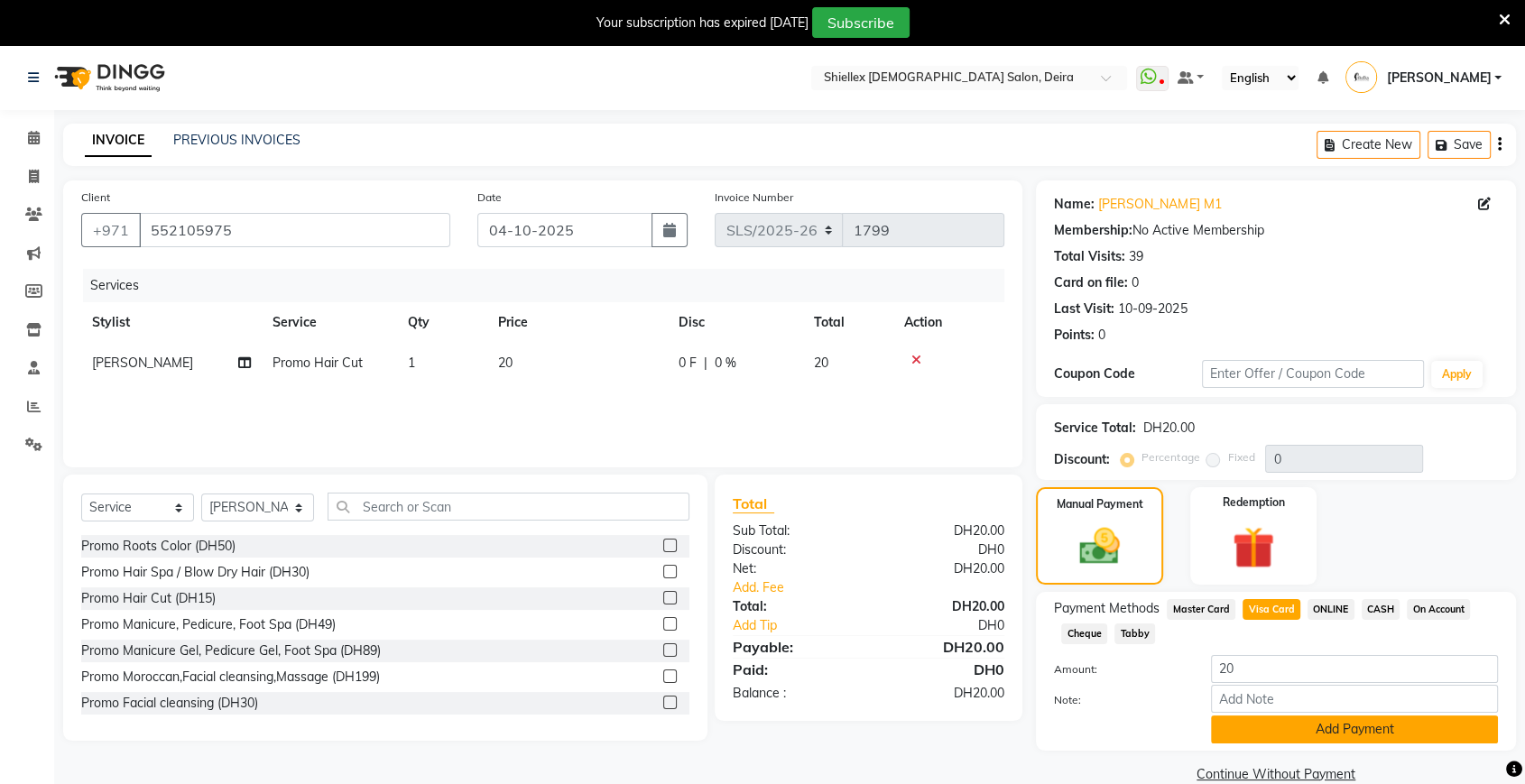
click at [1248, 731] on button "Add Payment" at bounding box center [1354, 729] width 287 height 28
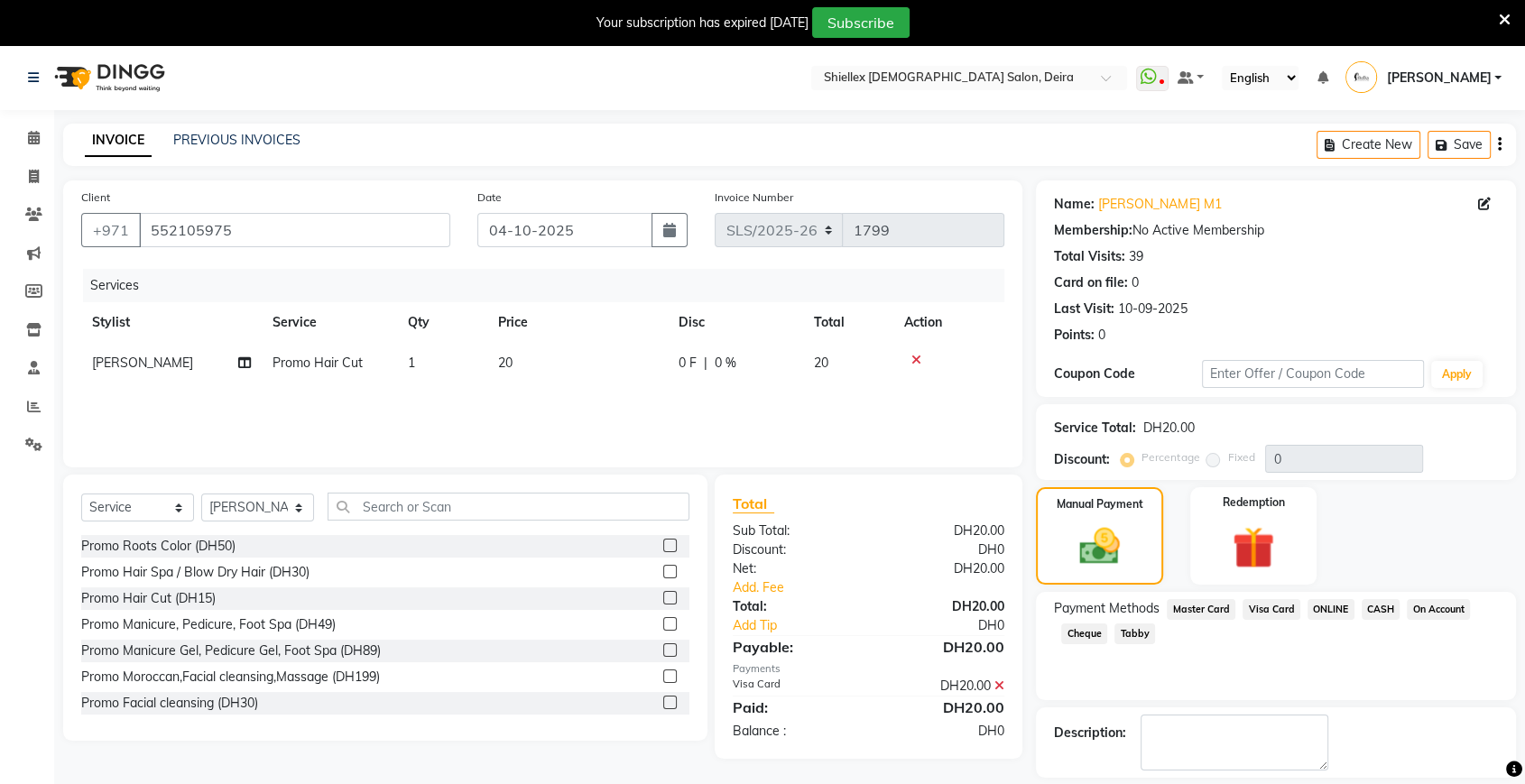
scroll to position [81, 0]
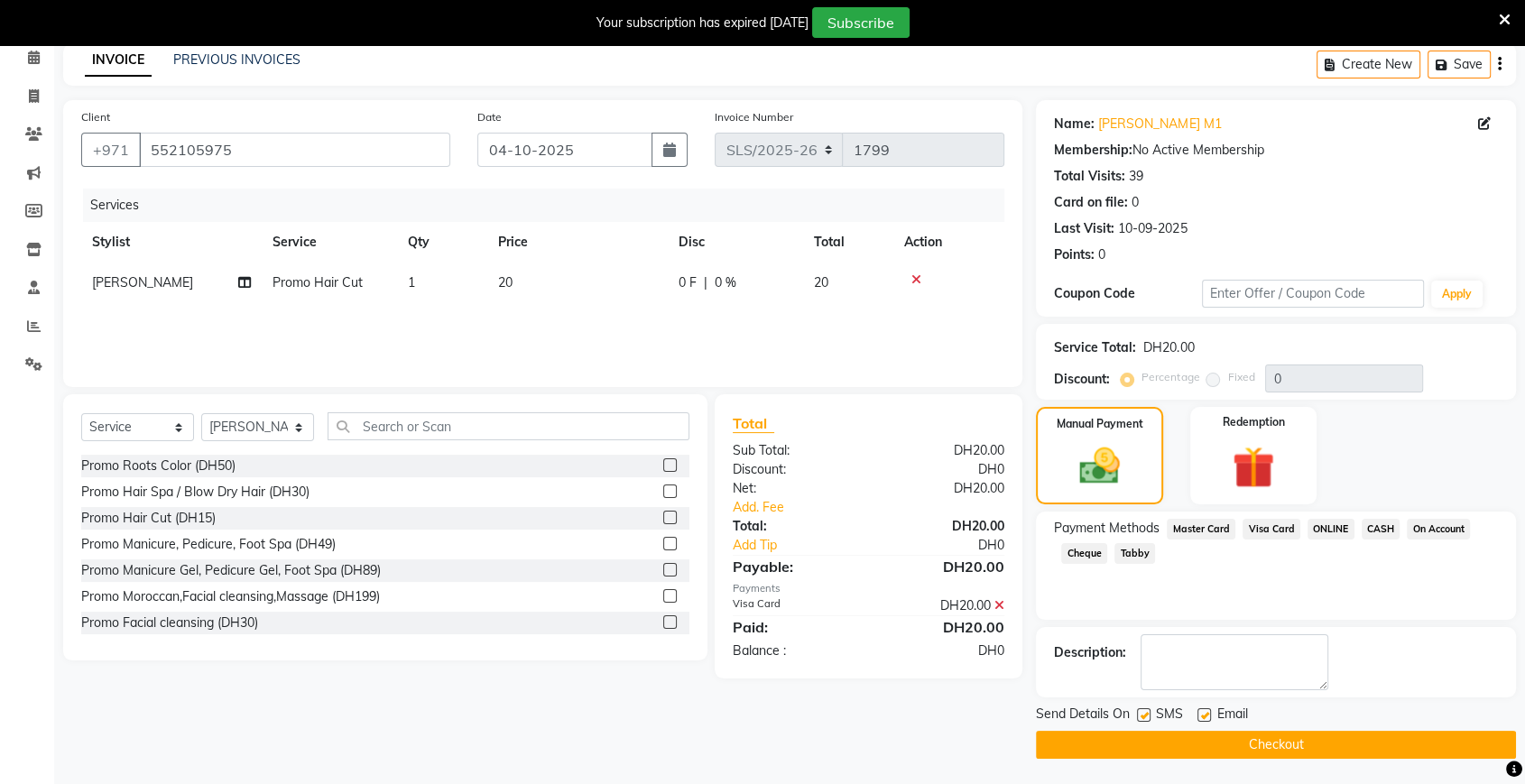
click at [1219, 748] on button "Checkout" at bounding box center [1275, 745] width 480 height 28
